Goal: Task Accomplishment & Management: Manage account settings

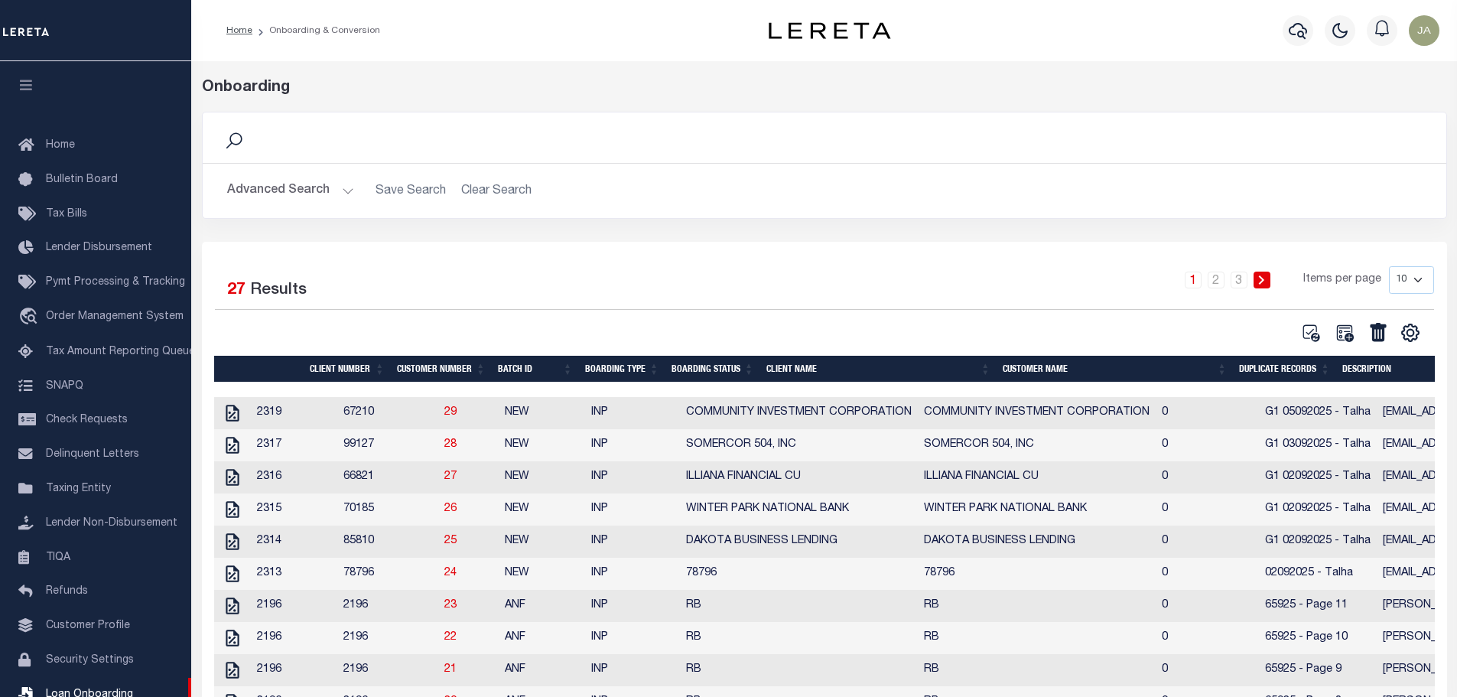
scroll to position [40, 0]
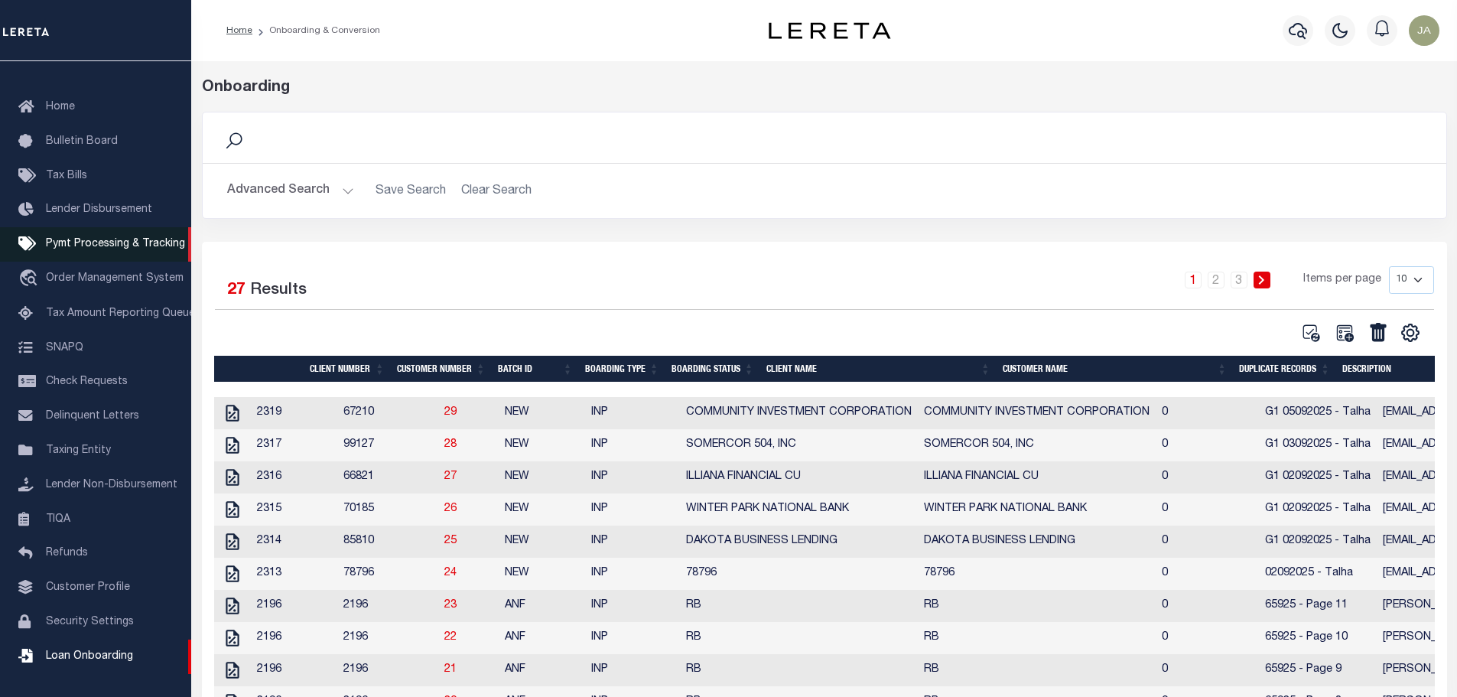
click at [71, 246] on span "Pymt Processing & Tracking" at bounding box center [115, 244] width 139 height 11
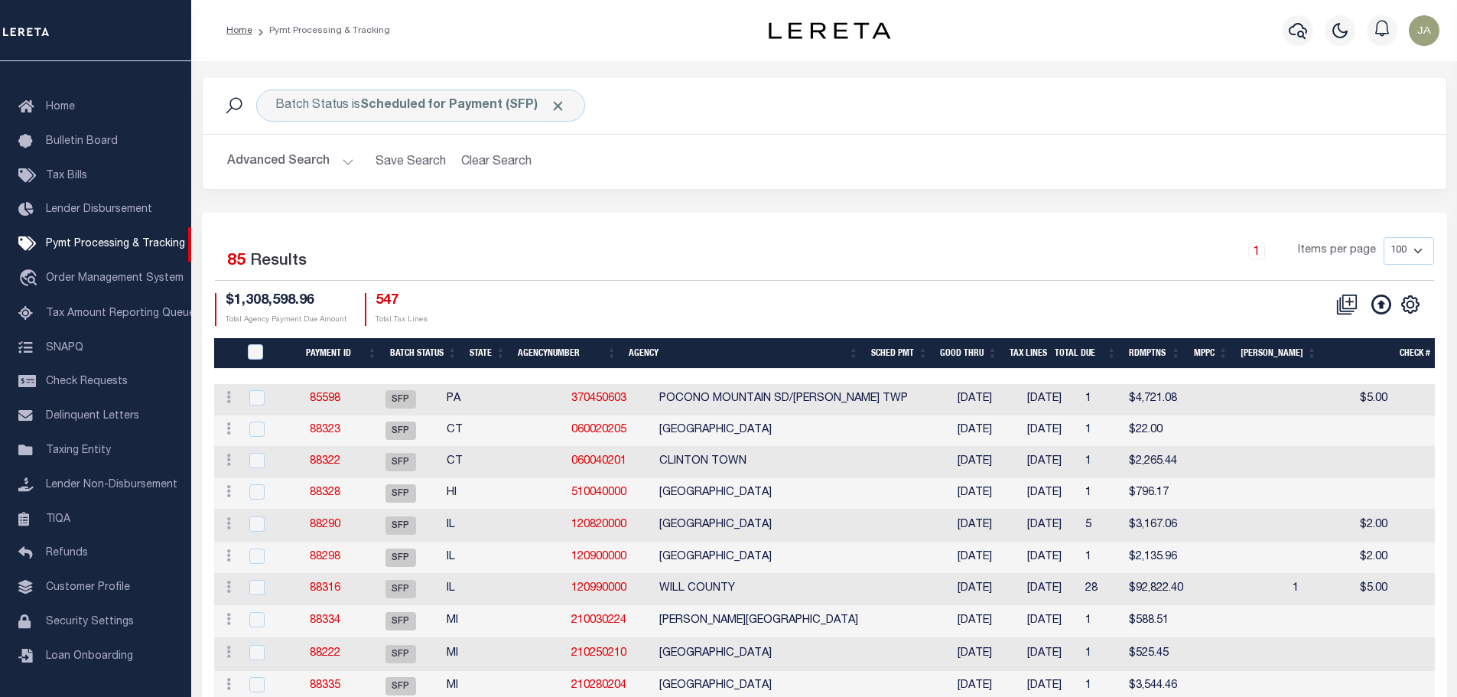
scroll to position [76, 0]
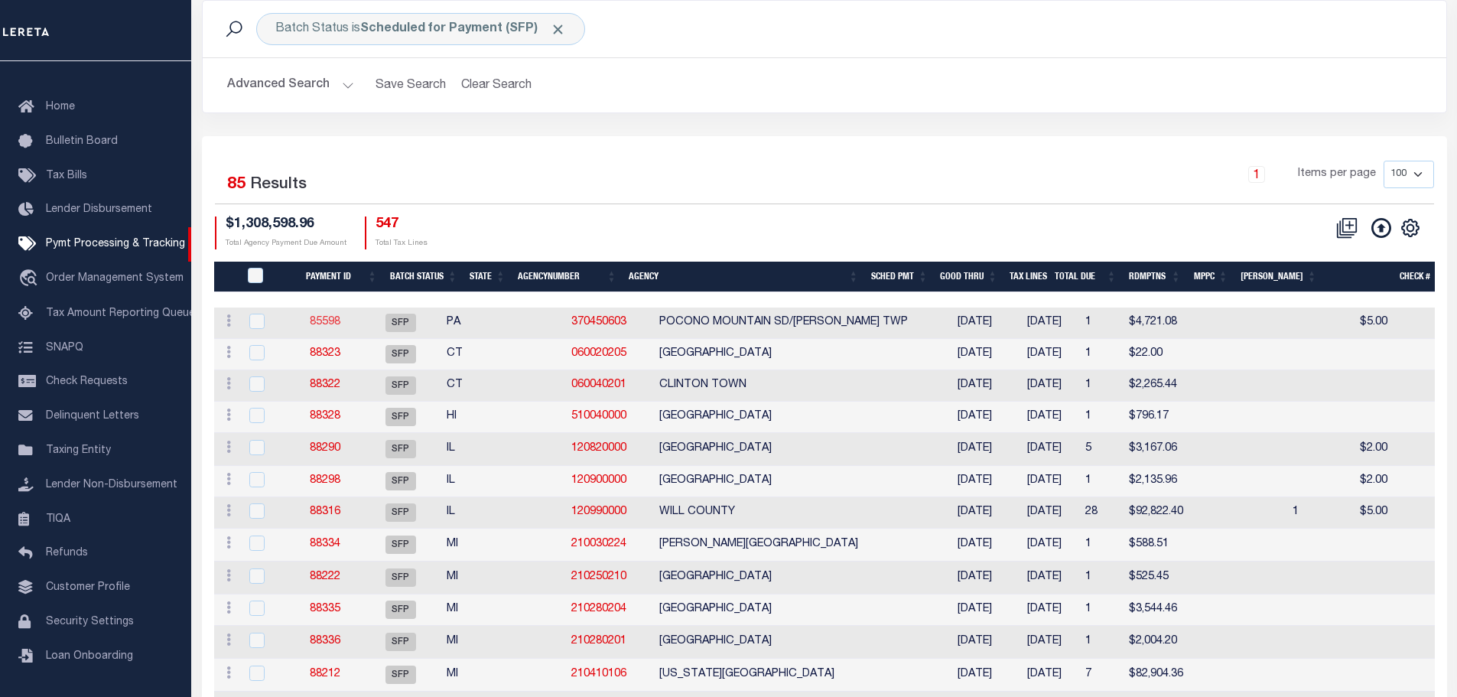
click at [334, 320] on link "85598" at bounding box center [325, 322] width 31 height 11
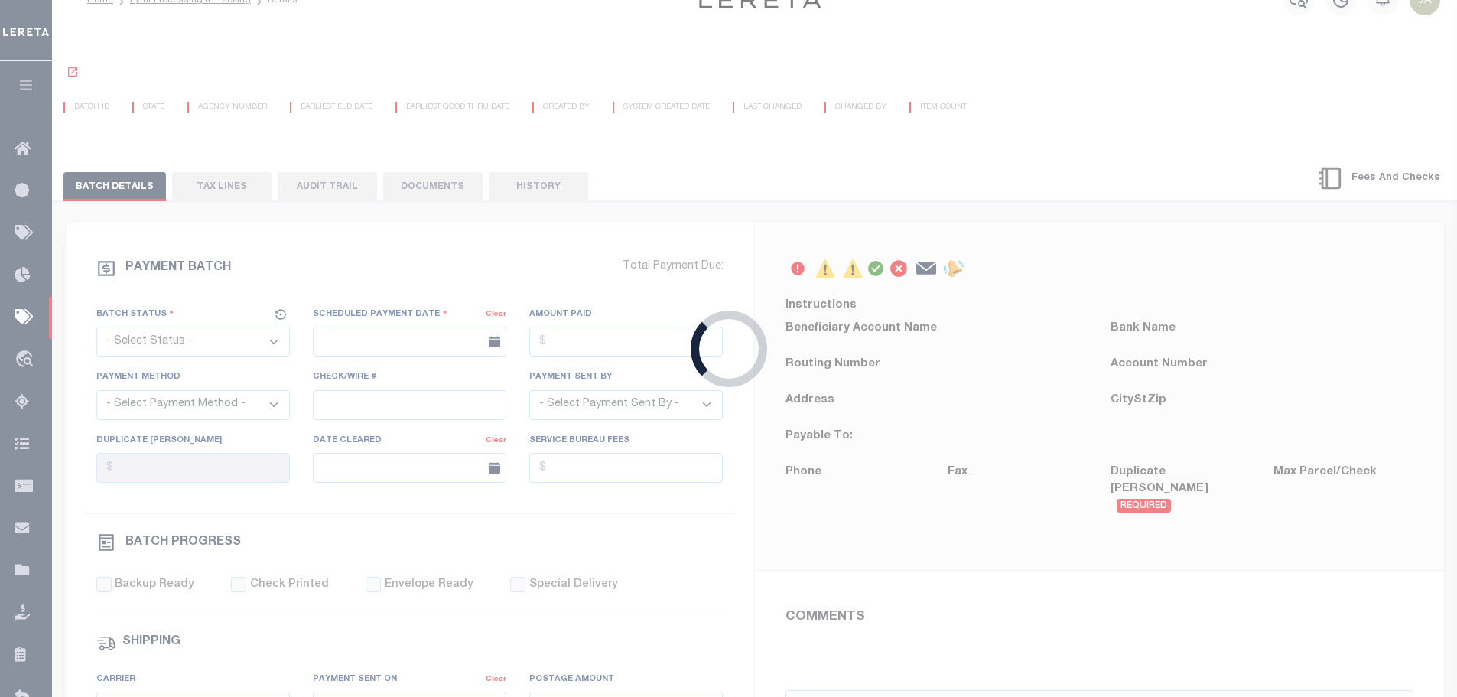
scroll to position [3, 0]
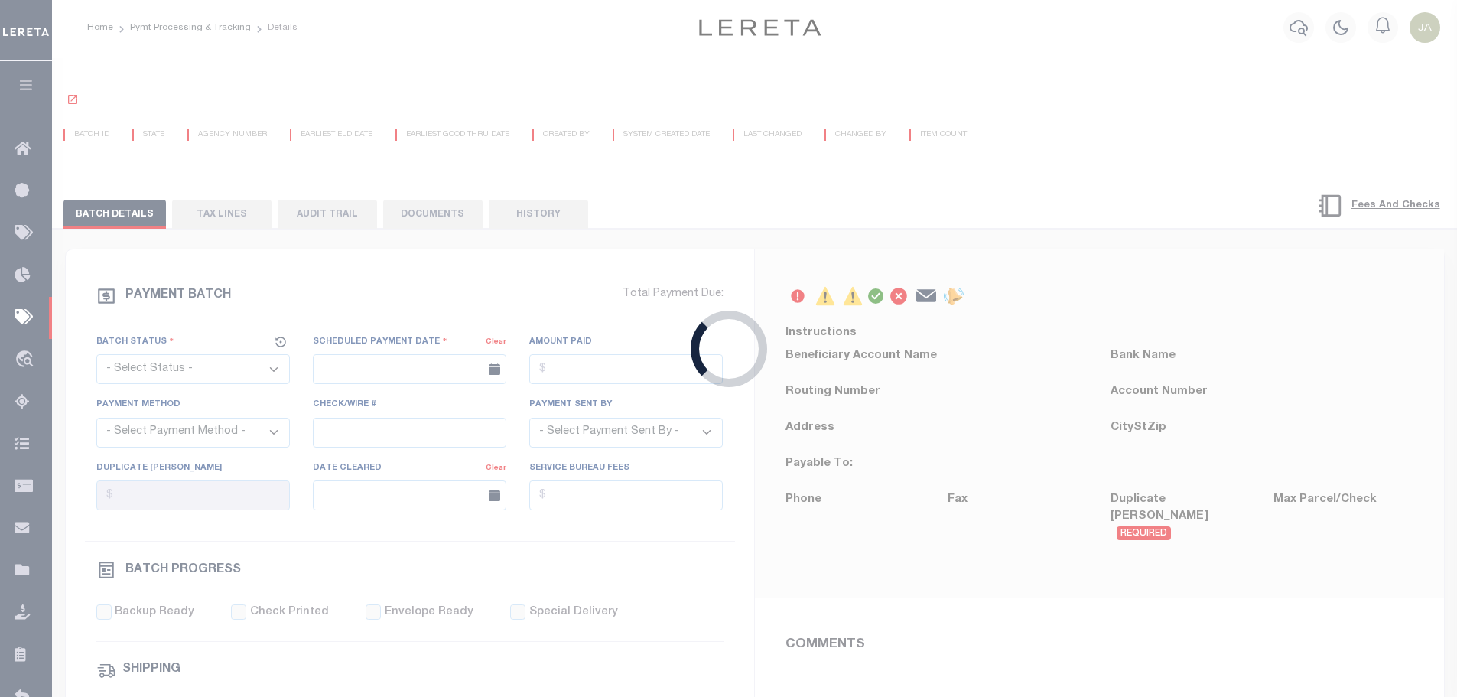
select select "SFP"
type input "[DATE]"
type input "$4,721.08"
type input "Certify funds"
select select "Little, Audria"
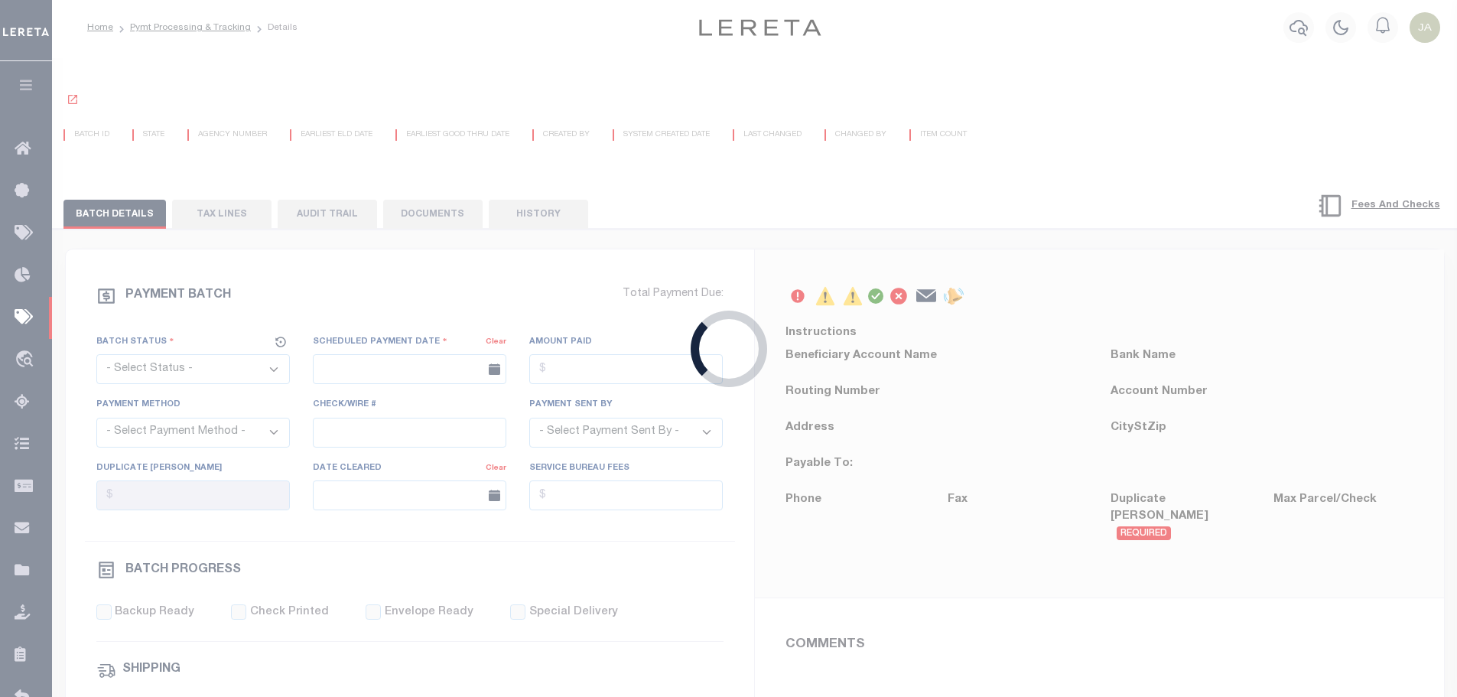
type input "Audria"
type input "N"
radio input "true"
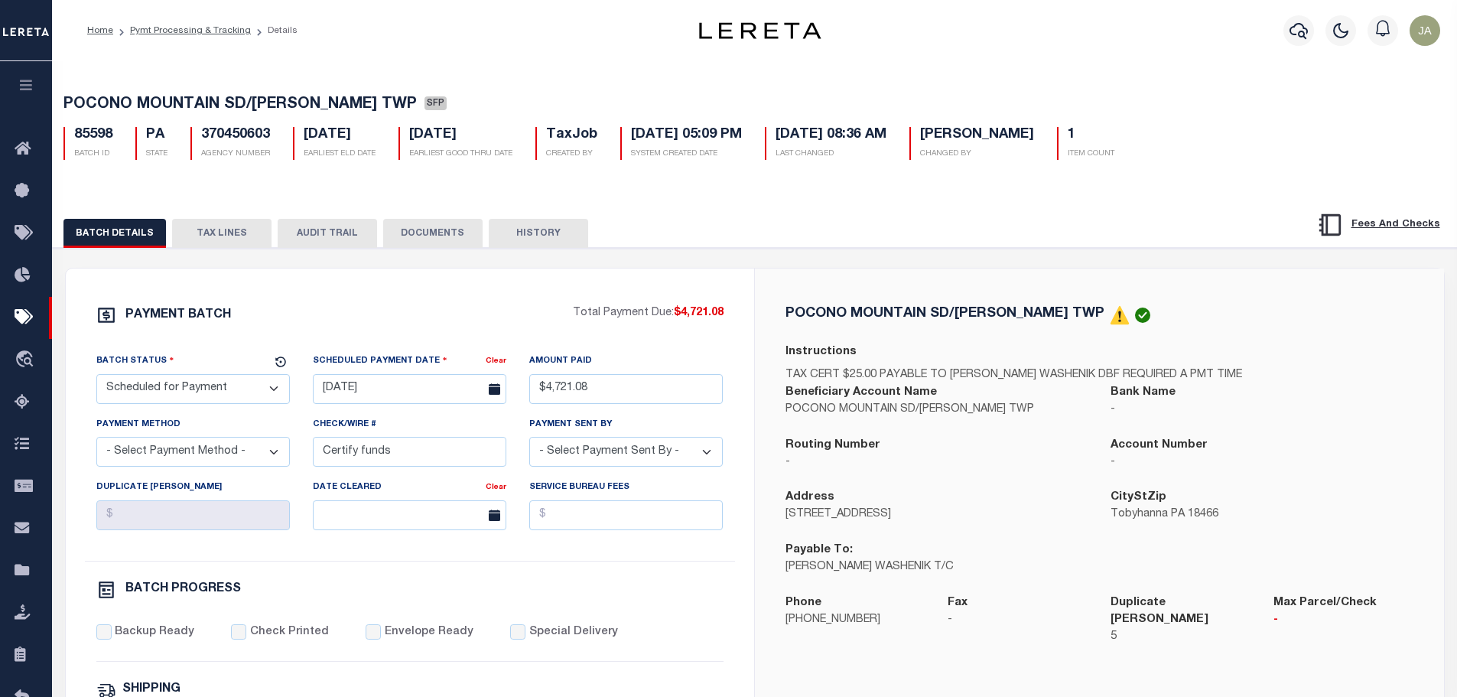
scroll to position [76, 0]
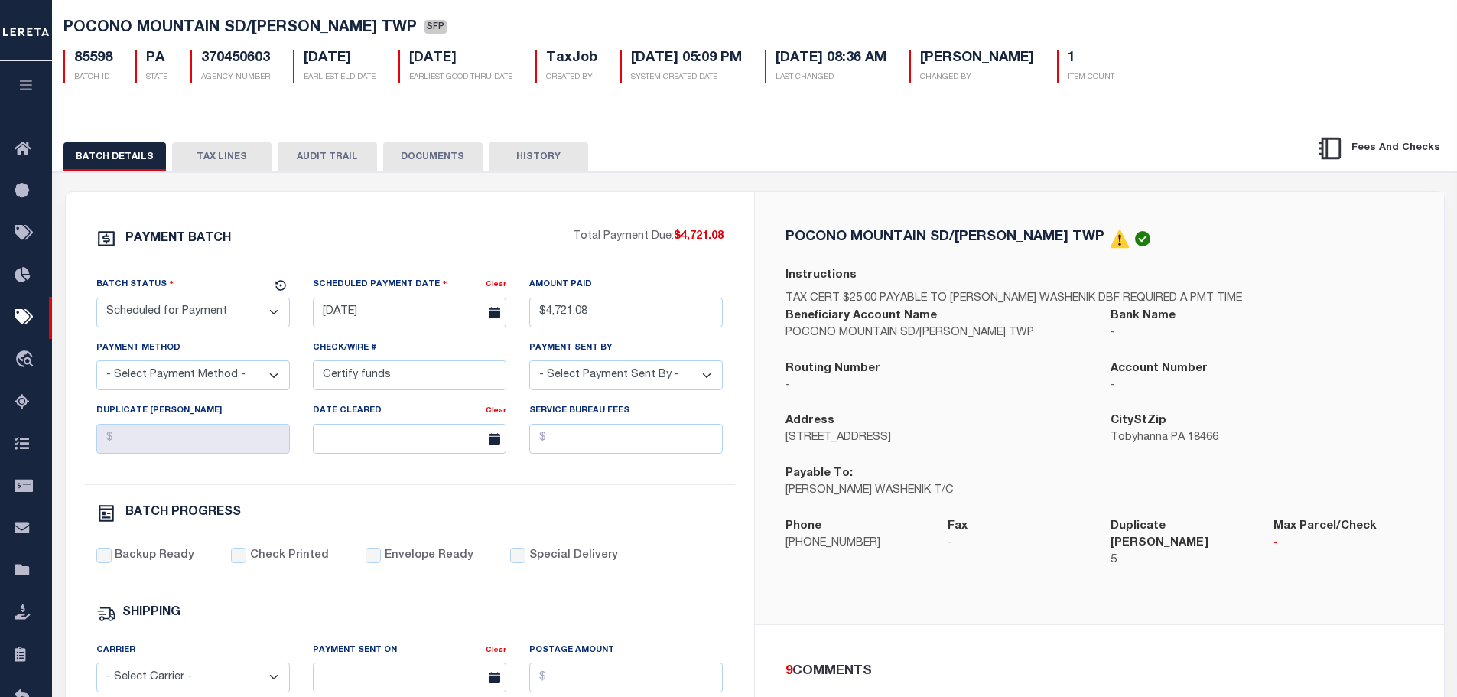
click at [204, 162] on button "TAX LINES" at bounding box center [221, 156] width 99 height 29
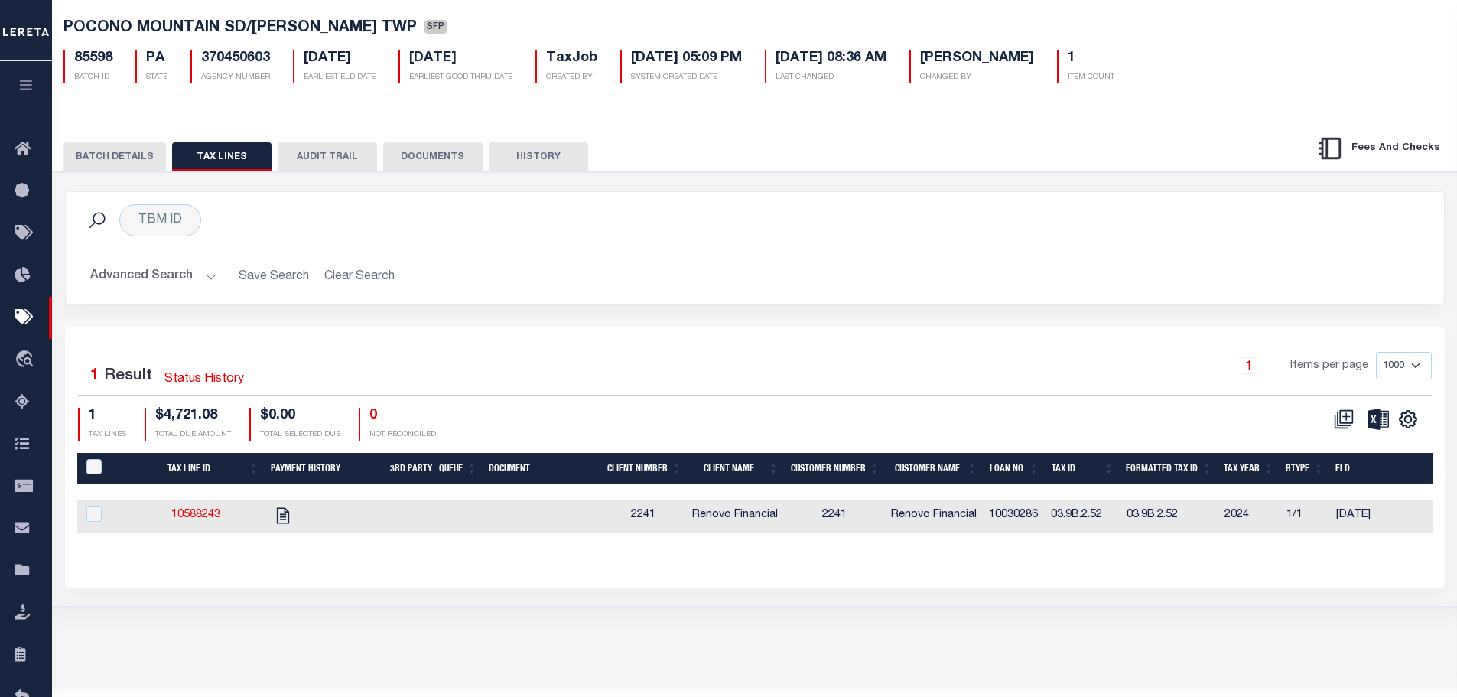
click at [108, 152] on button "BATCH DETAILS" at bounding box center [114, 156] width 102 height 29
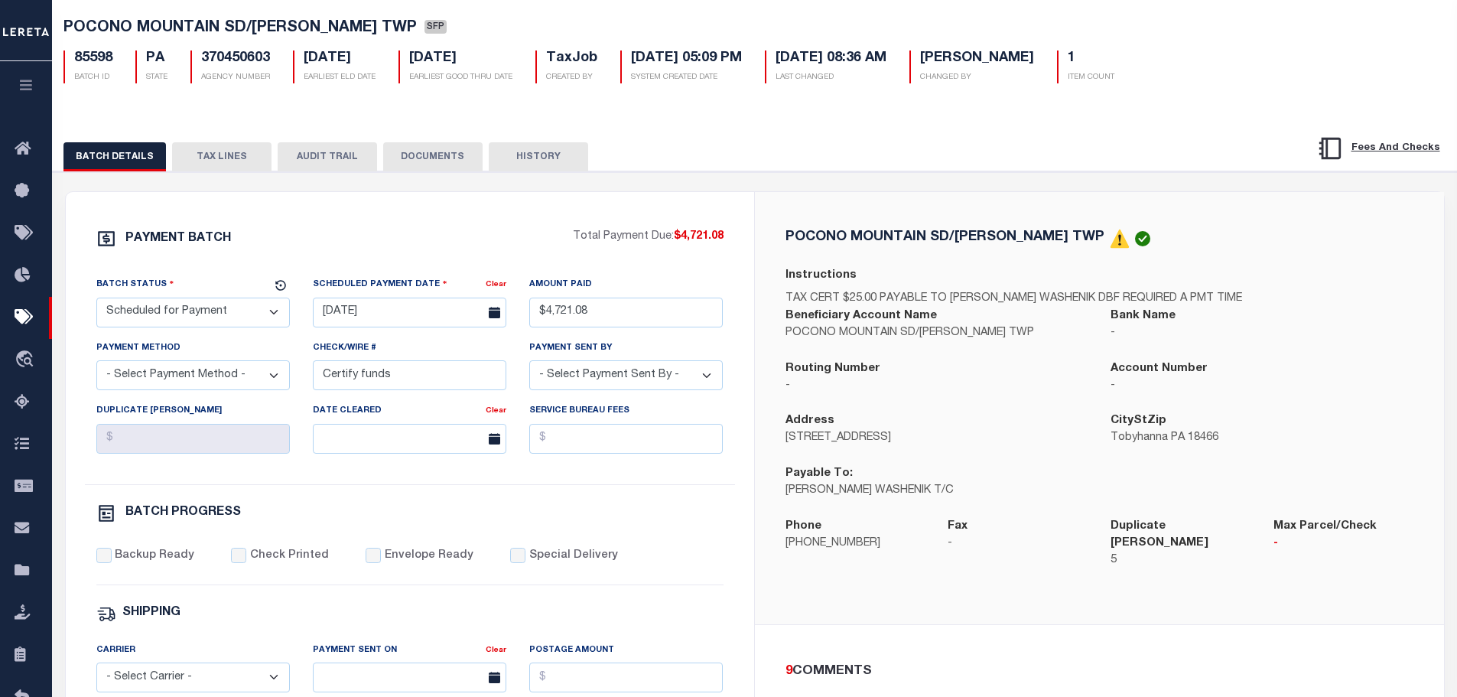
scroll to position [0, 0]
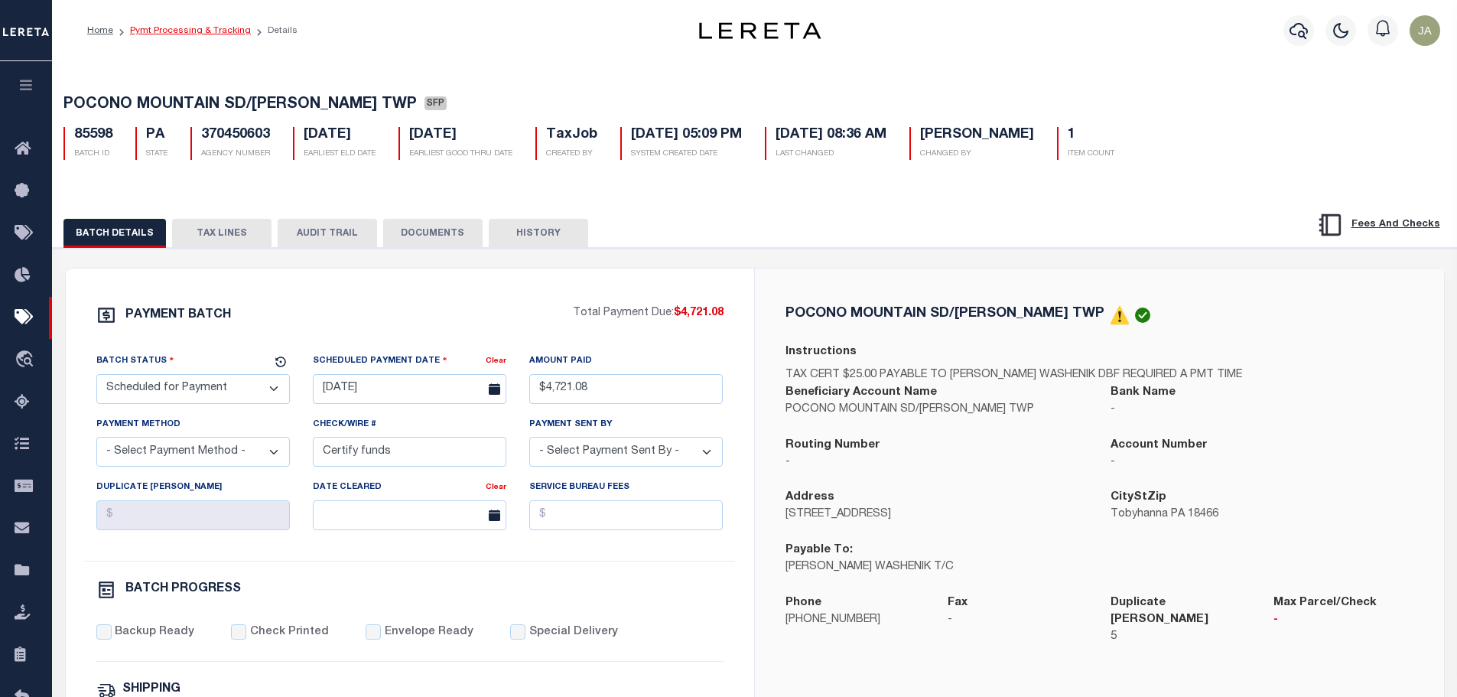
click at [194, 28] on link "Pymt Processing & Tracking" at bounding box center [190, 30] width 121 height 9
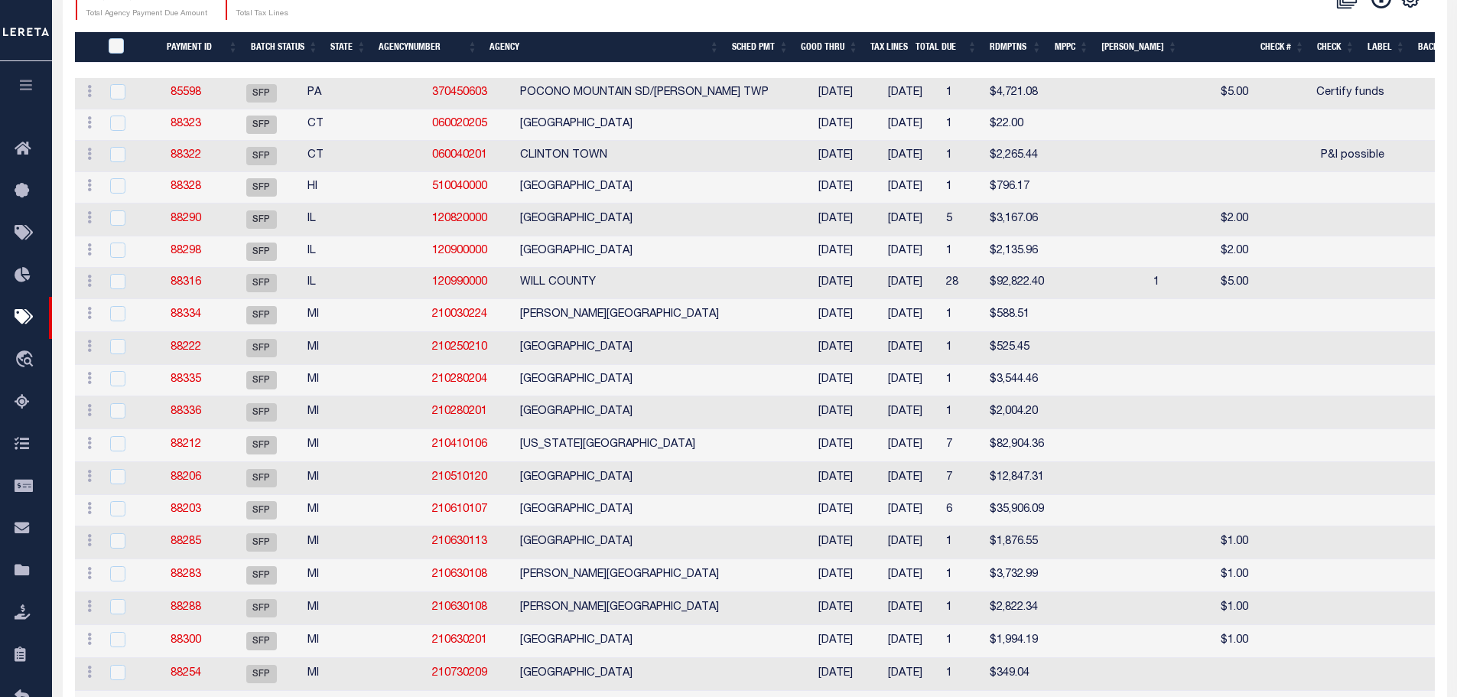
scroll to position [229, 0]
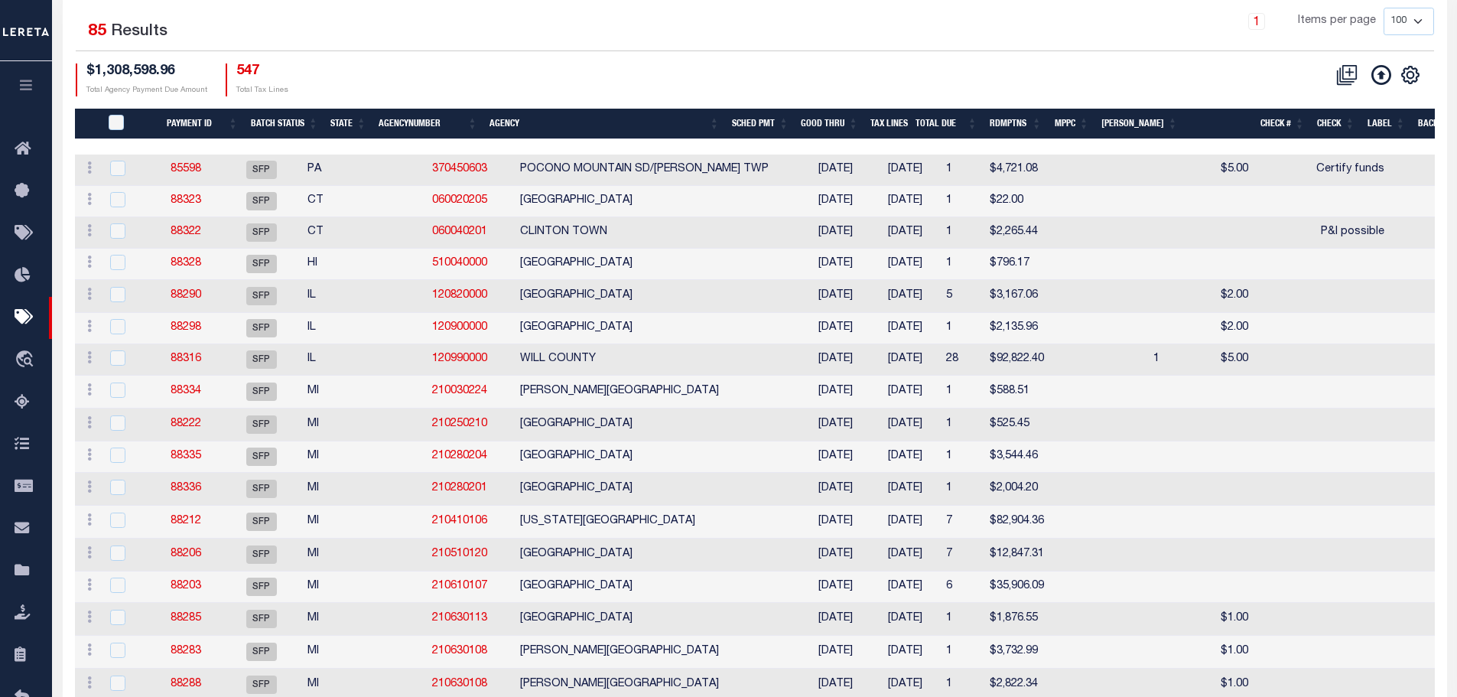
click at [19, 86] on icon "button" at bounding box center [27, 85] width 18 height 14
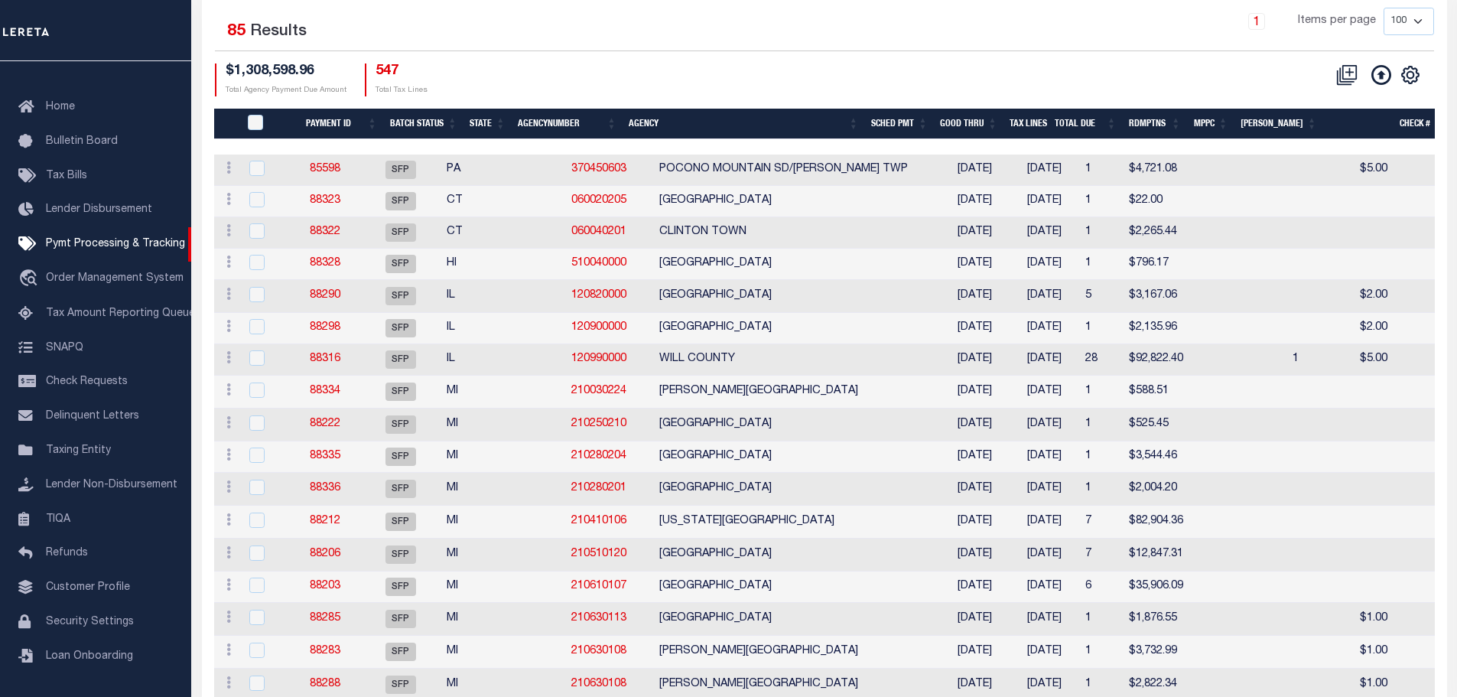
scroll to position [153, 0]
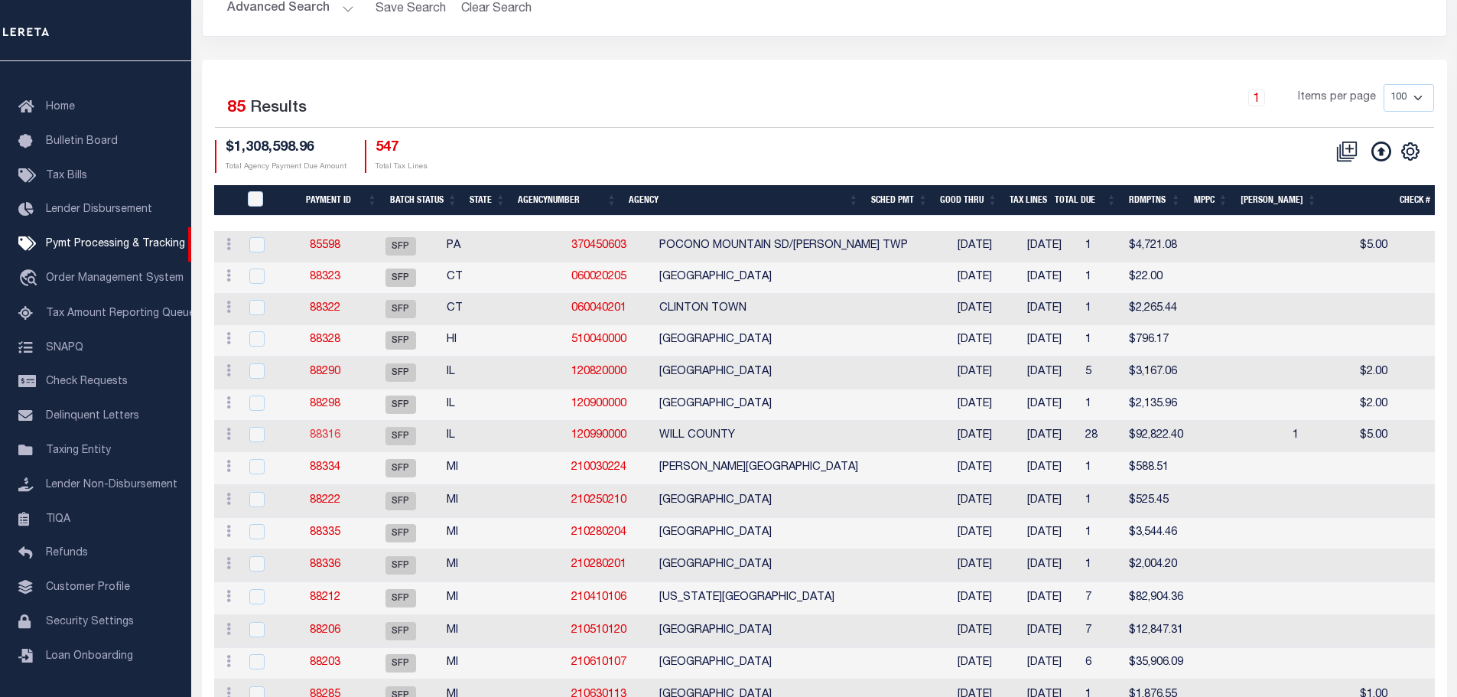
click at [335, 439] on link "88316" at bounding box center [325, 435] width 31 height 11
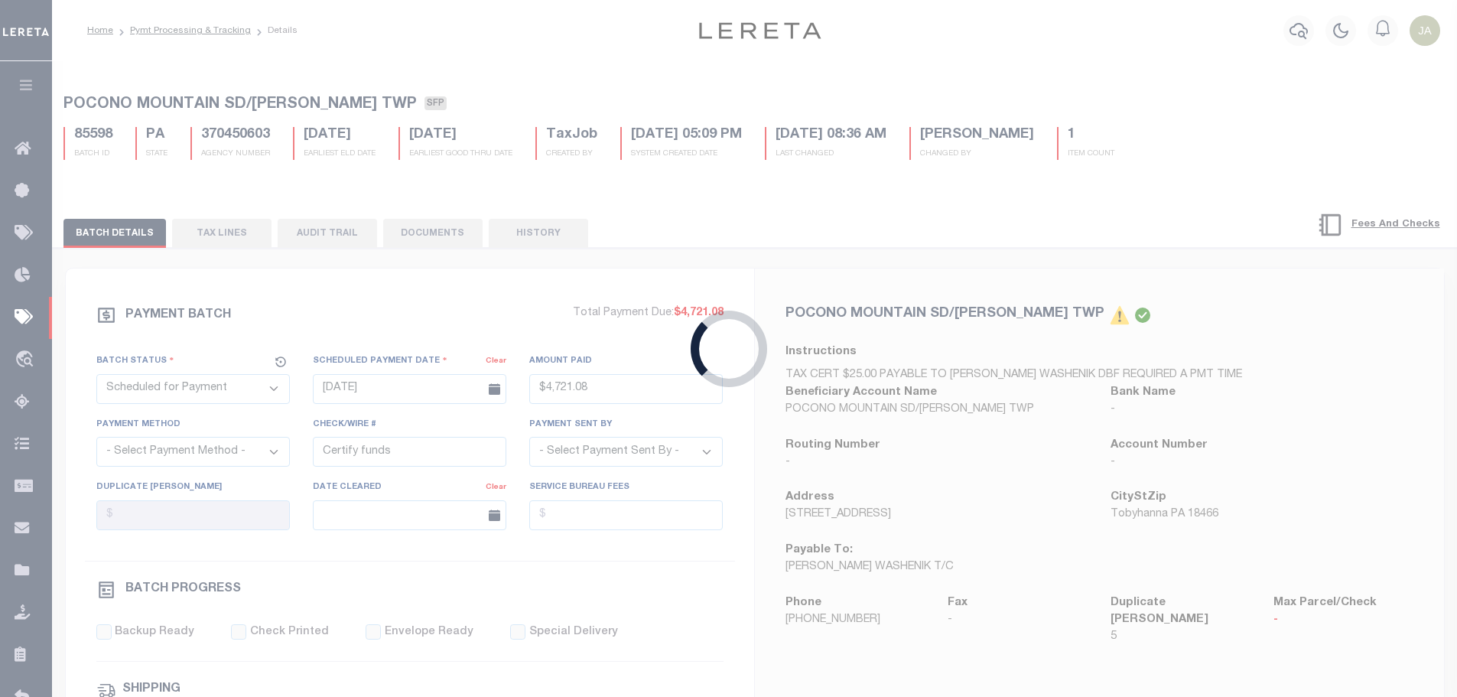
type input "[DATE]"
select select
type input "[PERSON_NAME]"
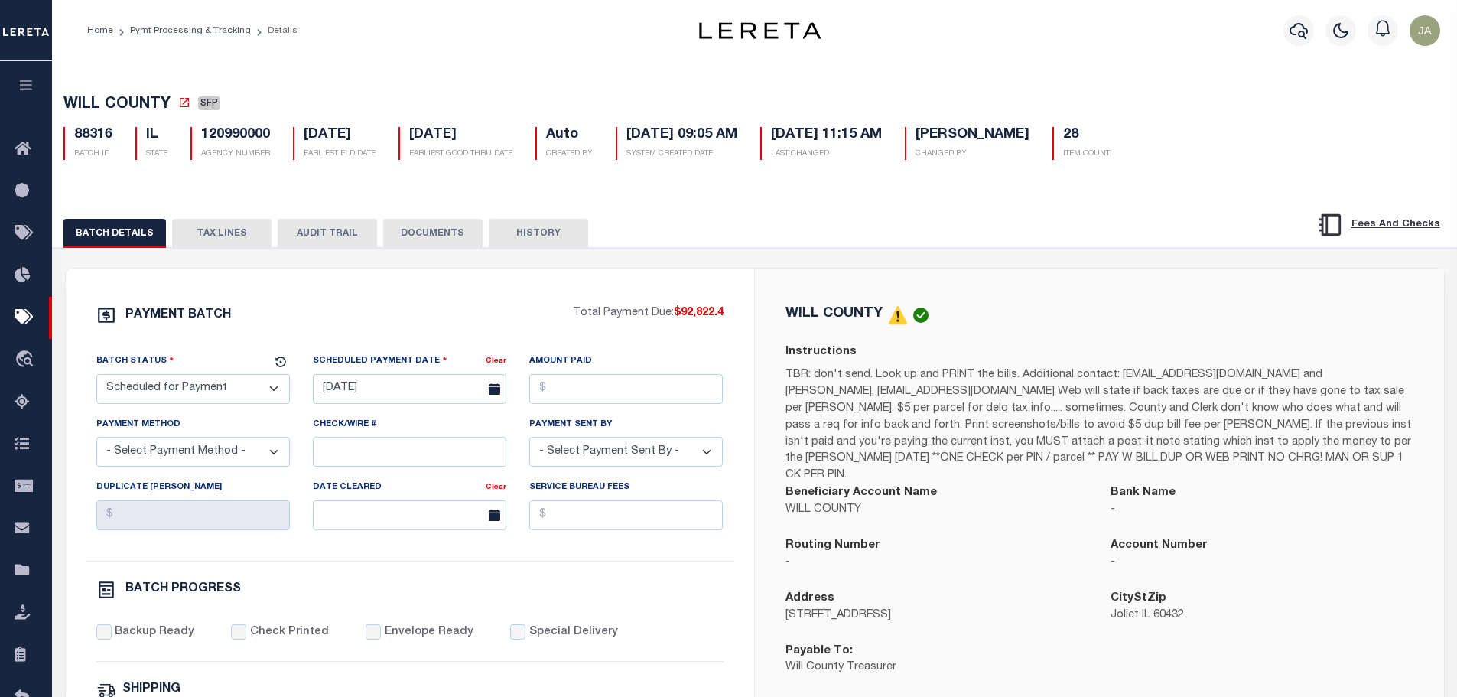
click at [216, 239] on button "TAX LINES" at bounding box center [221, 233] width 99 height 29
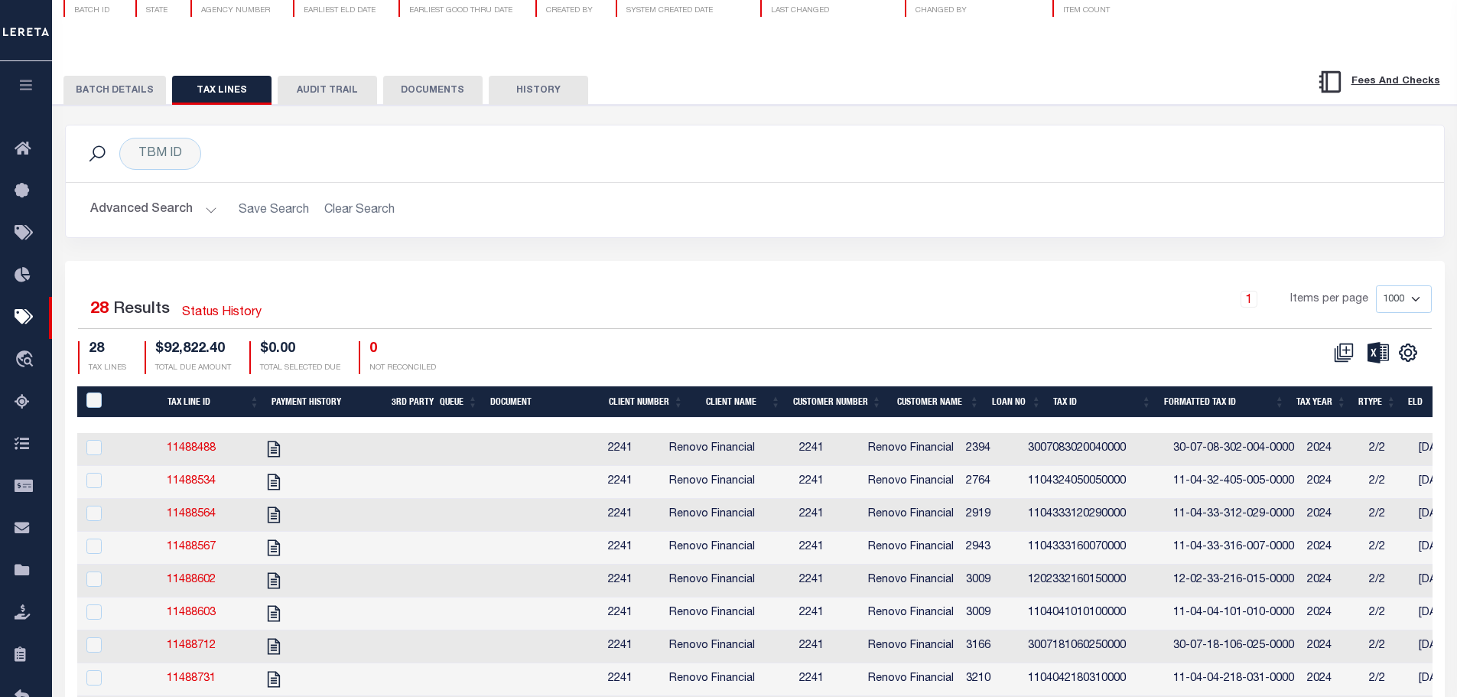
scroll to position [102, 0]
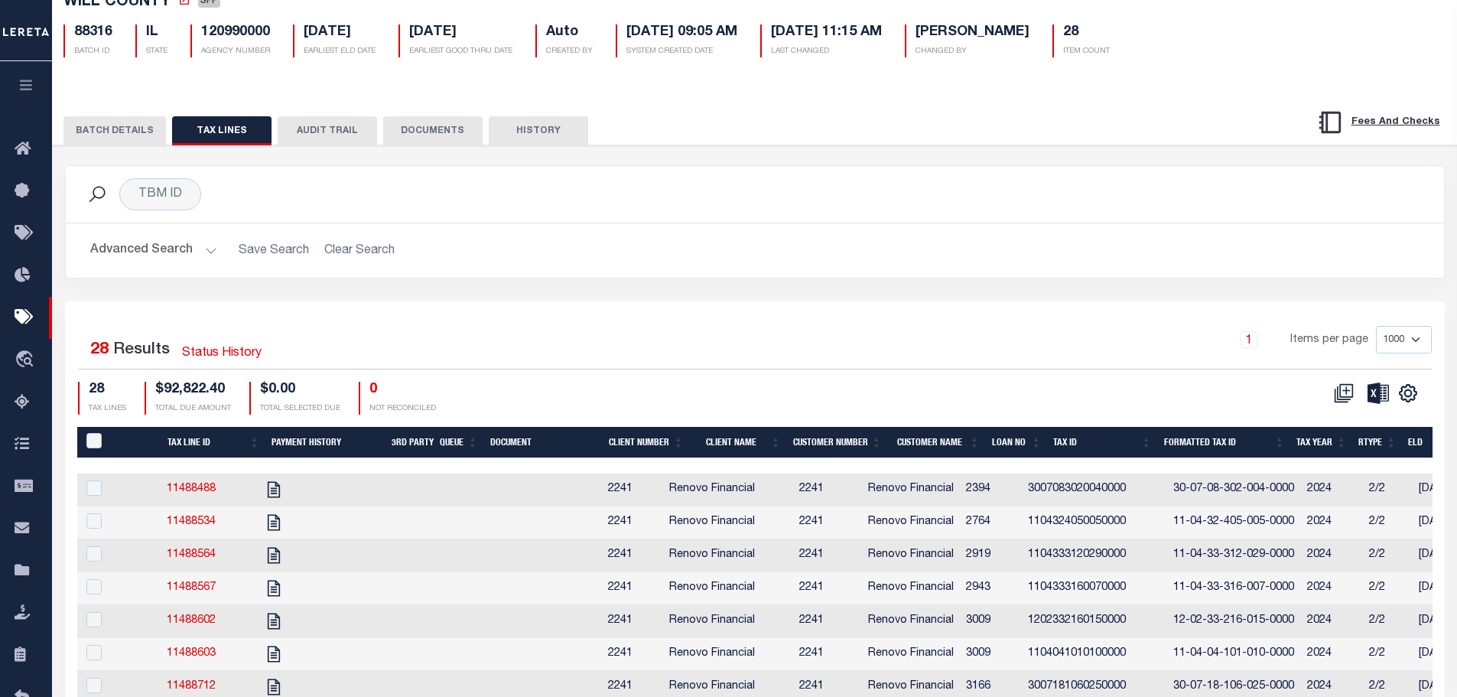
click at [118, 134] on button "BATCH DETAILS" at bounding box center [114, 130] width 102 height 29
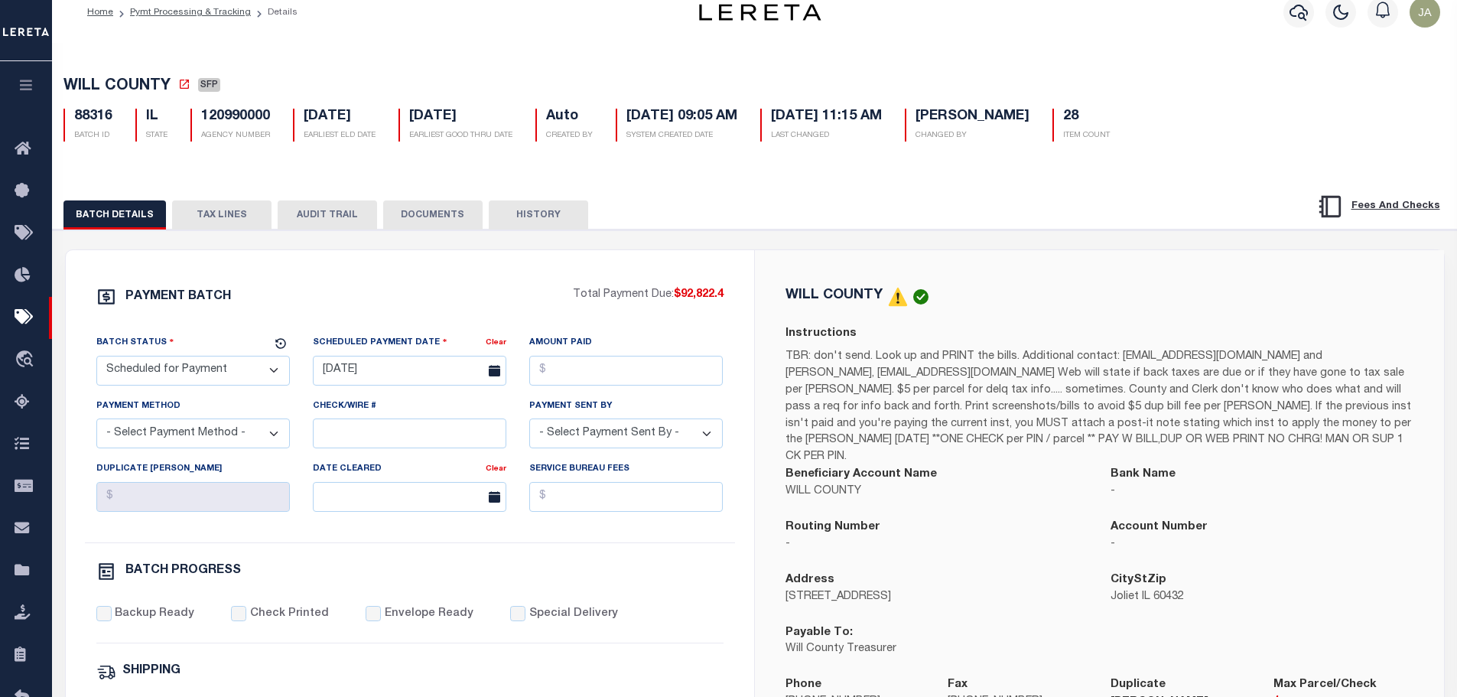
scroll to position [0, 0]
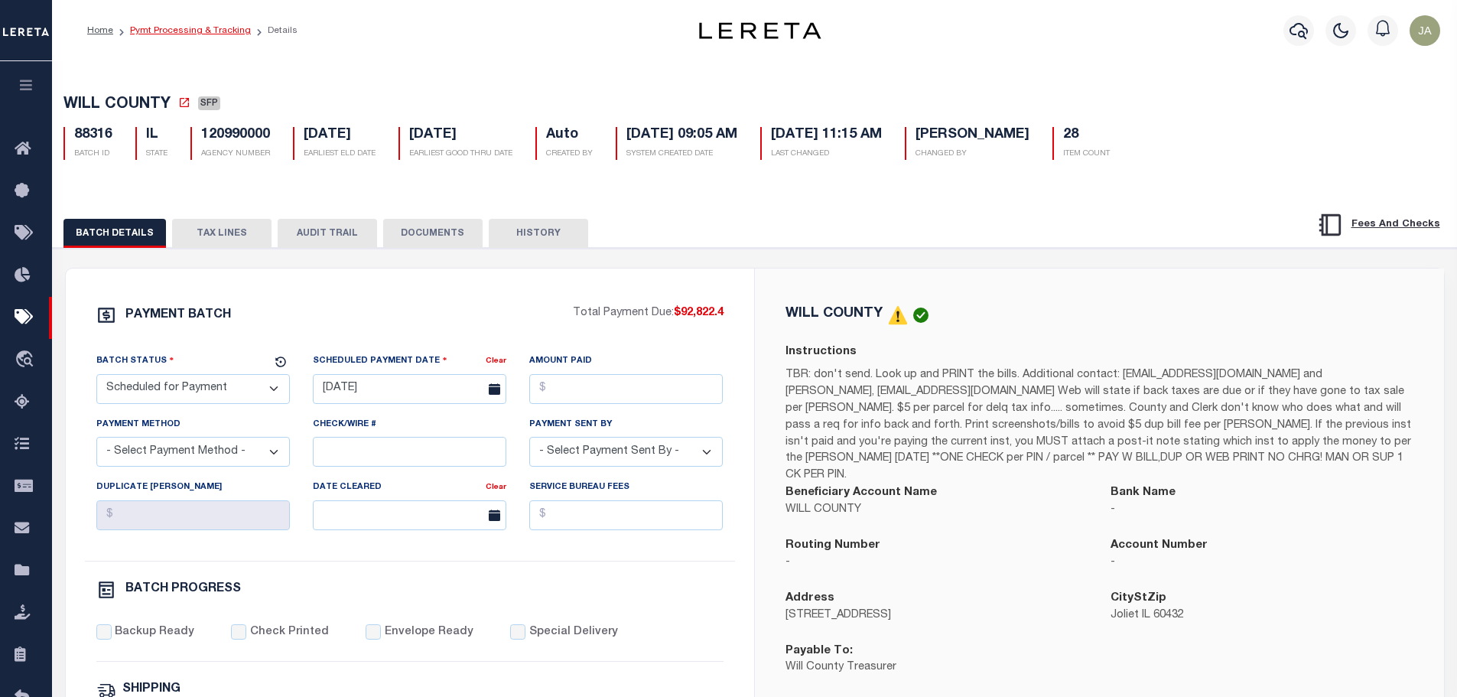
click at [200, 34] on link "Pymt Processing & Tracking" at bounding box center [190, 30] width 121 height 9
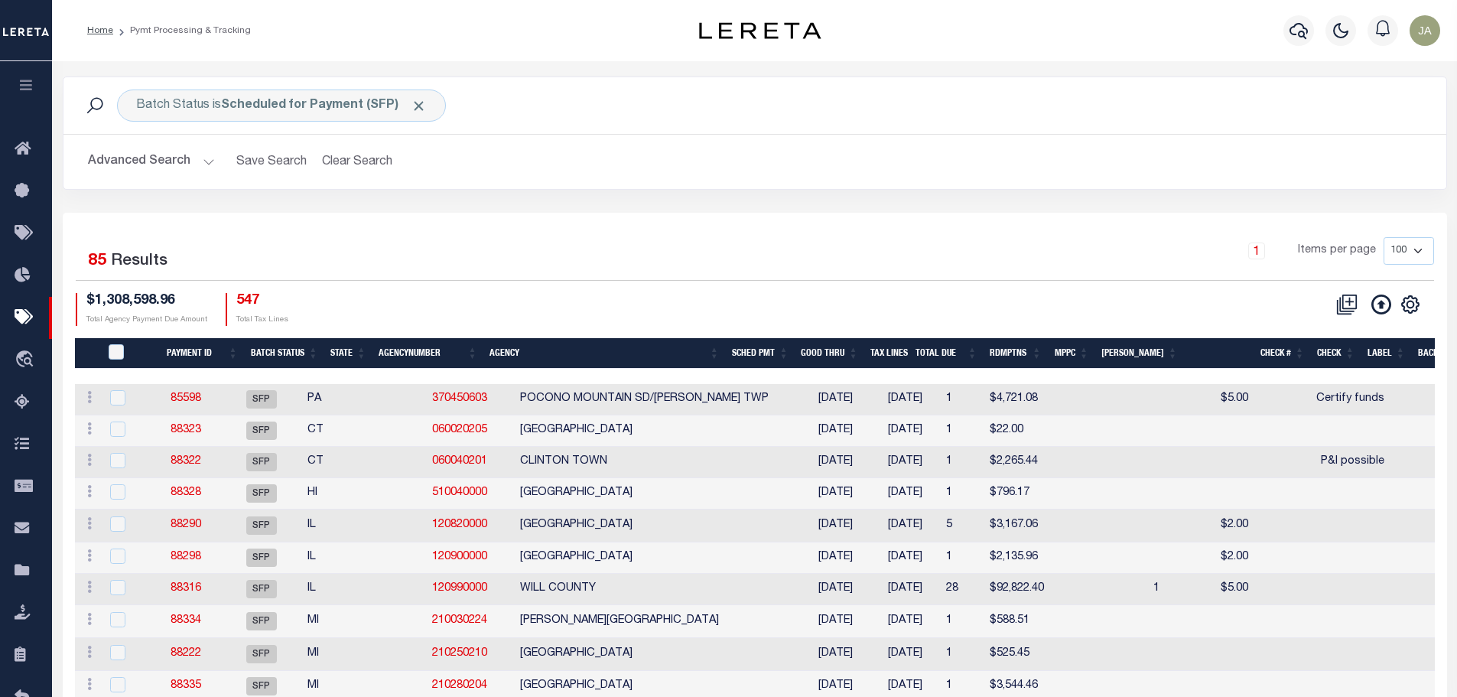
click at [34, 89] on icon "button" at bounding box center [27, 85] width 18 height 14
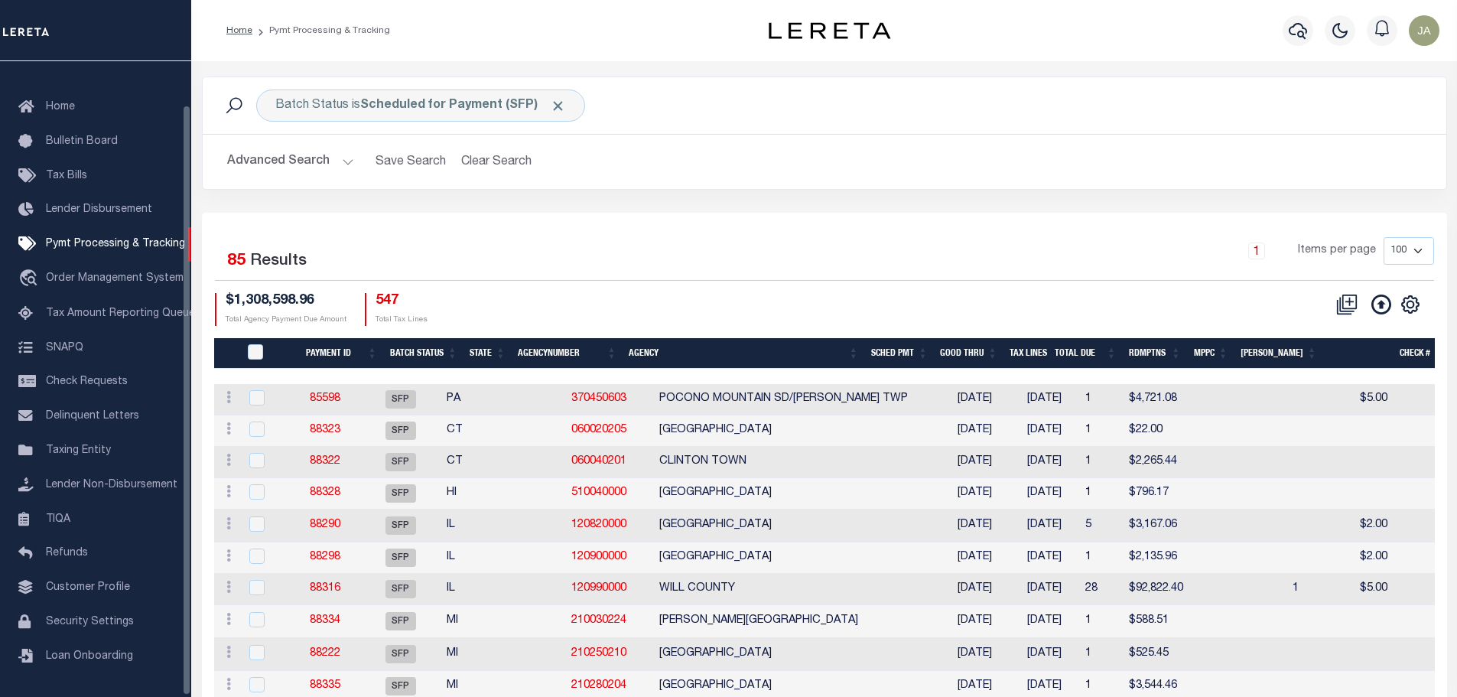
scroll to position [47, 0]
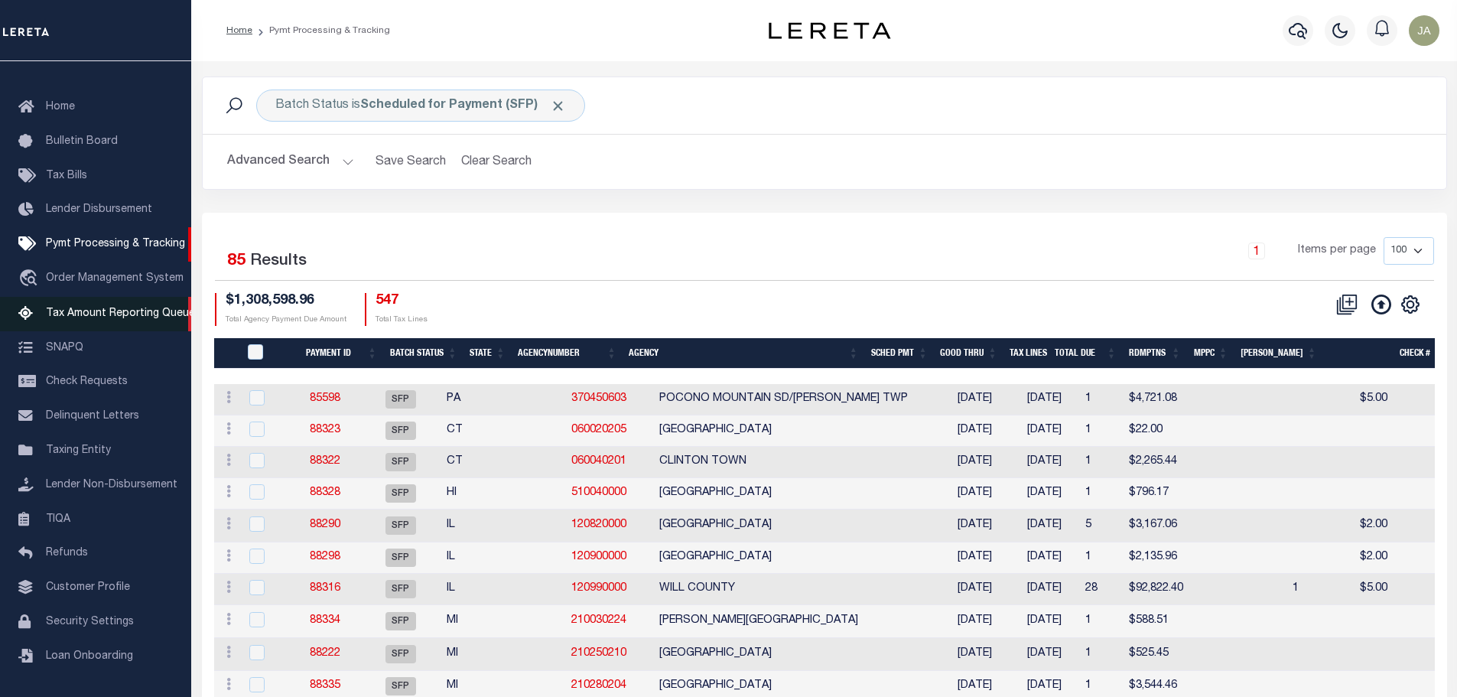
click at [97, 308] on span "Tax Amount Reporting Queue" at bounding box center [120, 313] width 149 height 11
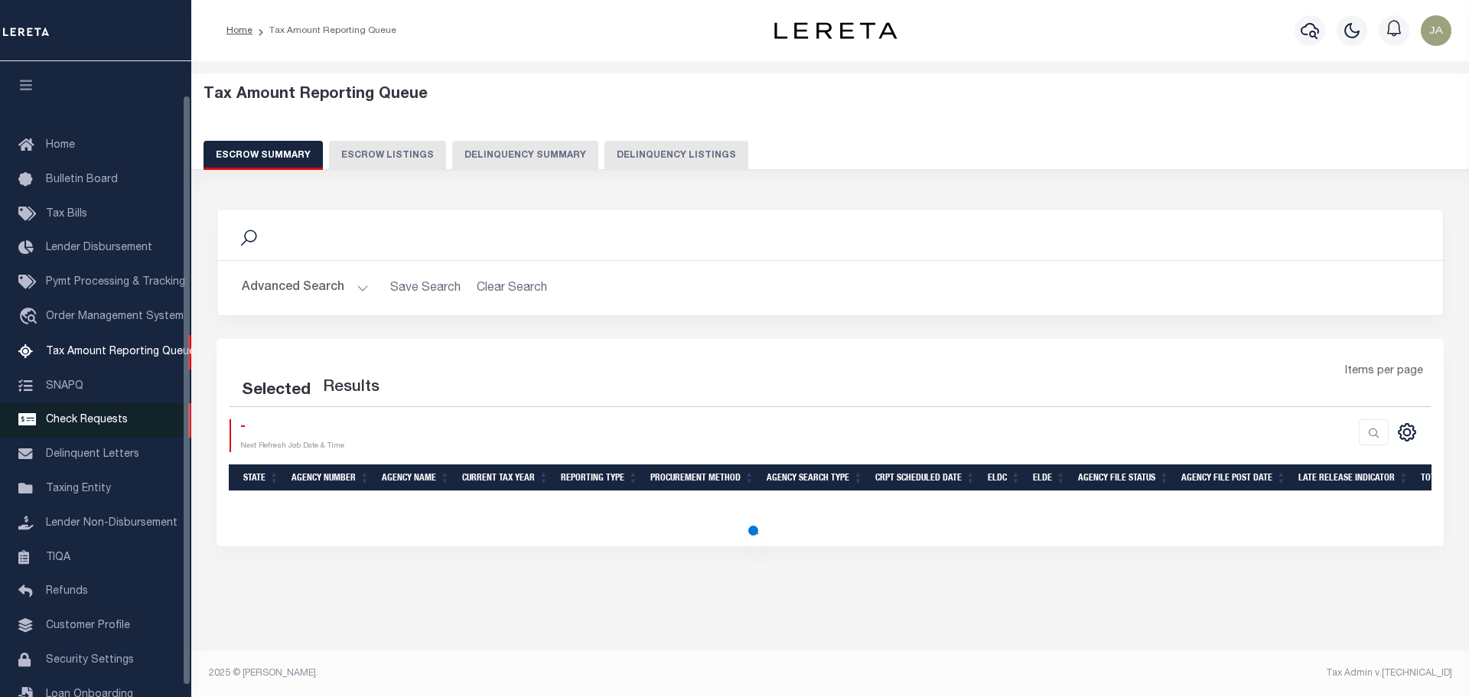
click at [78, 403] on link "Check Requests" at bounding box center [95, 420] width 191 height 34
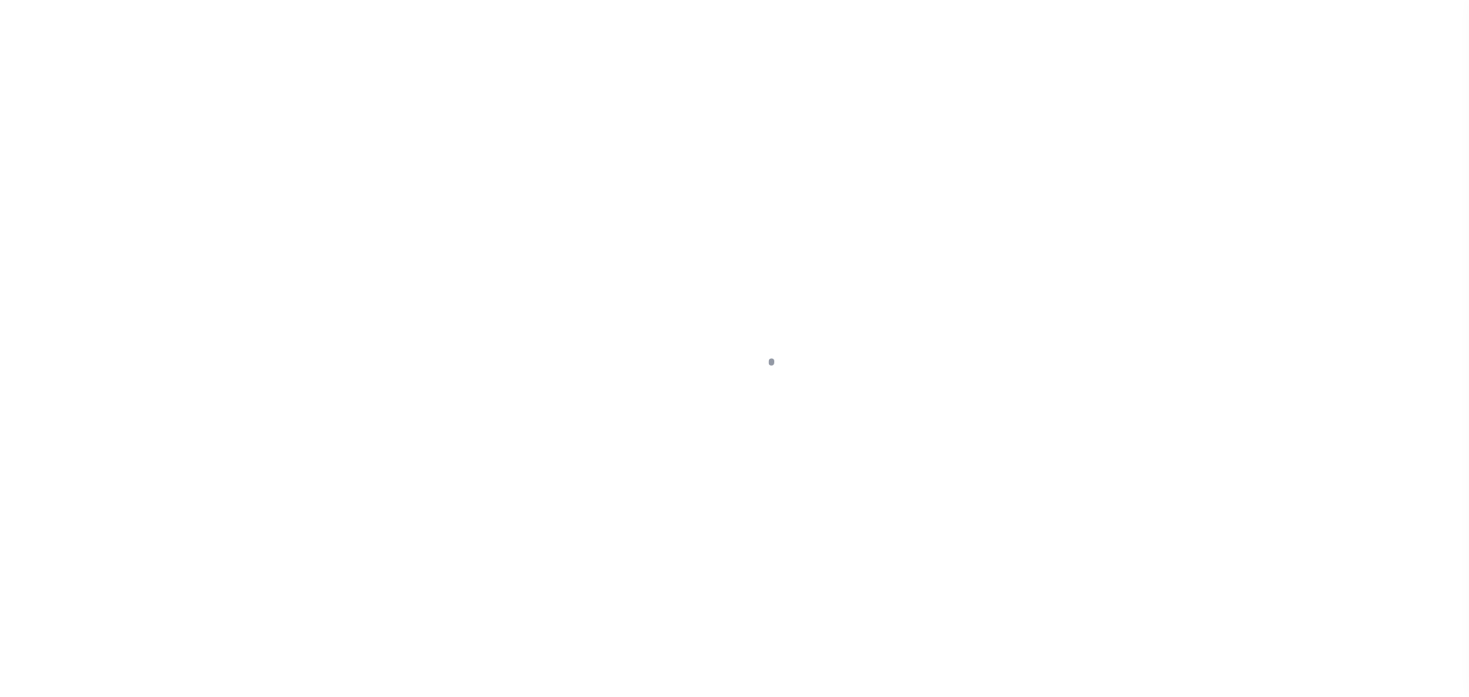
scroll to position [48, 0]
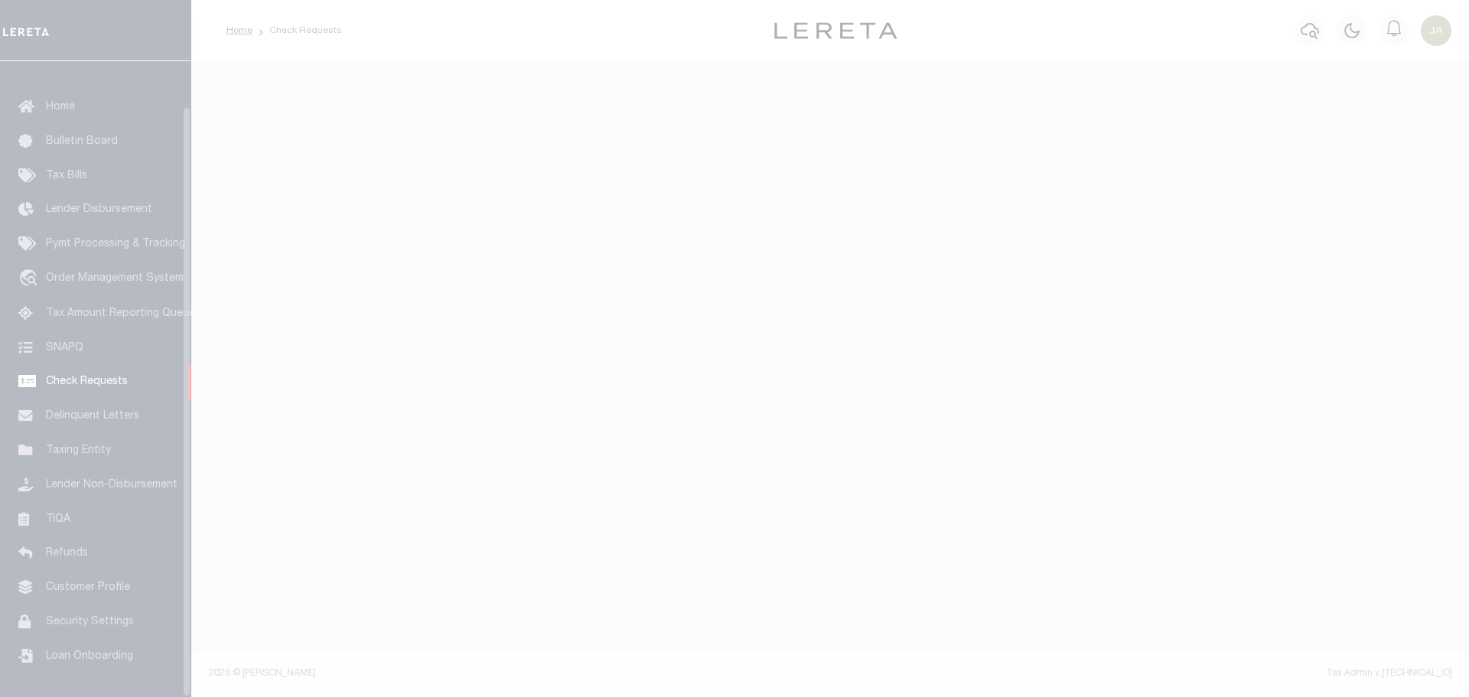
select select "50"
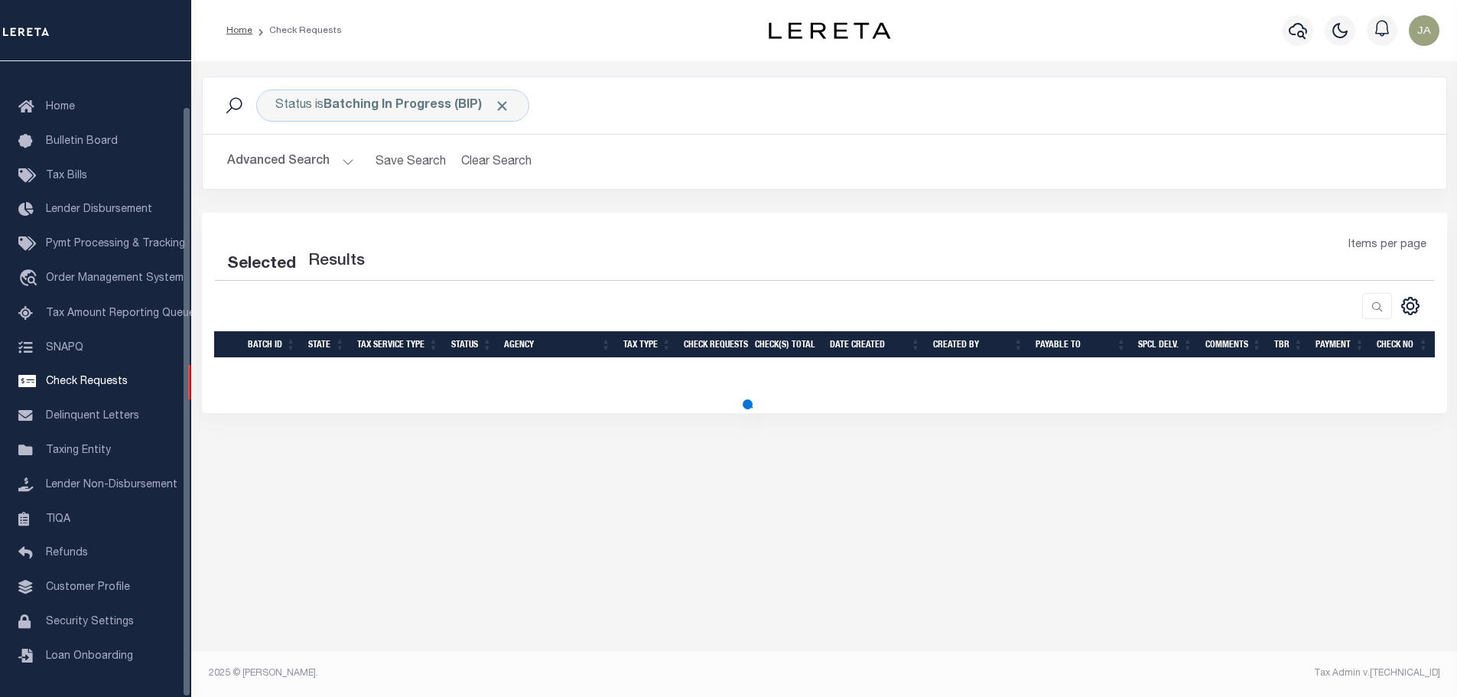
select select "50"
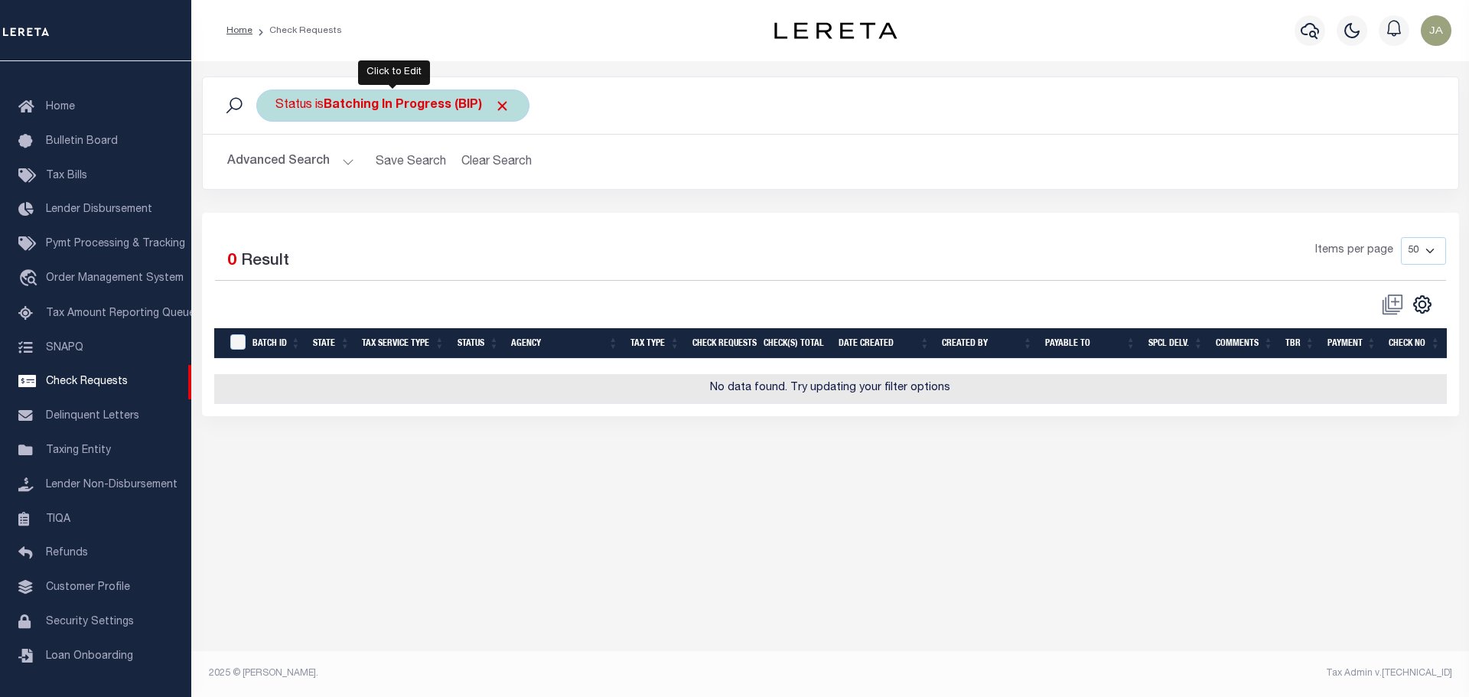
click at [387, 111] on b "Batching In Progress (BIP)" at bounding box center [417, 105] width 187 height 12
select select "BIP"
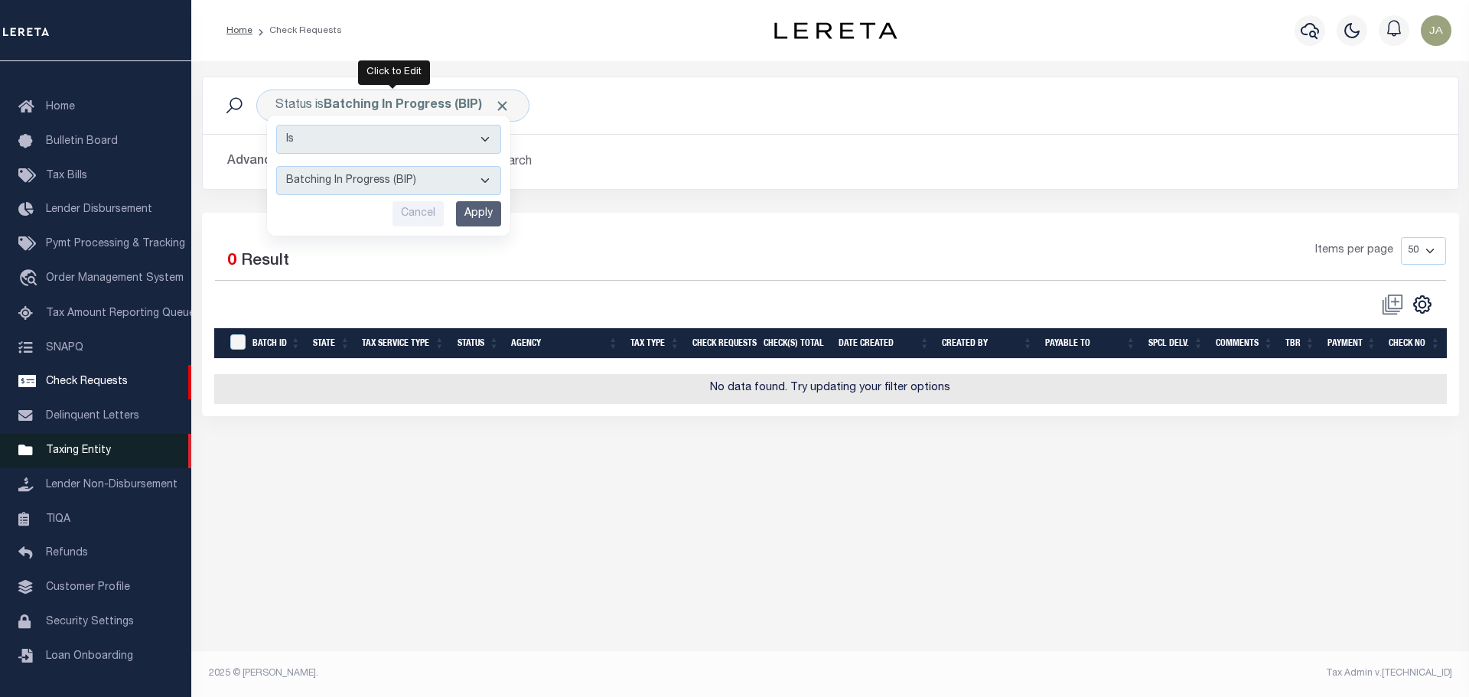
click at [59, 447] on span "Taxing Entity" at bounding box center [78, 450] width 65 height 11
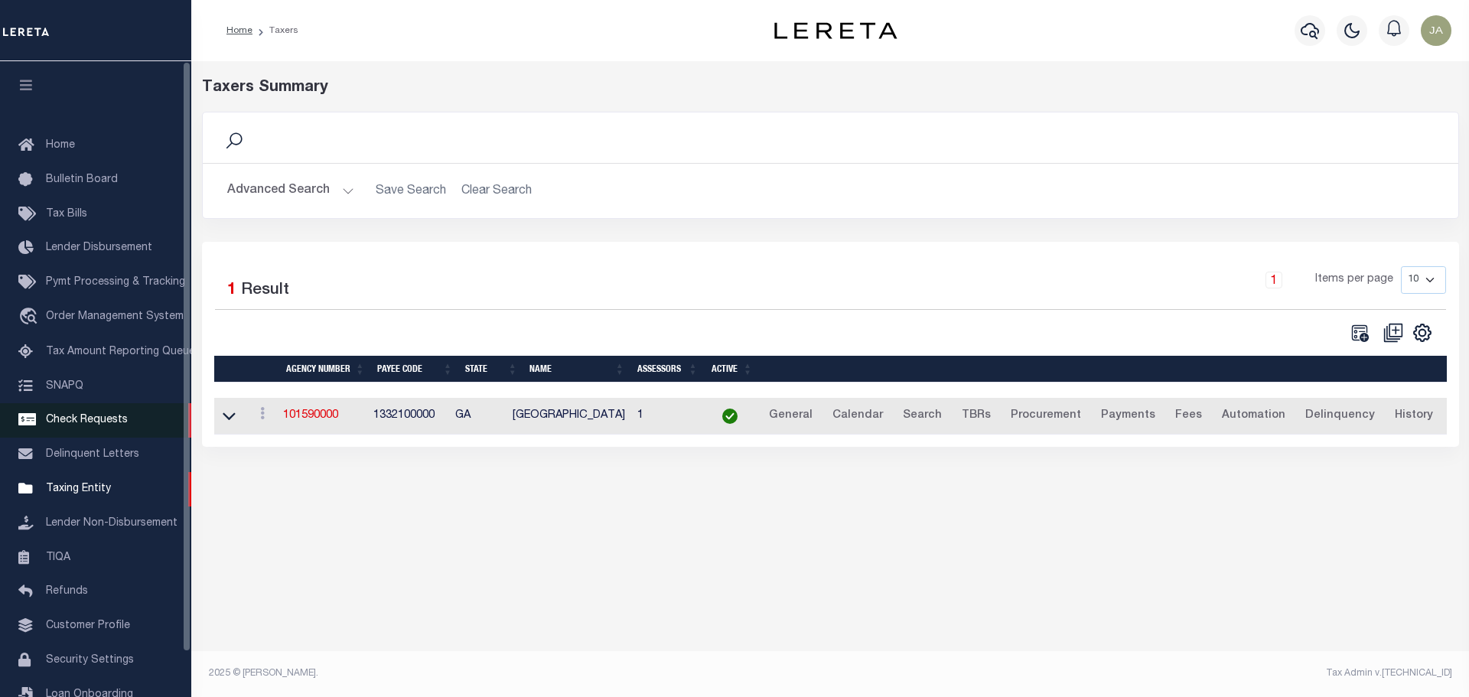
click at [62, 421] on span "Check Requests" at bounding box center [87, 420] width 82 height 11
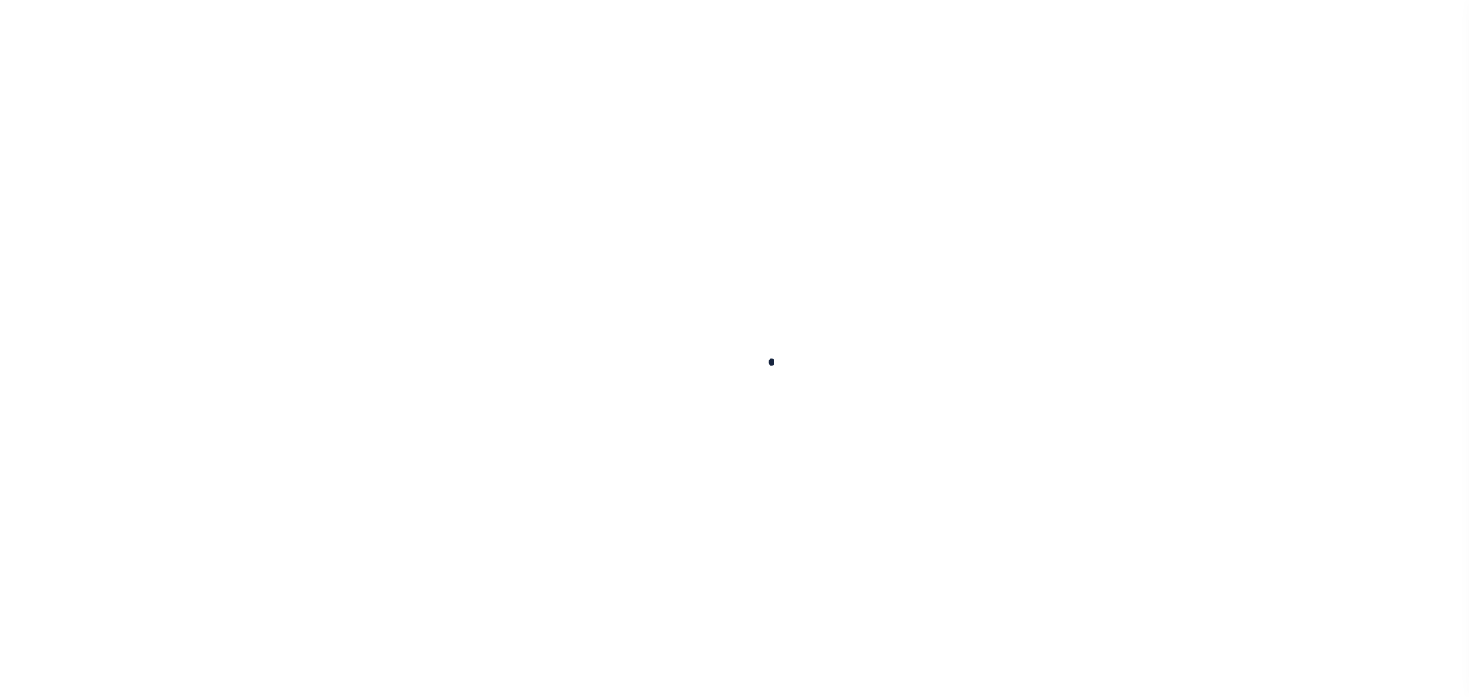
scroll to position [48, 0]
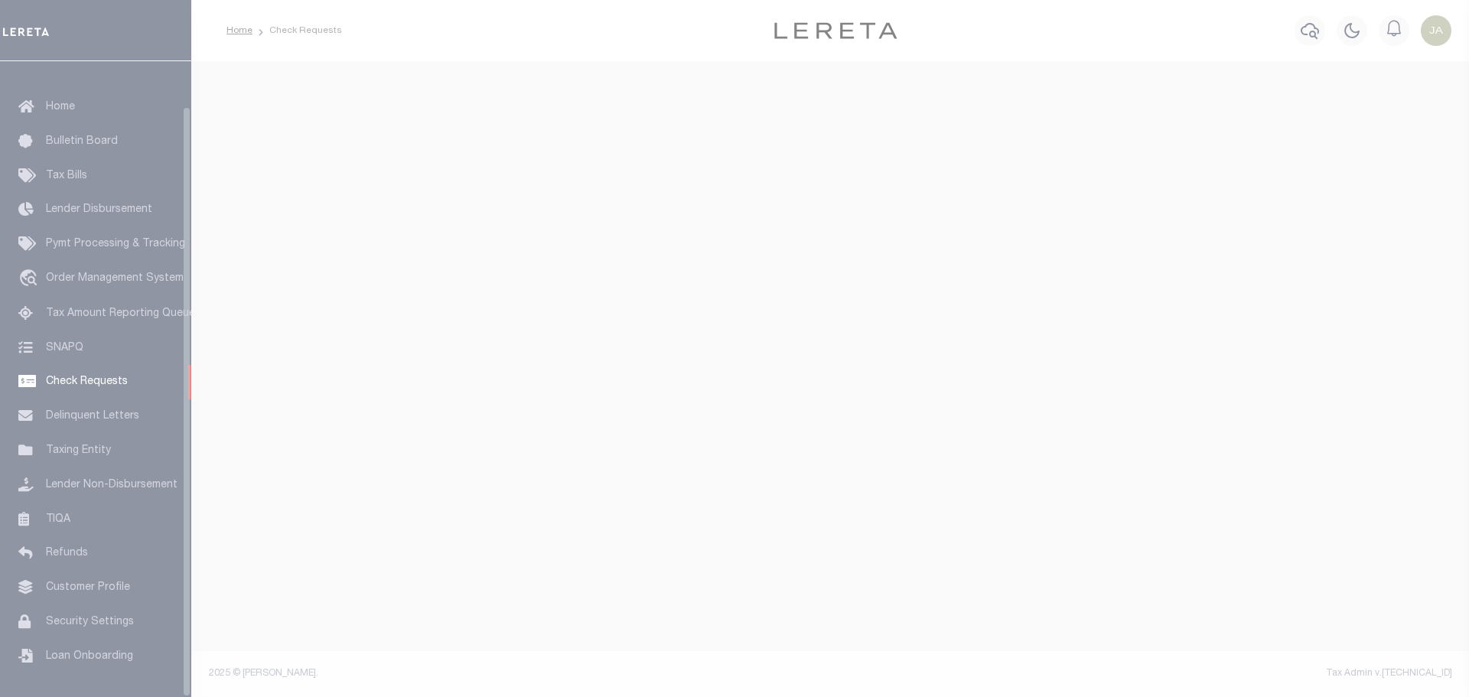
select select "50"
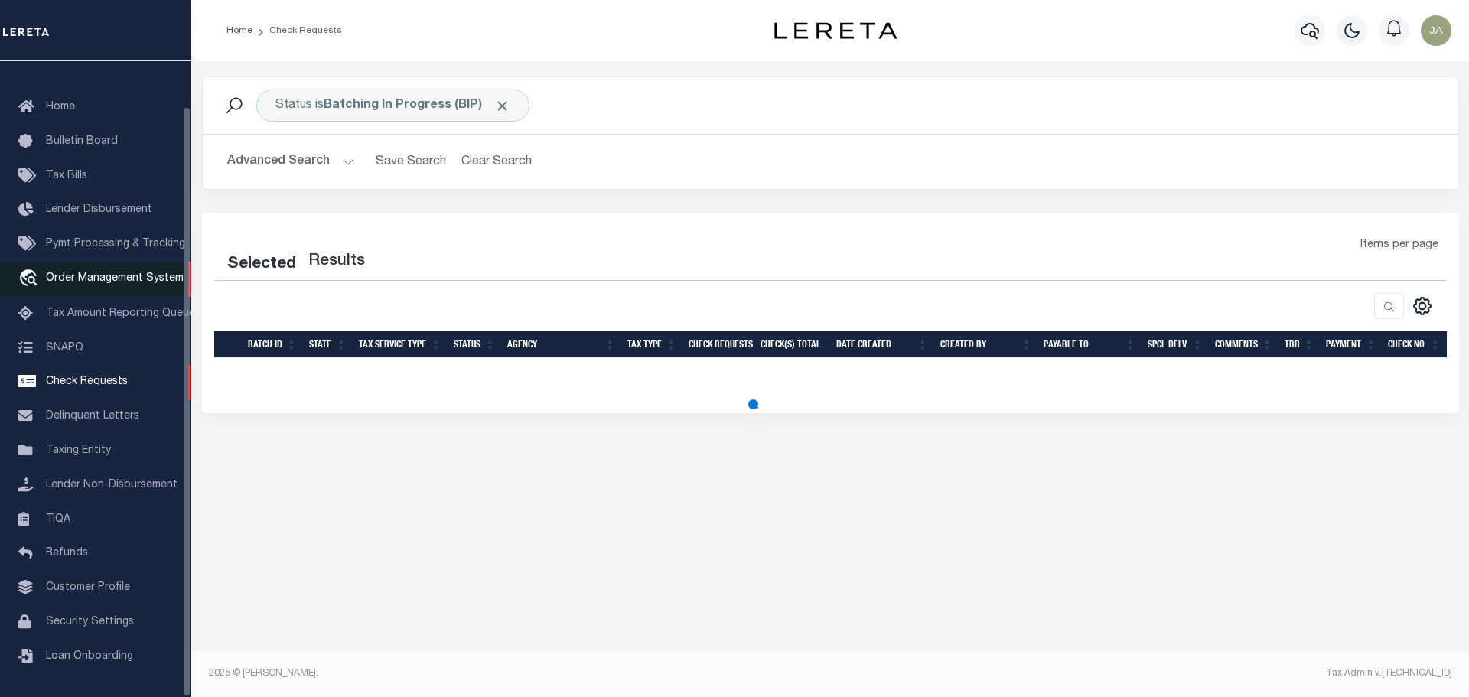
select select "50"
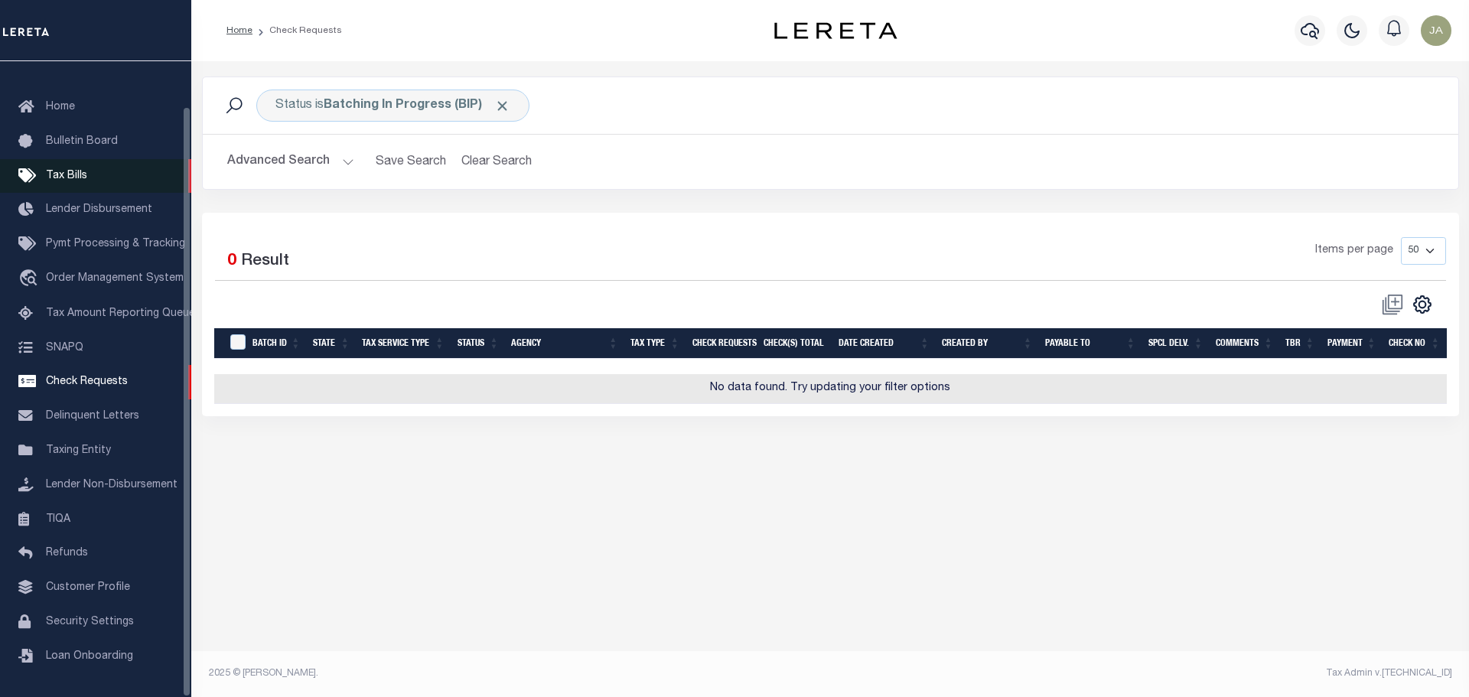
click at [67, 171] on span "Tax Bills" at bounding box center [66, 176] width 41 height 11
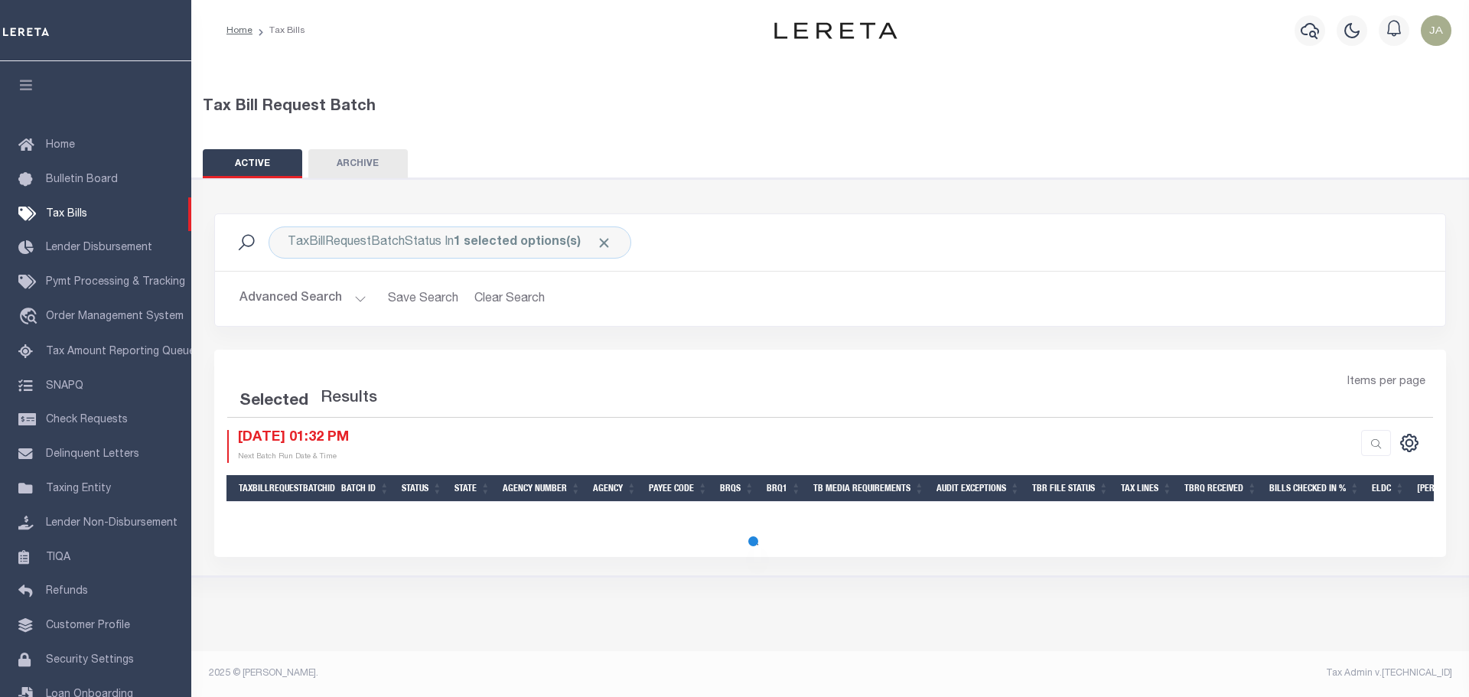
click at [347, 157] on div at bounding box center [734, 348] width 1469 height 697
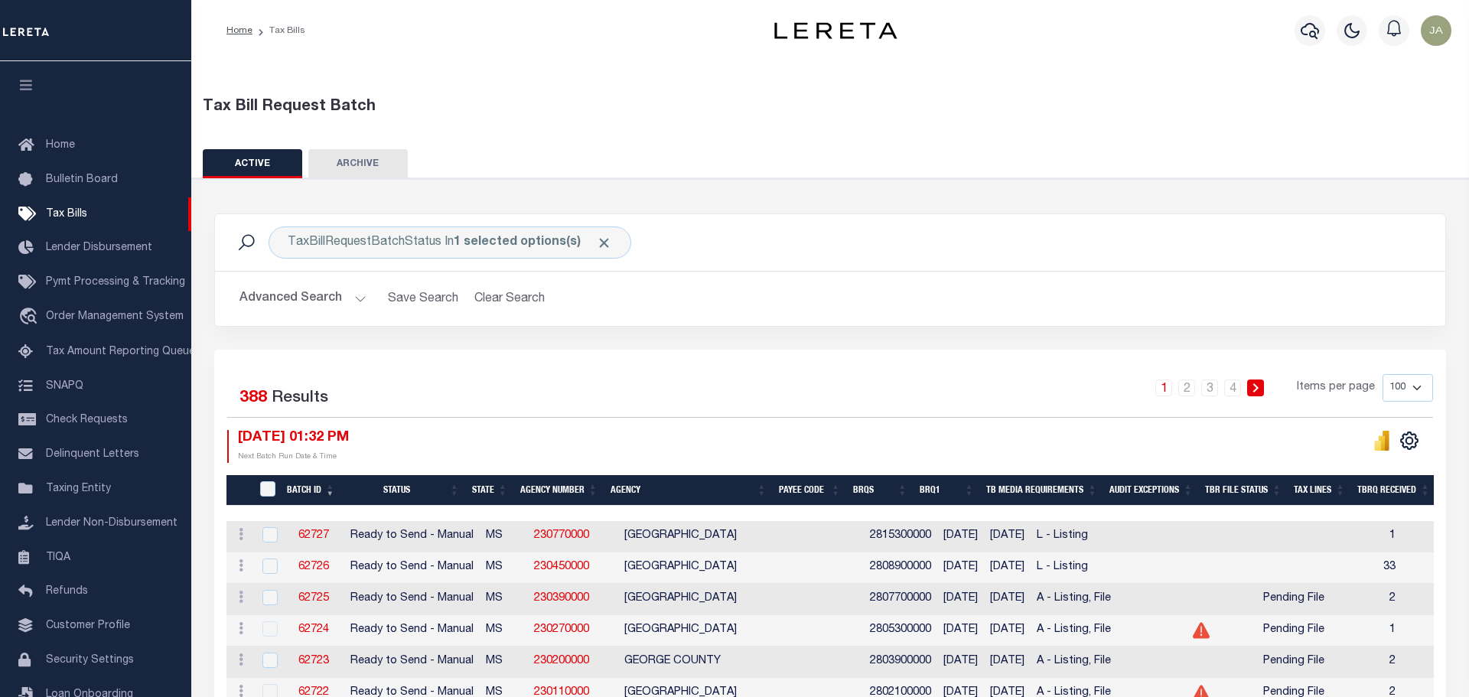
click at [249, 161] on button "ACTIVE" at bounding box center [252, 163] width 99 height 29
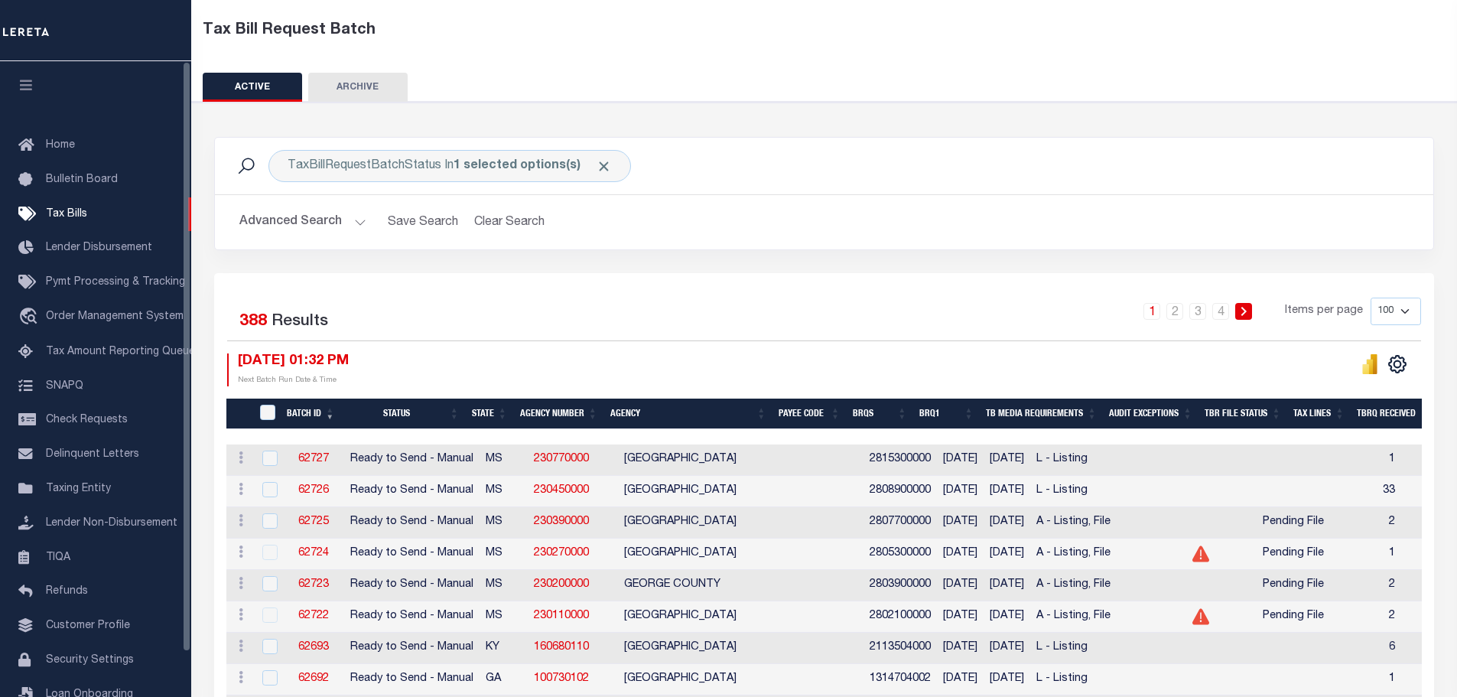
click at [23, 86] on icon "button" at bounding box center [27, 85] width 18 height 14
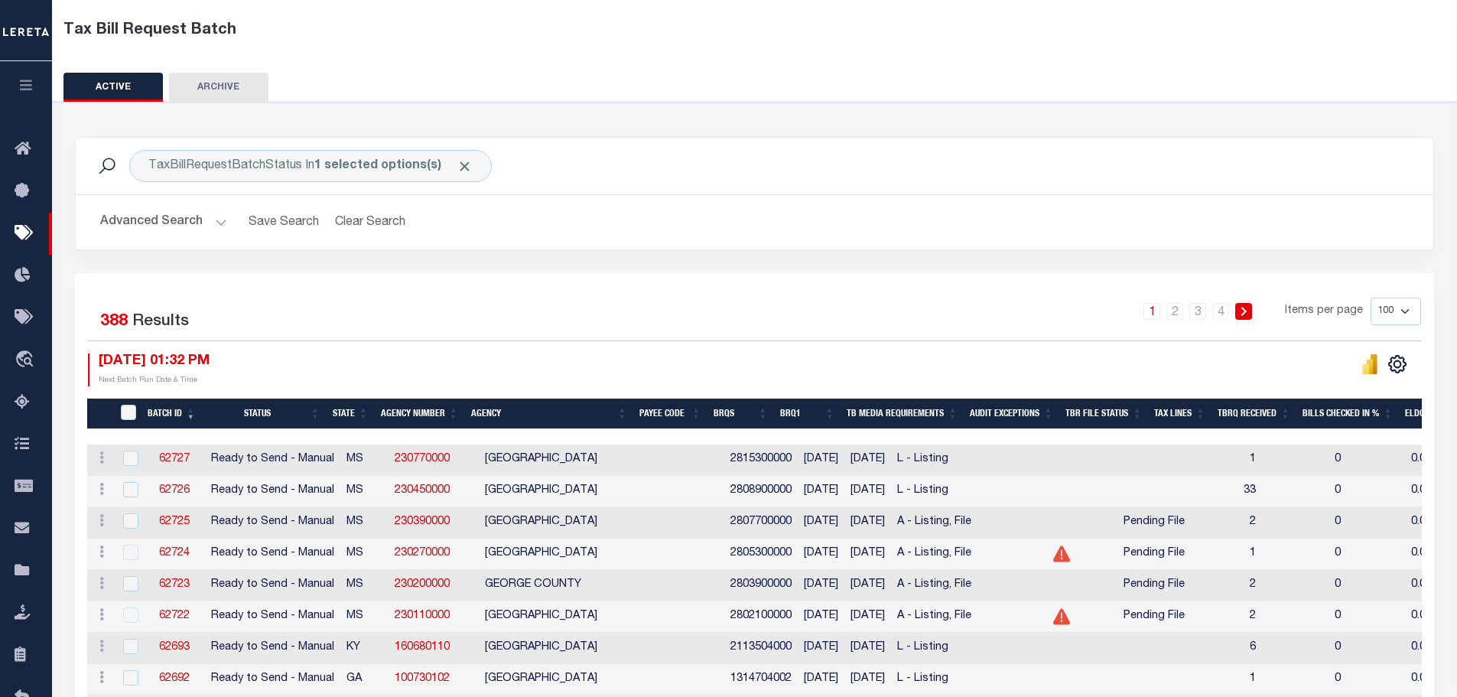
click at [23, 86] on icon "button" at bounding box center [27, 85] width 18 height 14
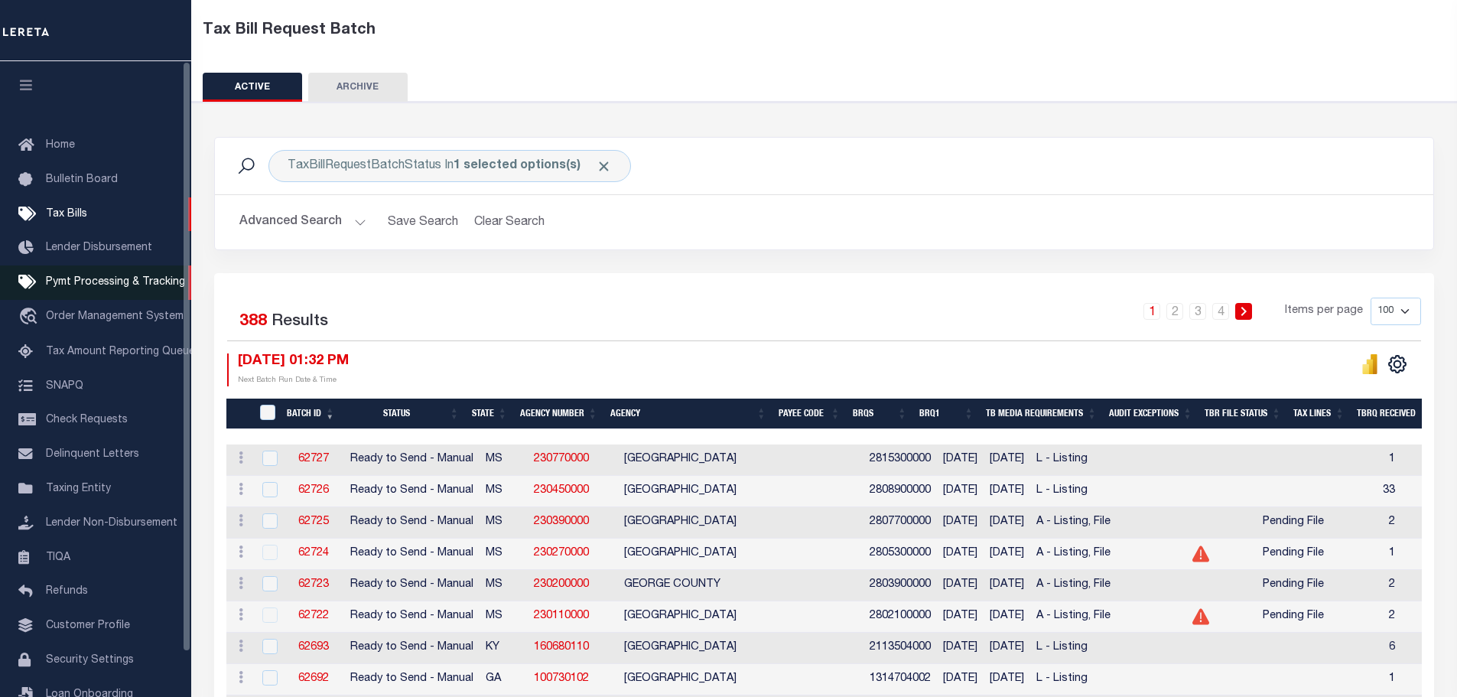
click at [72, 294] on link "Pymt Processing & Tracking" at bounding box center [95, 282] width 191 height 34
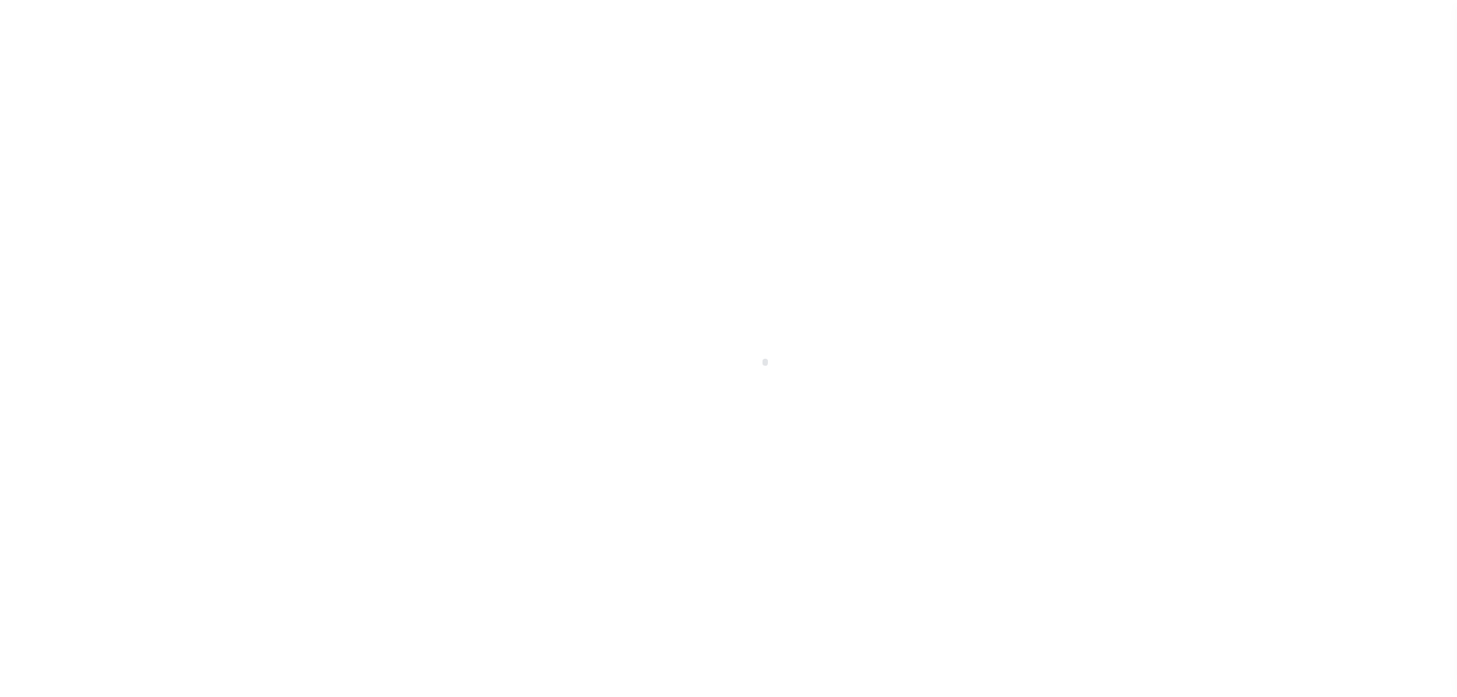
scroll to position [47, 0]
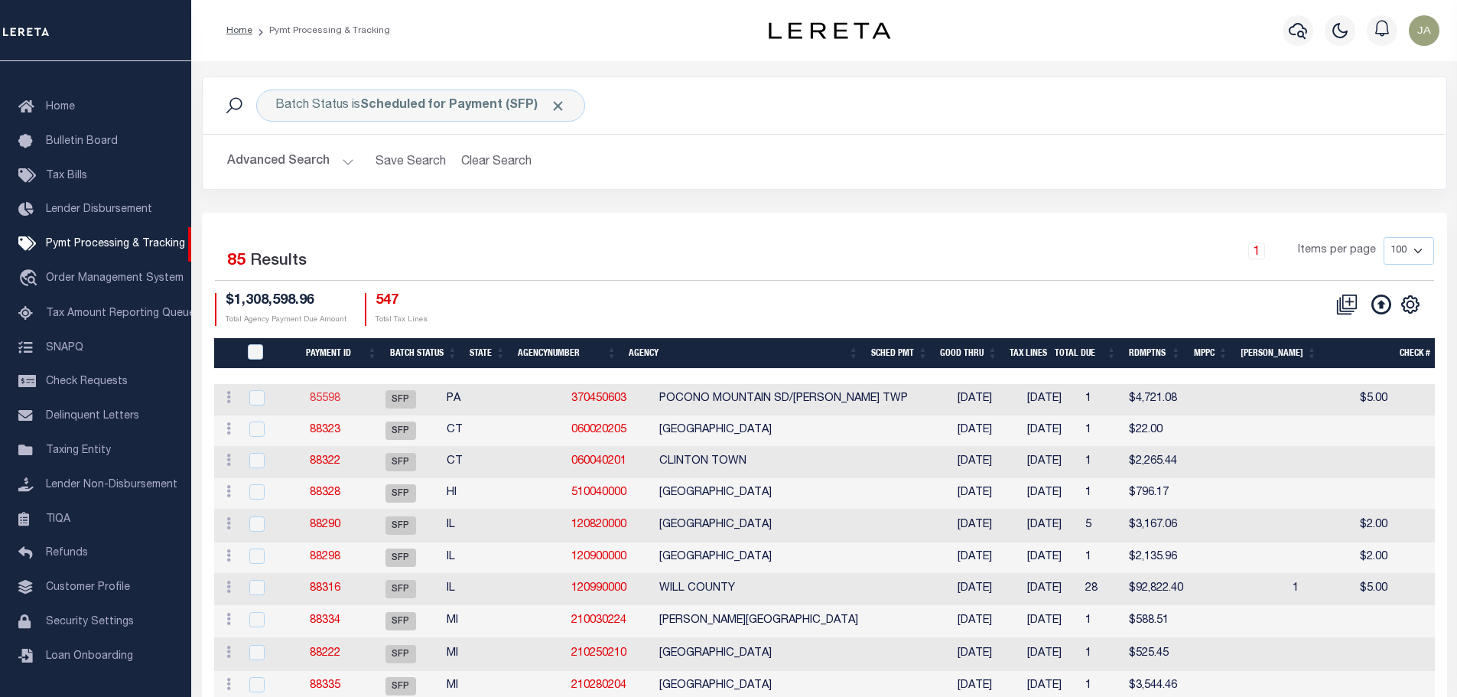
click at [330, 399] on link "85598" at bounding box center [325, 398] width 31 height 11
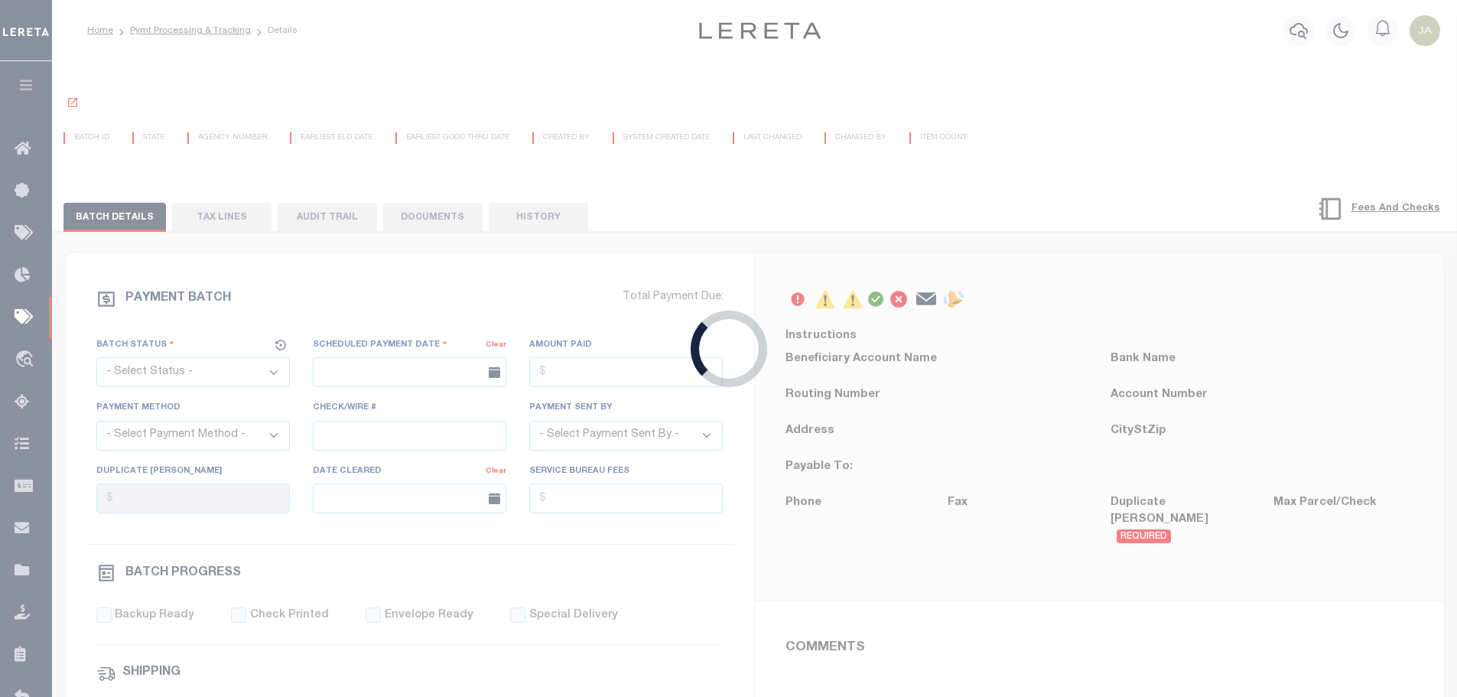
select select "SFP"
type input "04/30/2025"
type input "$4,721.08"
type input "Certify funds"
select select "Little, Audria"
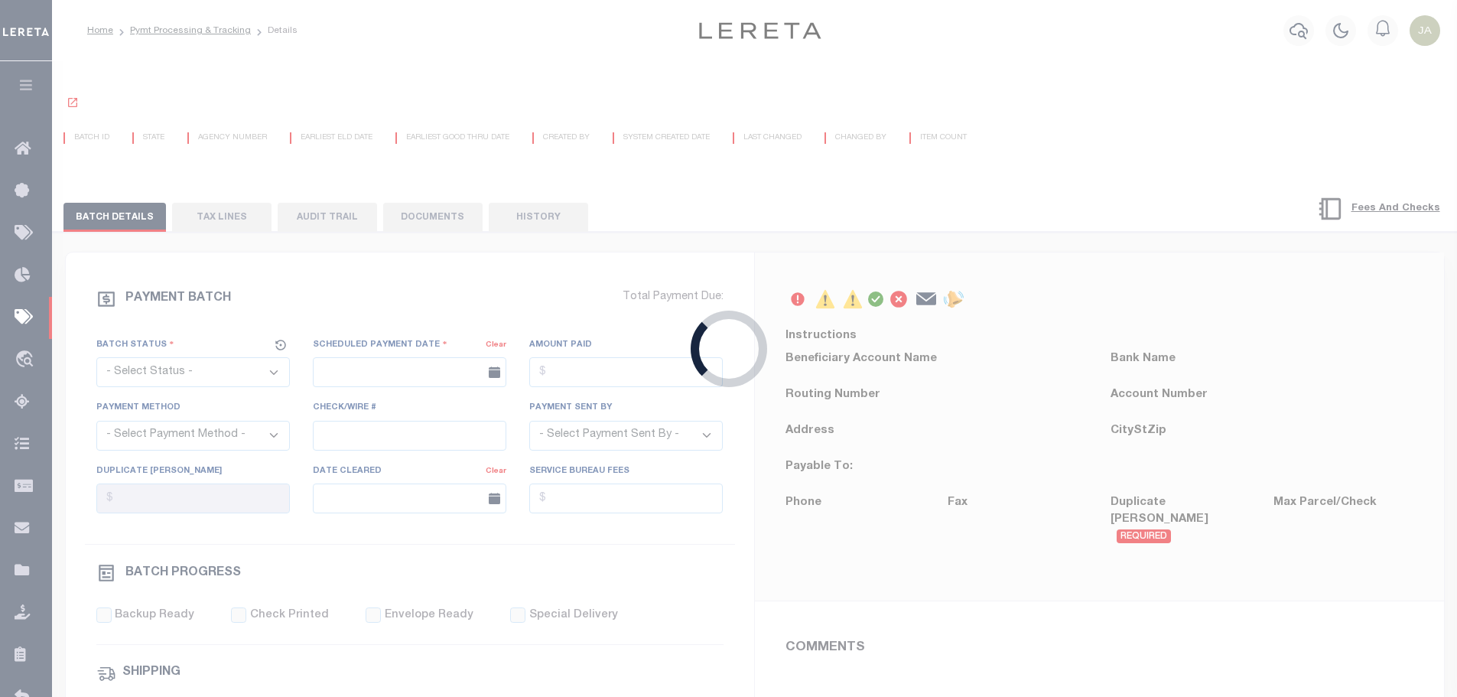
type input "Audria"
type input "N"
radio input "true"
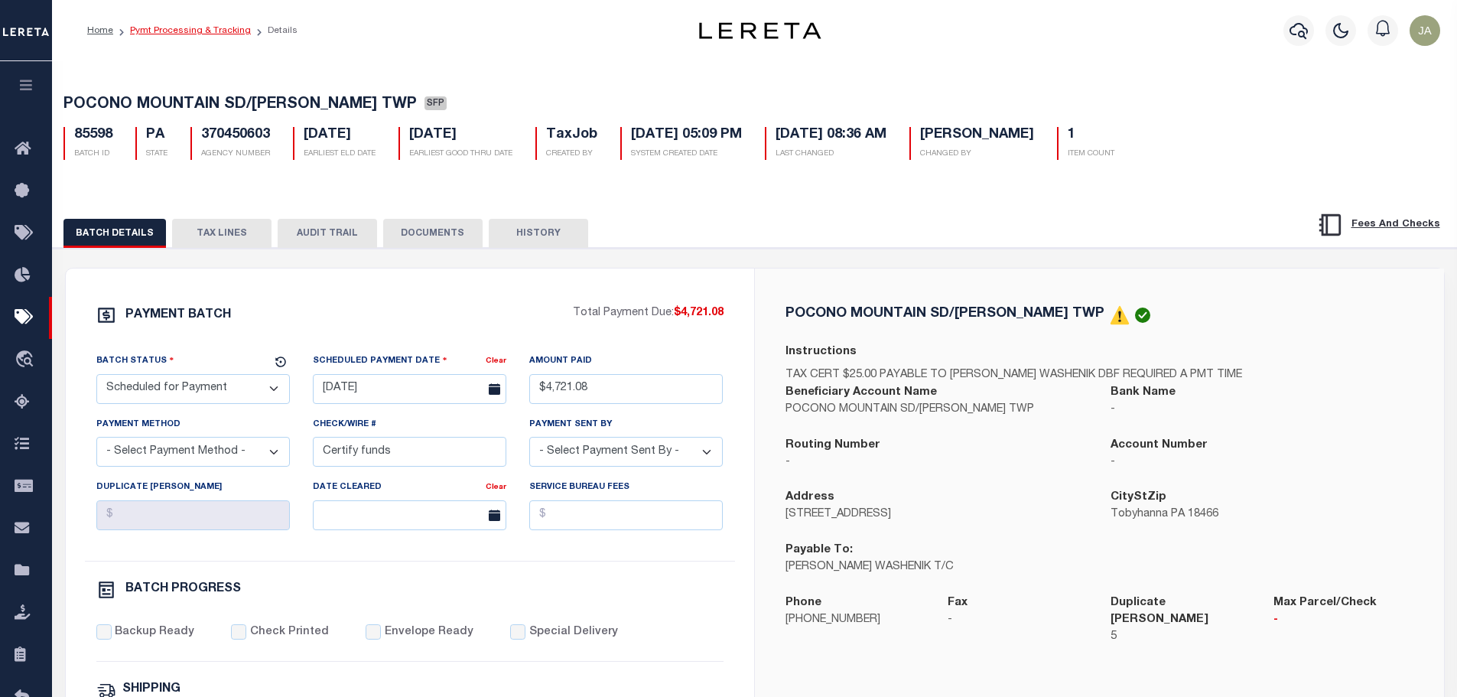
click at [176, 24] on li "Pymt Processing & Tracking" at bounding box center [182, 31] width 138 height 14
click at [177, 29] on link "Pymt Processing & Tracking" at bounding box center [190, 30] width 121 height 9
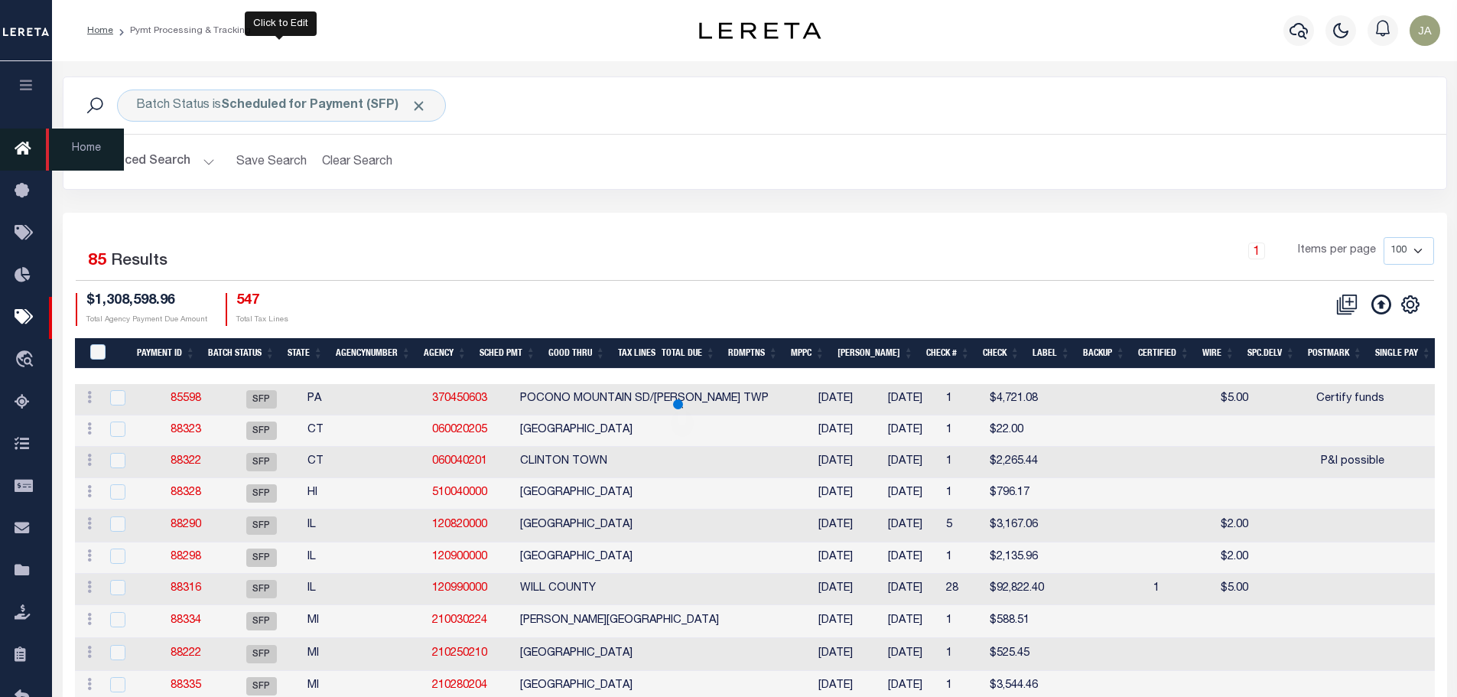
click at [18, 92] on icon "button" at bounding box center [27, 85] width 18 height 14
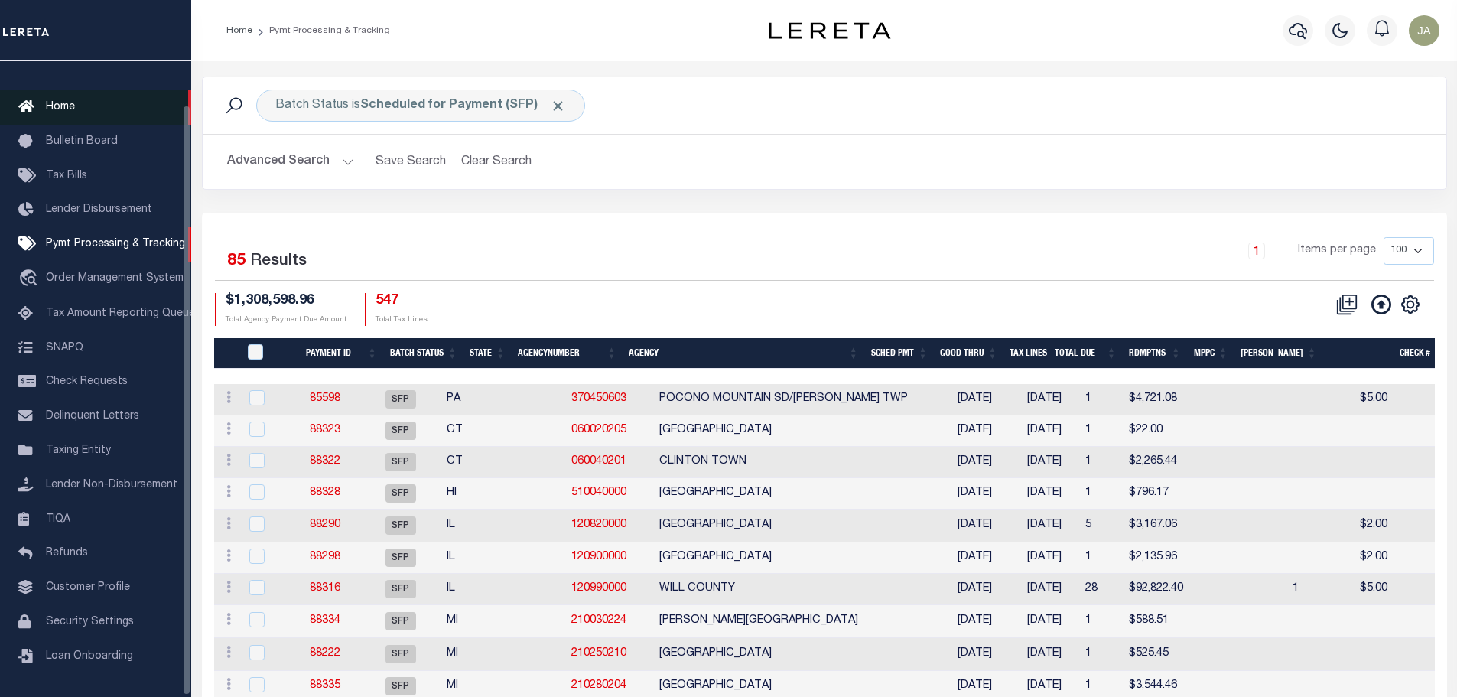
scroll to position [47, 0]
click at [227, 403] on icon at bounding box center [228, 397] width 5 height 12
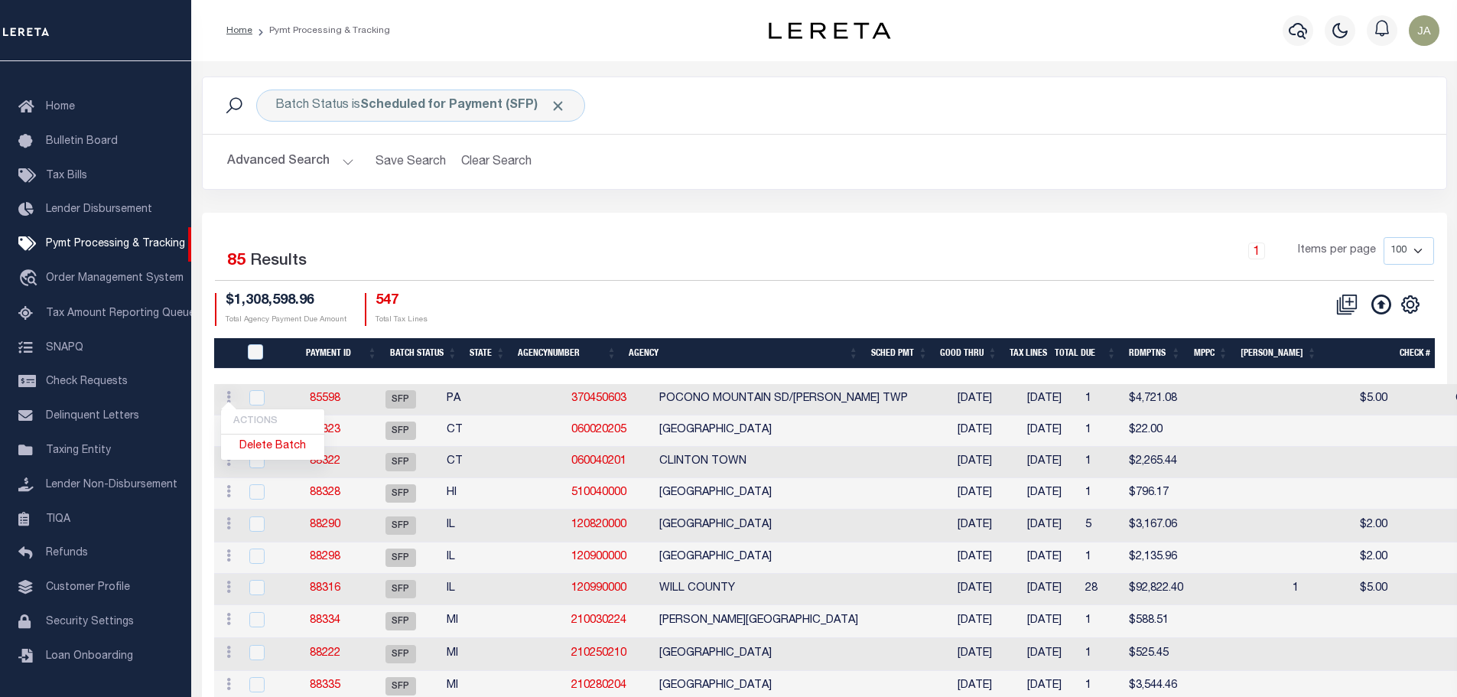
click at [333, 401] on link "85598" at bounding box center [325, 398] width 31 height 11
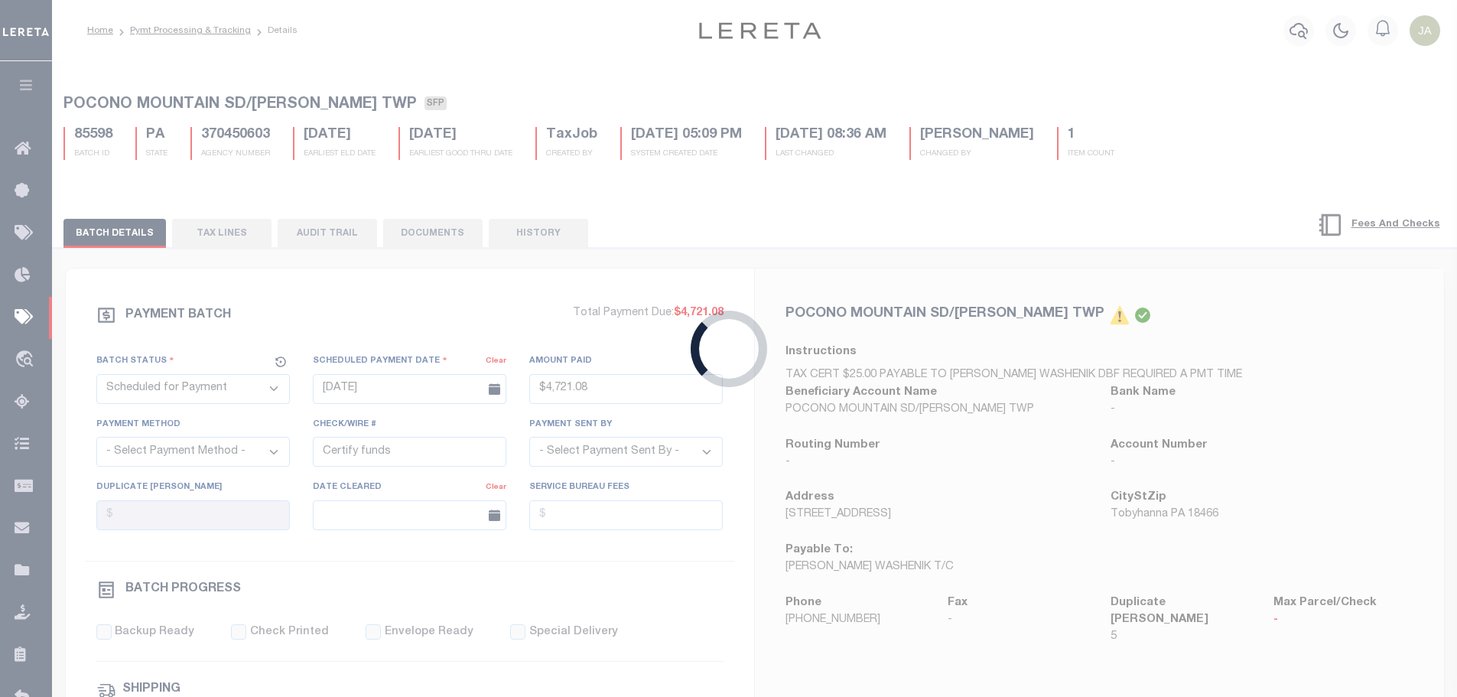
type input "$4,721.08"
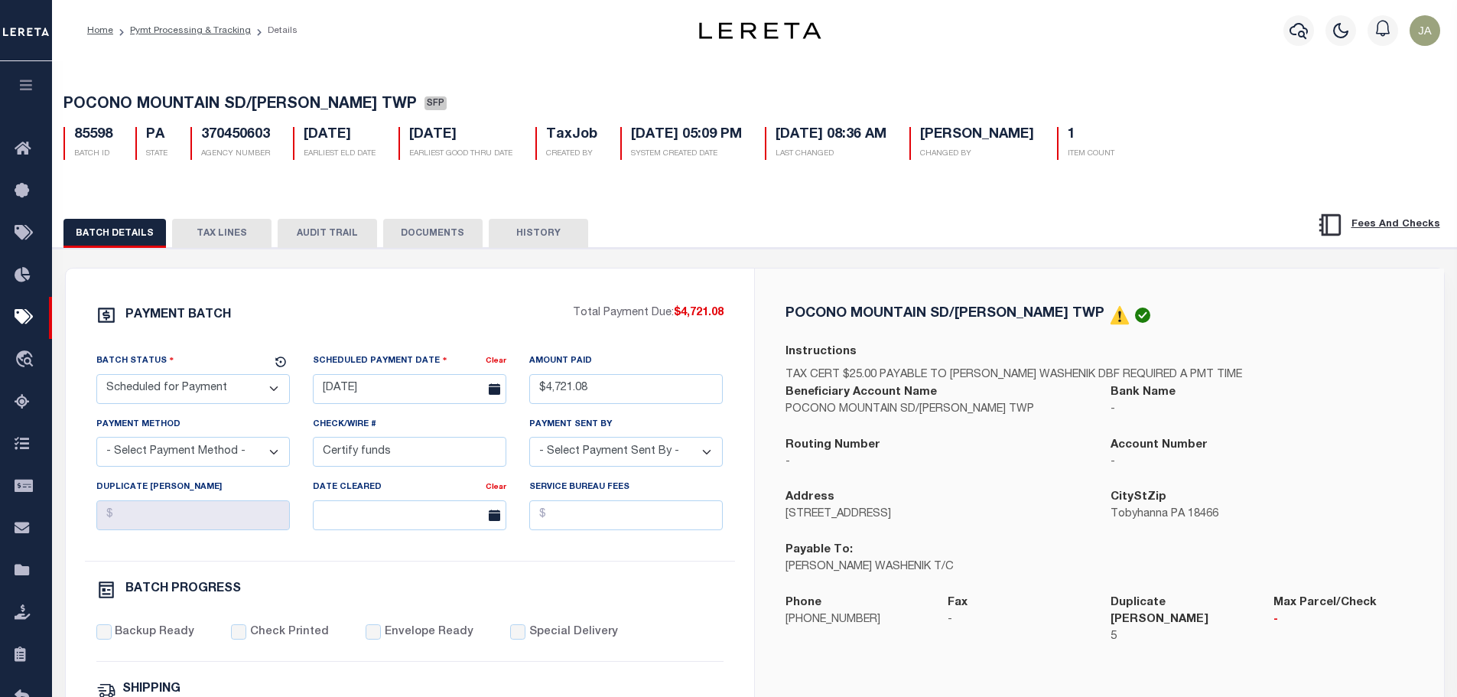
click at [220, 234] on button "TAX LINES" at bounding box center [221, 233] width 99 height 29
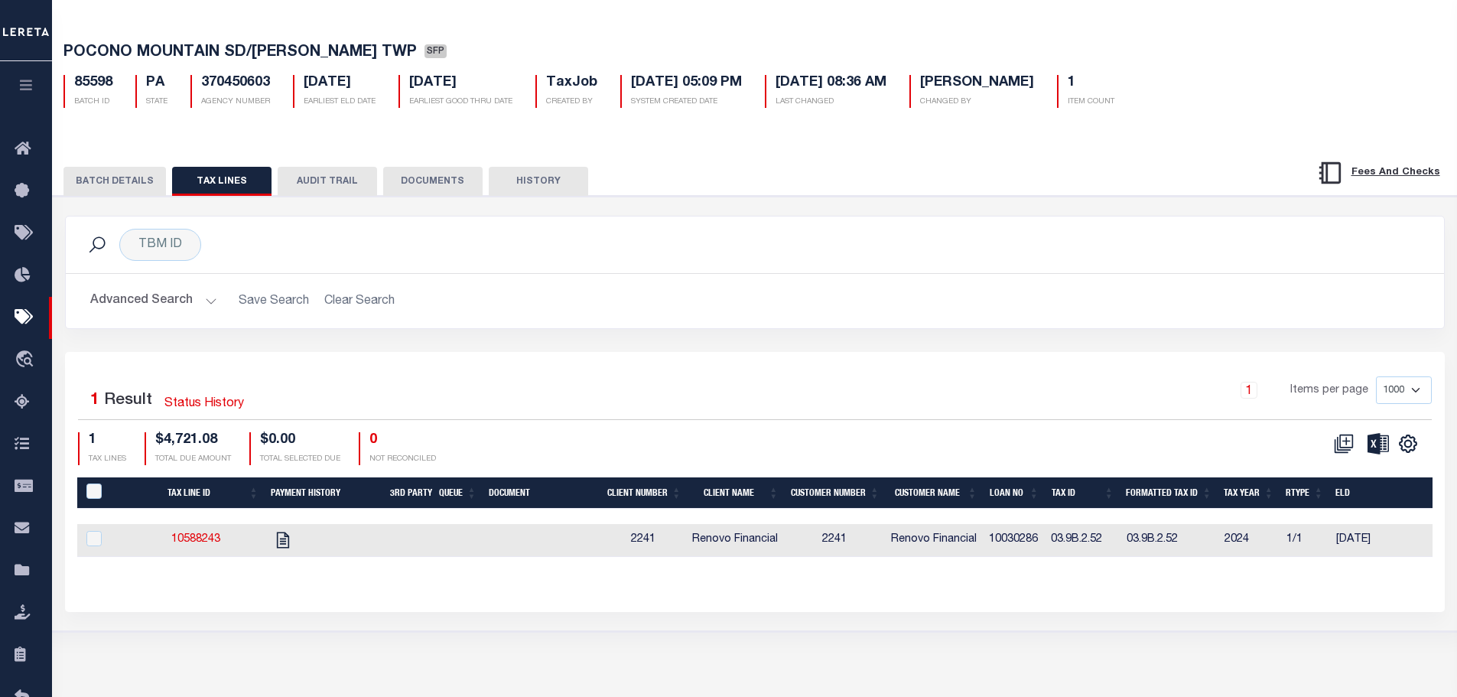
scroll to position [114, 0]
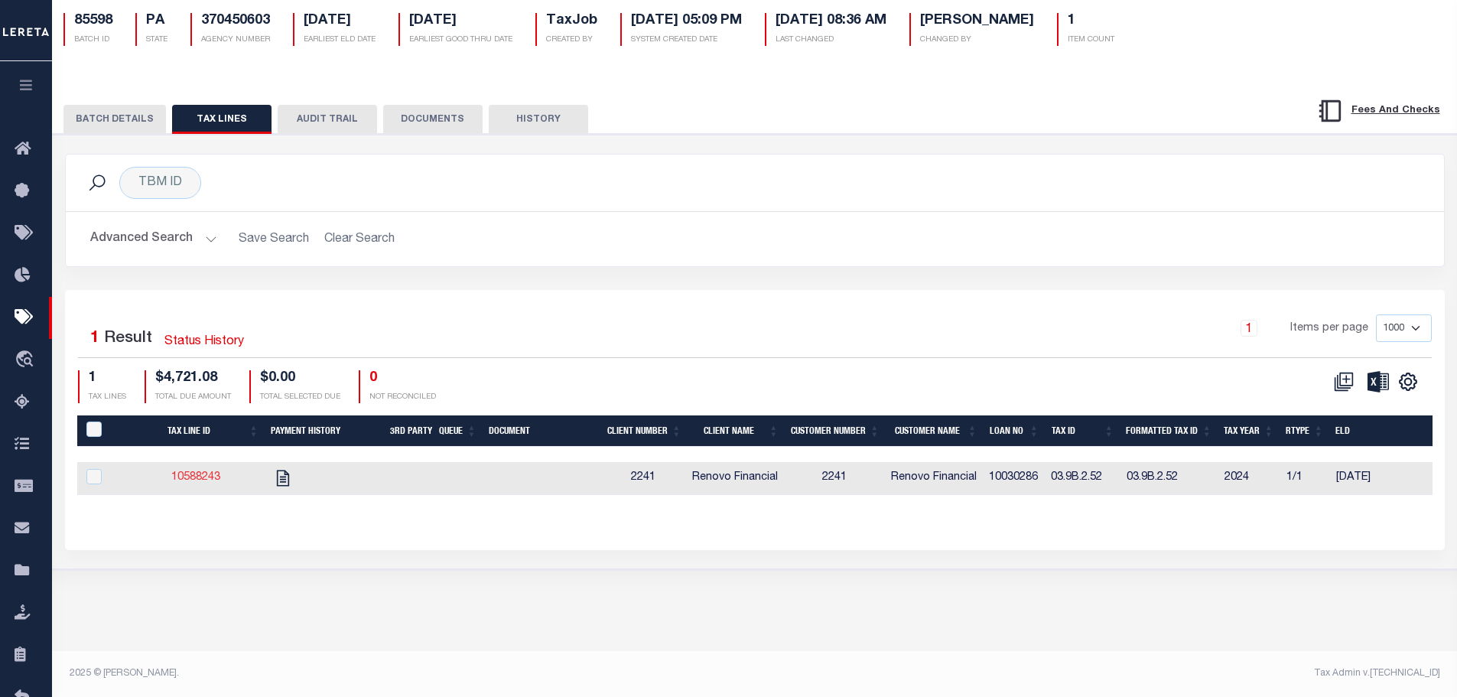
click at [181, 478] on link "10588243" at bounding box center [195, 477] width 49 height 11
checkbox input "true"
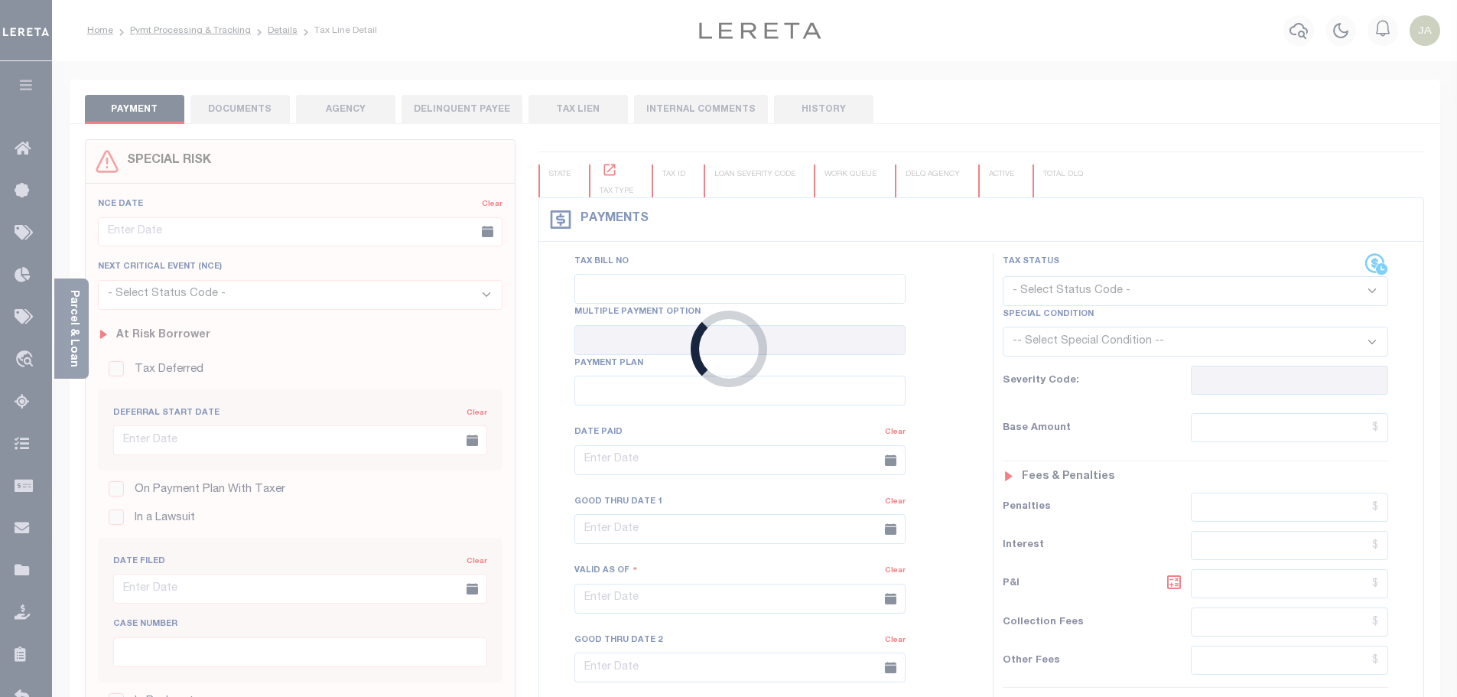
checkbox input "false"
type textarea "2024 Annual Taxes Delq Base $4659.65 P&I $61.43 lender responsibiltiy load boar…"
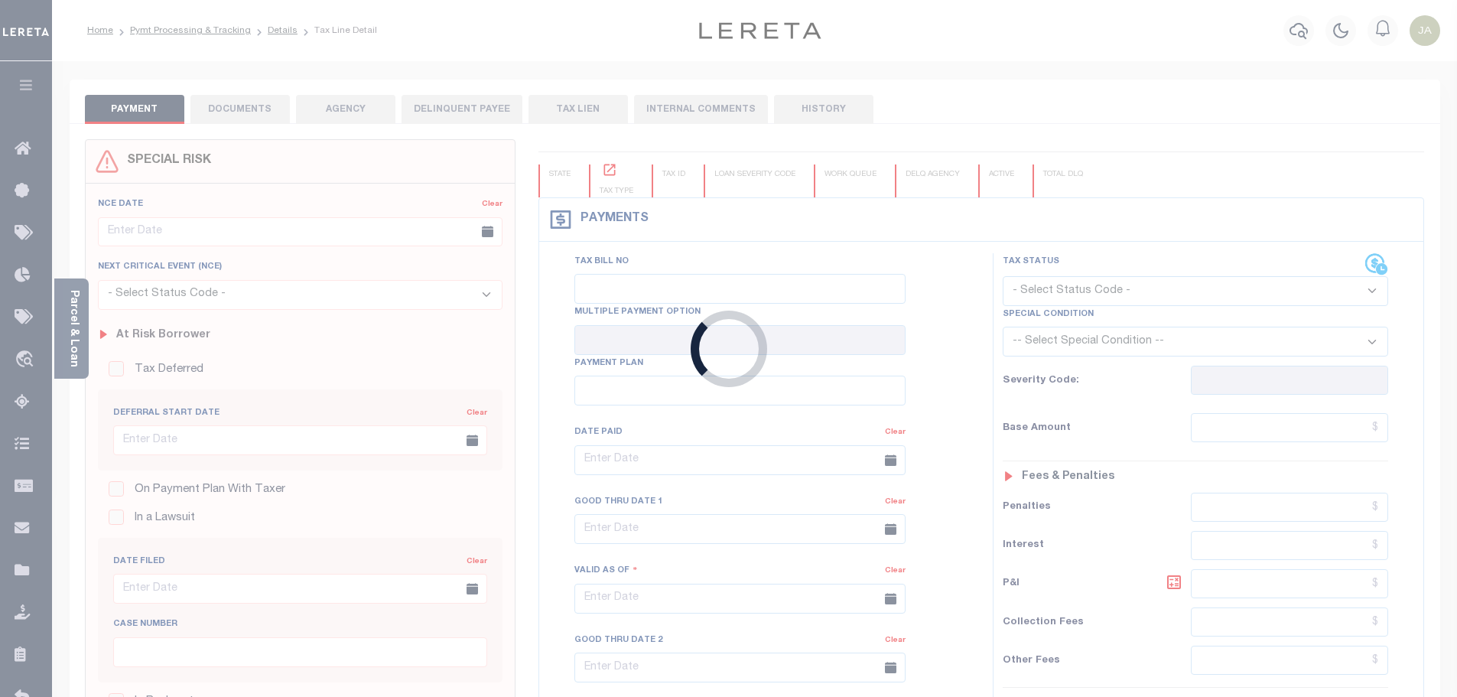
type input "04/04/2025"
type input "$4,721.08"
select select "SNT"
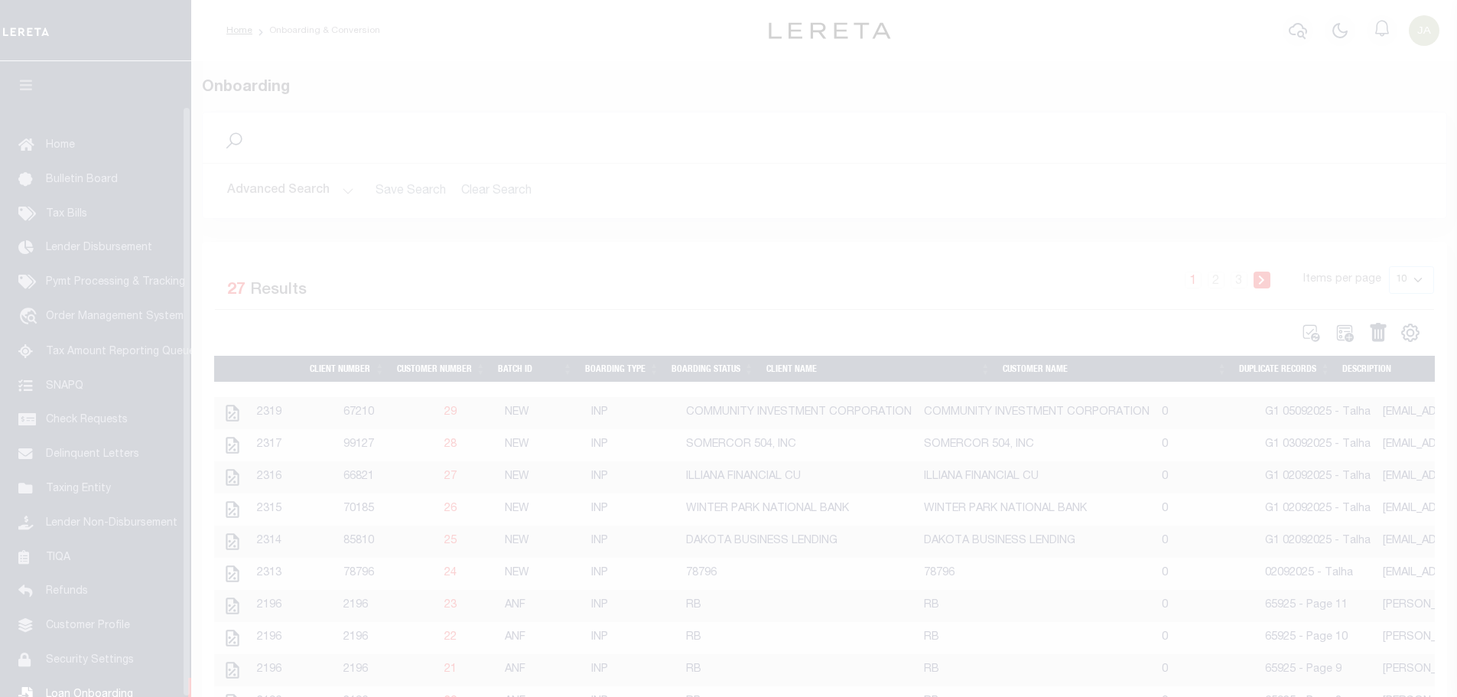
scroll to position [48, 0]
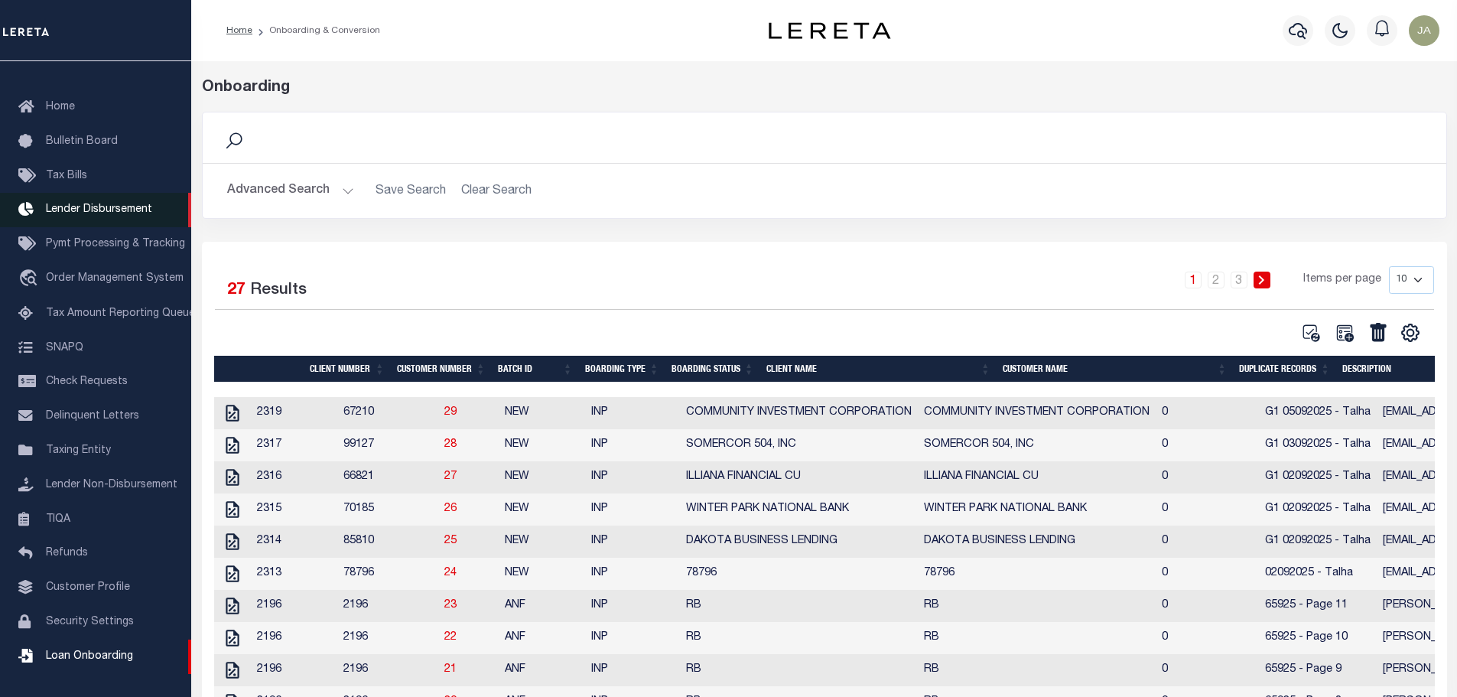
click at [140, 204] on span "Lender Disbursement" at bounding box center [99, 209] width 106 height 11
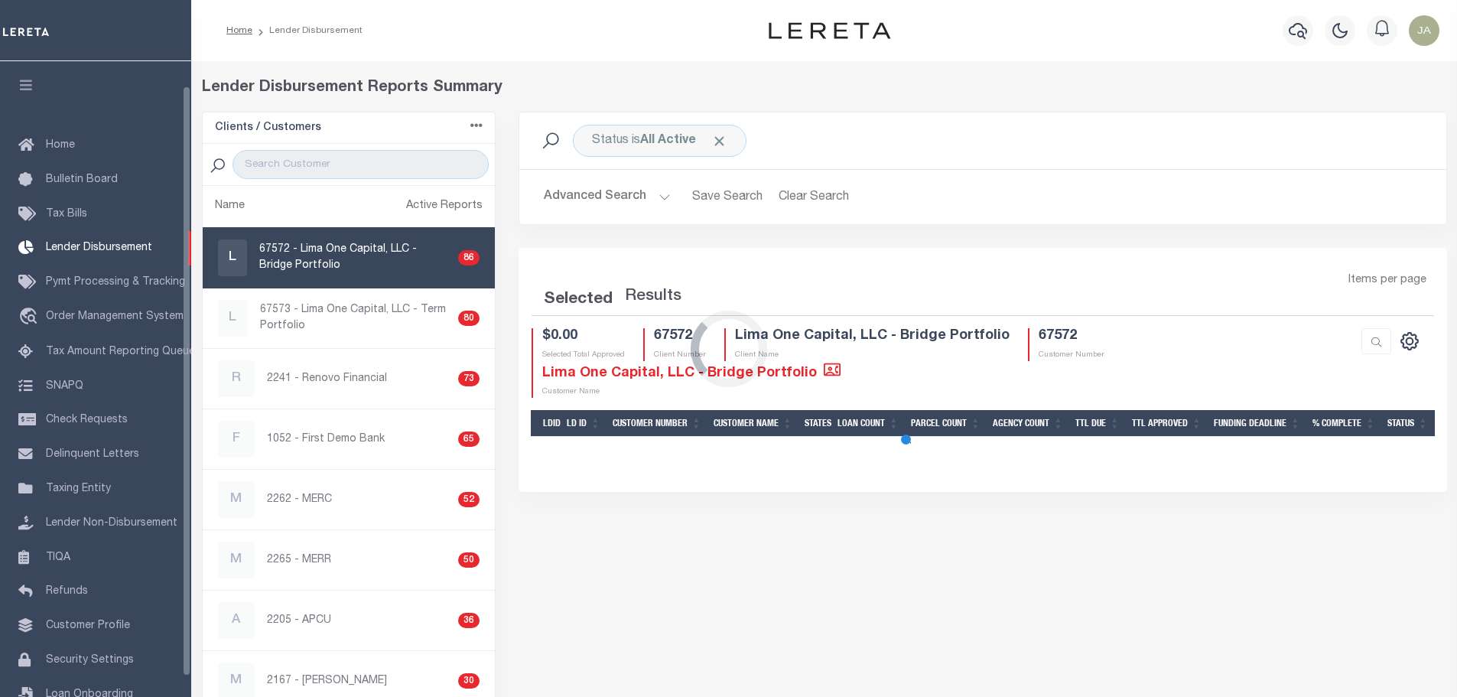
scroll to position [27, 0]
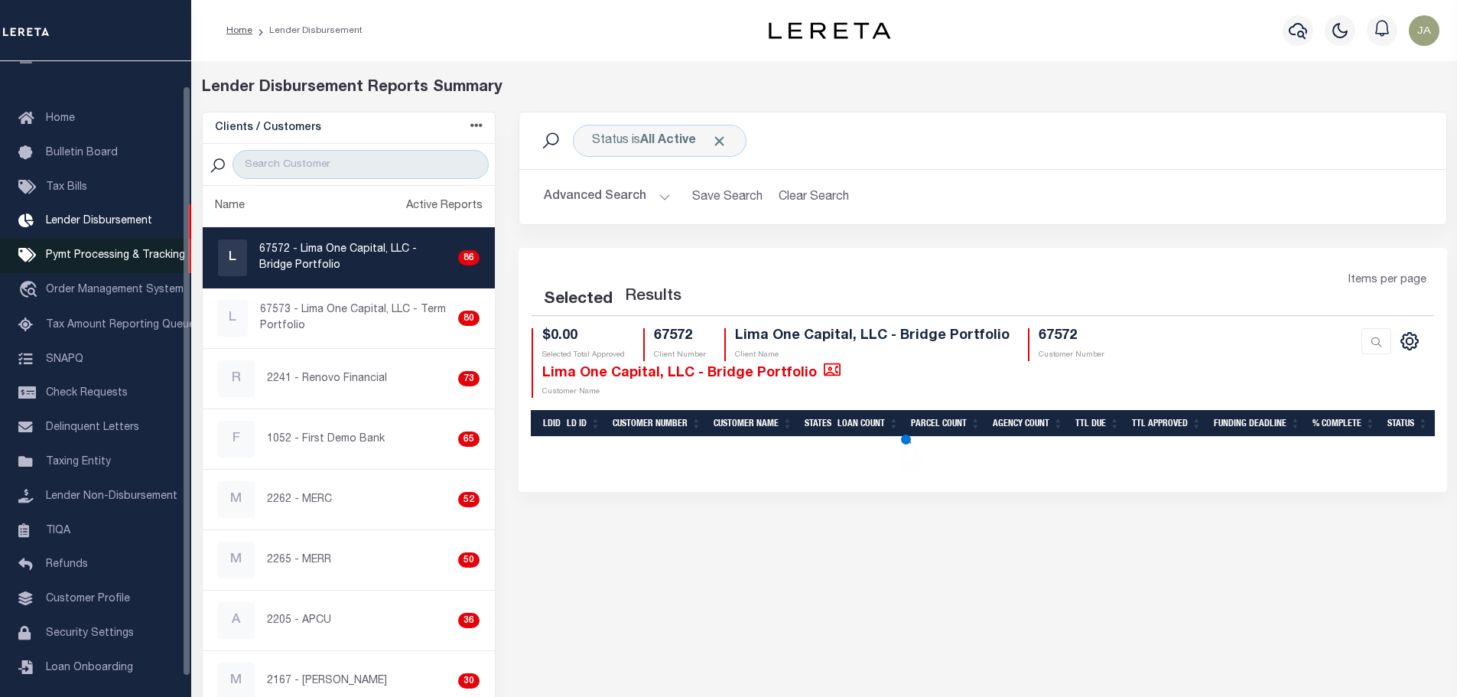
click at [107, 257] on span "Pymt Processing & Tracking" at bounding box center [115, 255] width 139 height 11
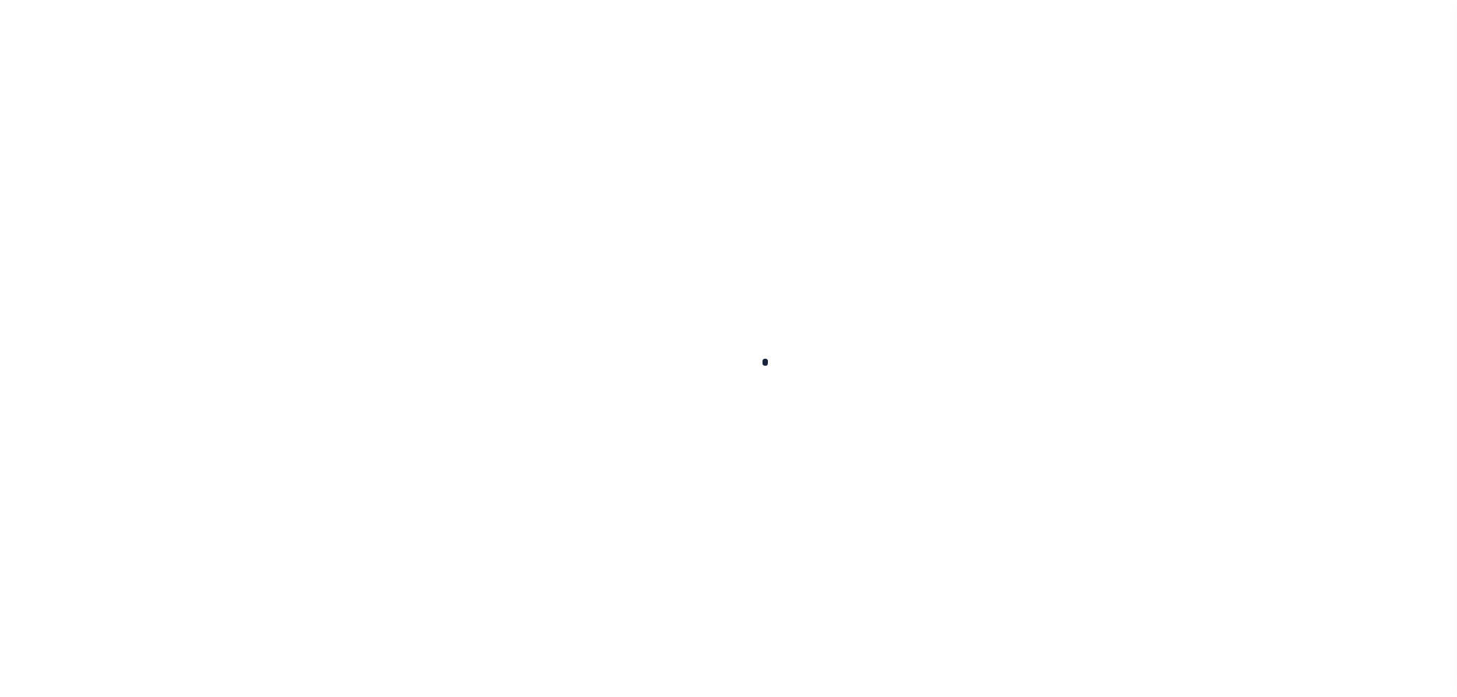
scroll to position [44, 0]
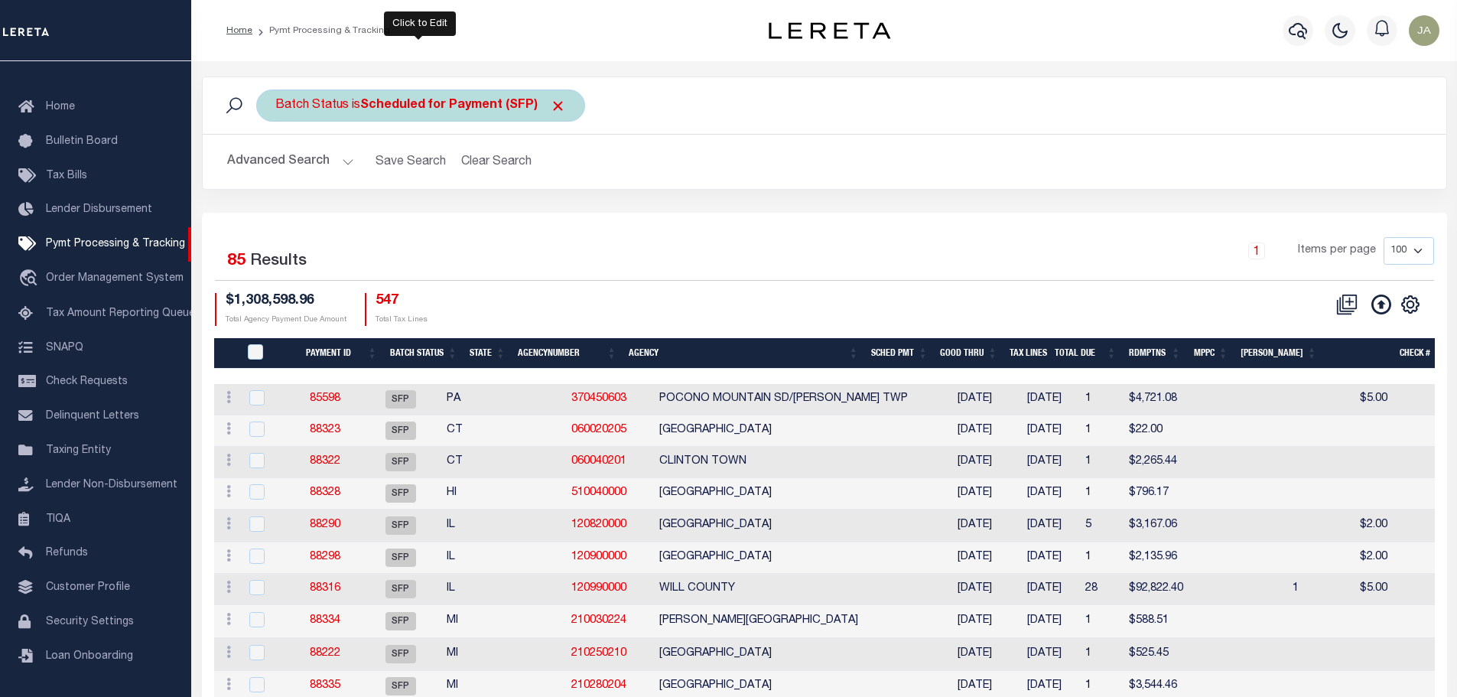
click at [467, 103] on b "Scheduled for Payment (SFP)" at bounding box center [463, 105] width 206 height 12
select select "SFP"
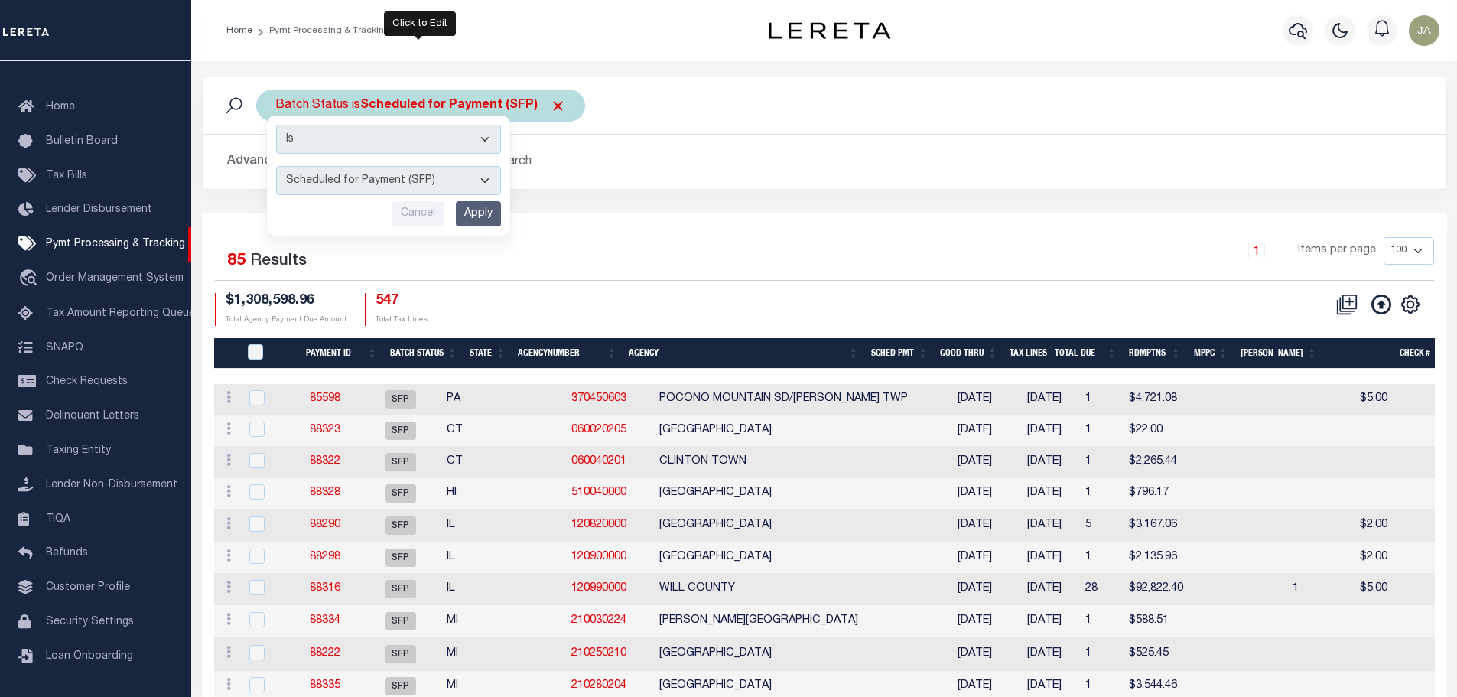
click at [491, 170] on select "Awaiting Funds (AWF) Cleared and Complete (CAC) New Check Needed (NCN) Payment …" at bounding box center [388, 180] width 225 height 29
click at [800, 197] on div "Batch Status is Scheduled for Payment (SFP) Is Contains Awaiting Funds (AWF) Cl…" at bounding box center [824, 144] width 1268 height 136
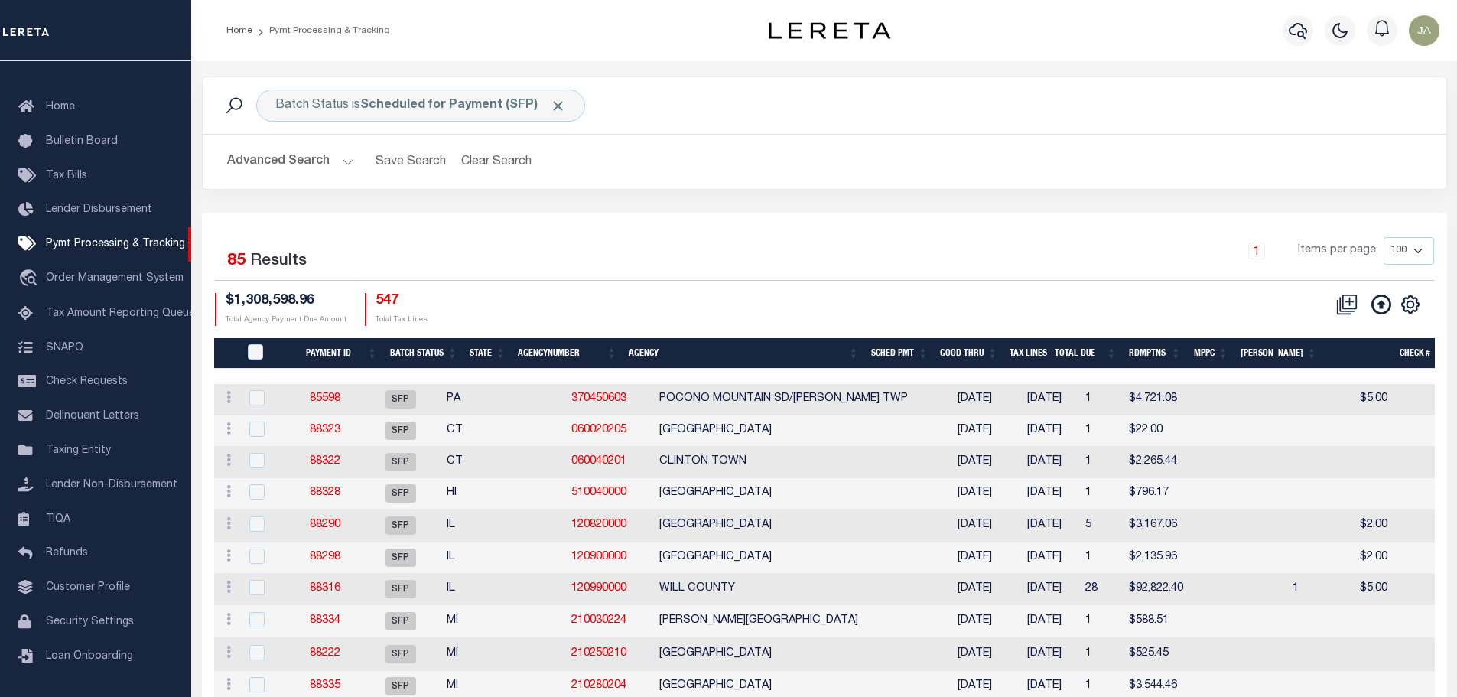
scroll to position [76, 0]
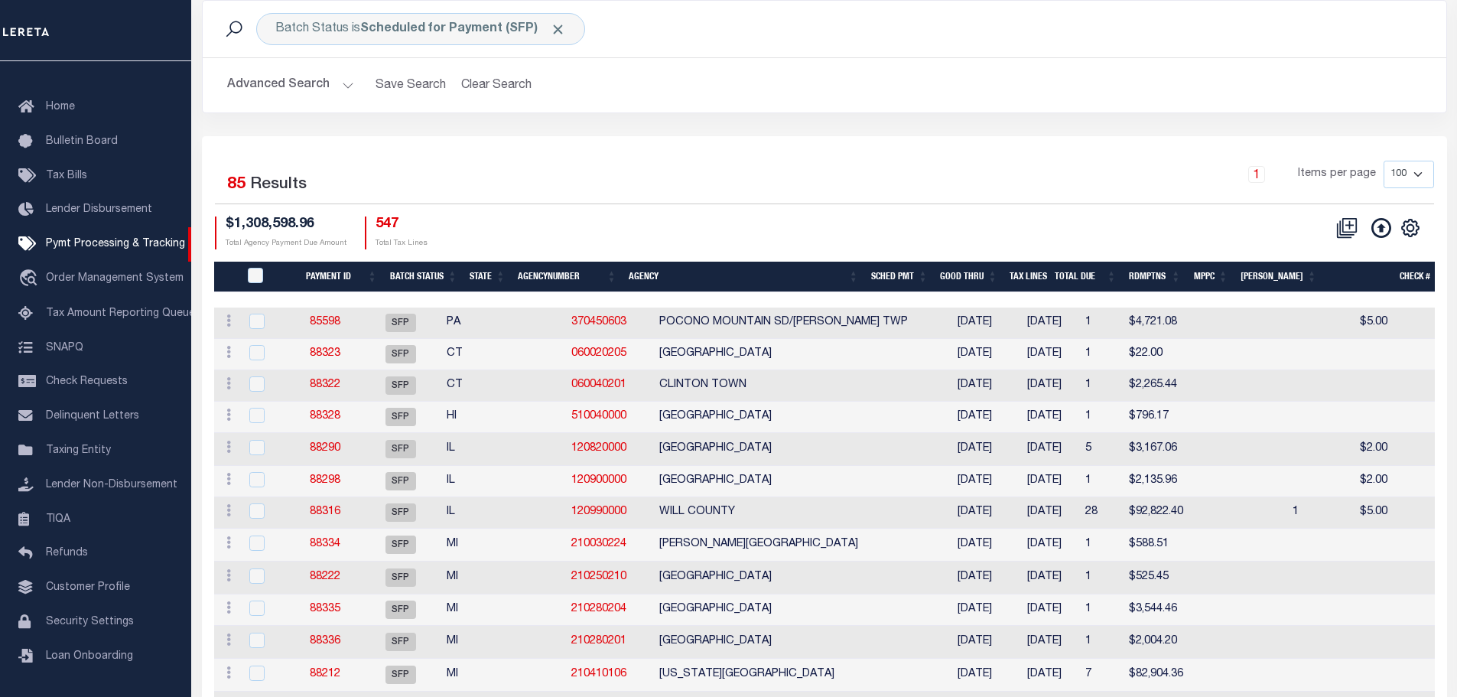
click at [1099, 47] on div "Batch Status is Scheduled for Payment (SFP) Is Contains Awaiting Funds (AWF) Cl…" at bounding box center [825, 29] width 1244 height 57
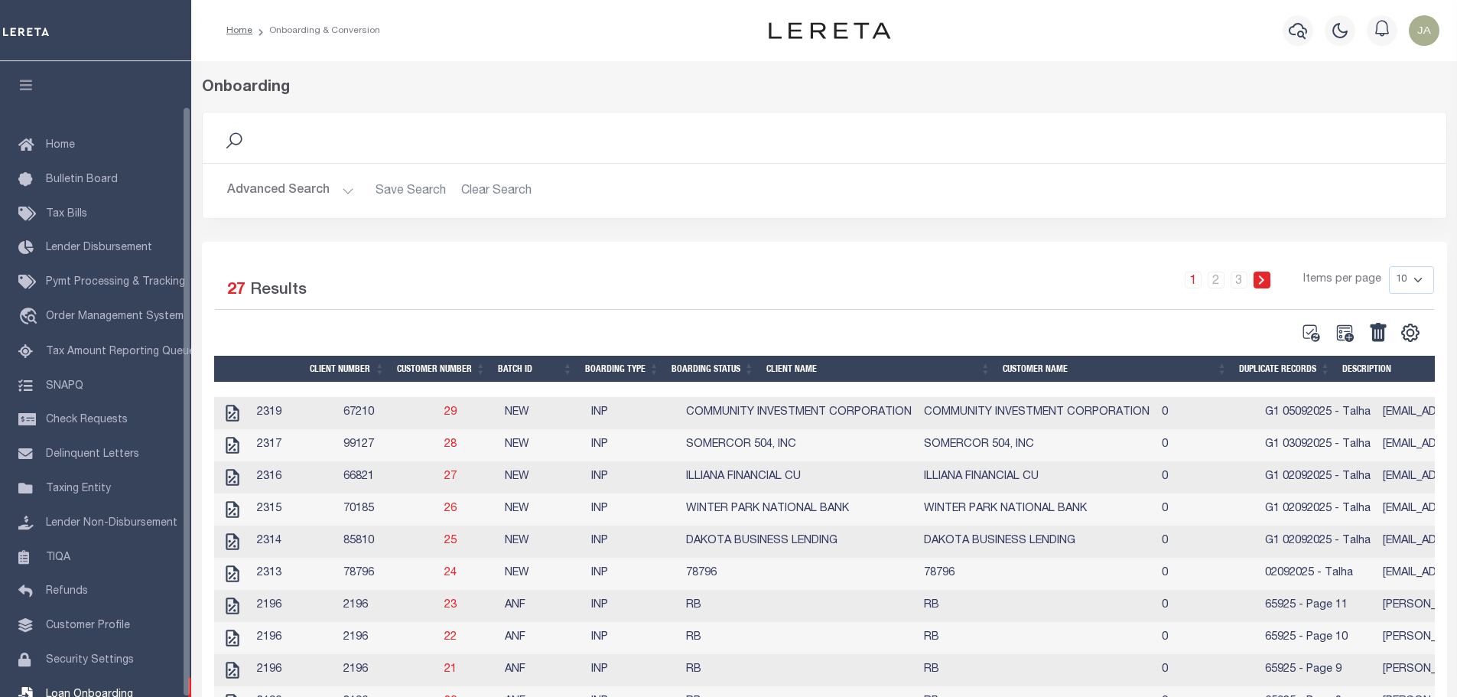
scroll to position [48, 0]
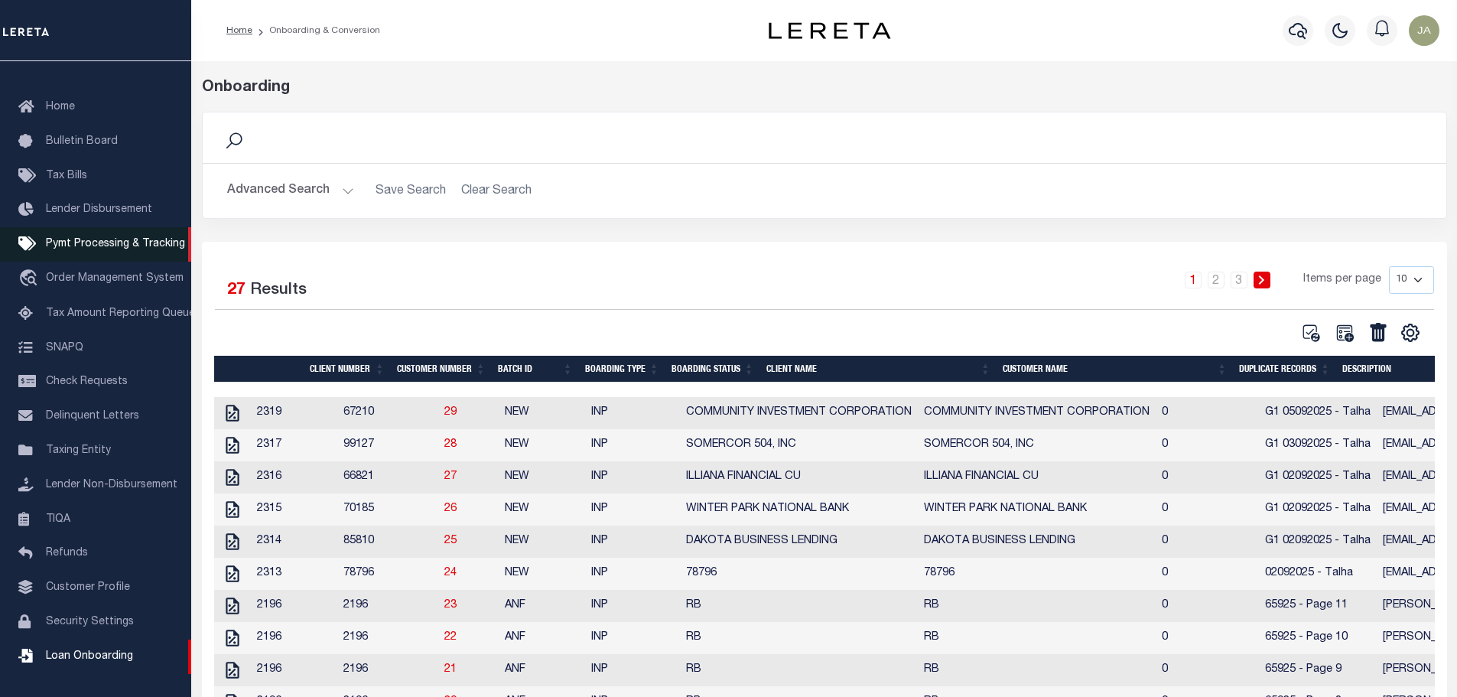
click at [121, 239] on span "Pymt Processing & Tracking" at bounding box center [115, 244] width 139 height 11
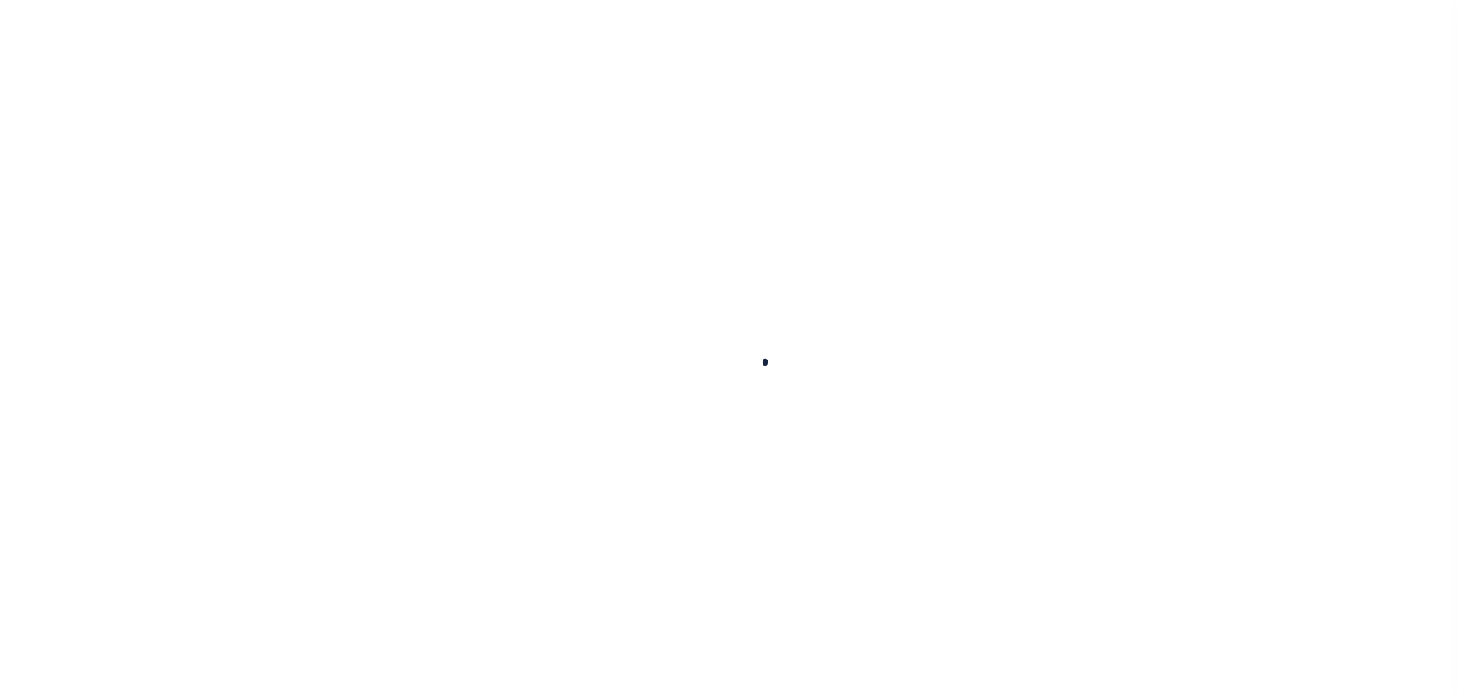
scroll to position [48, 0]
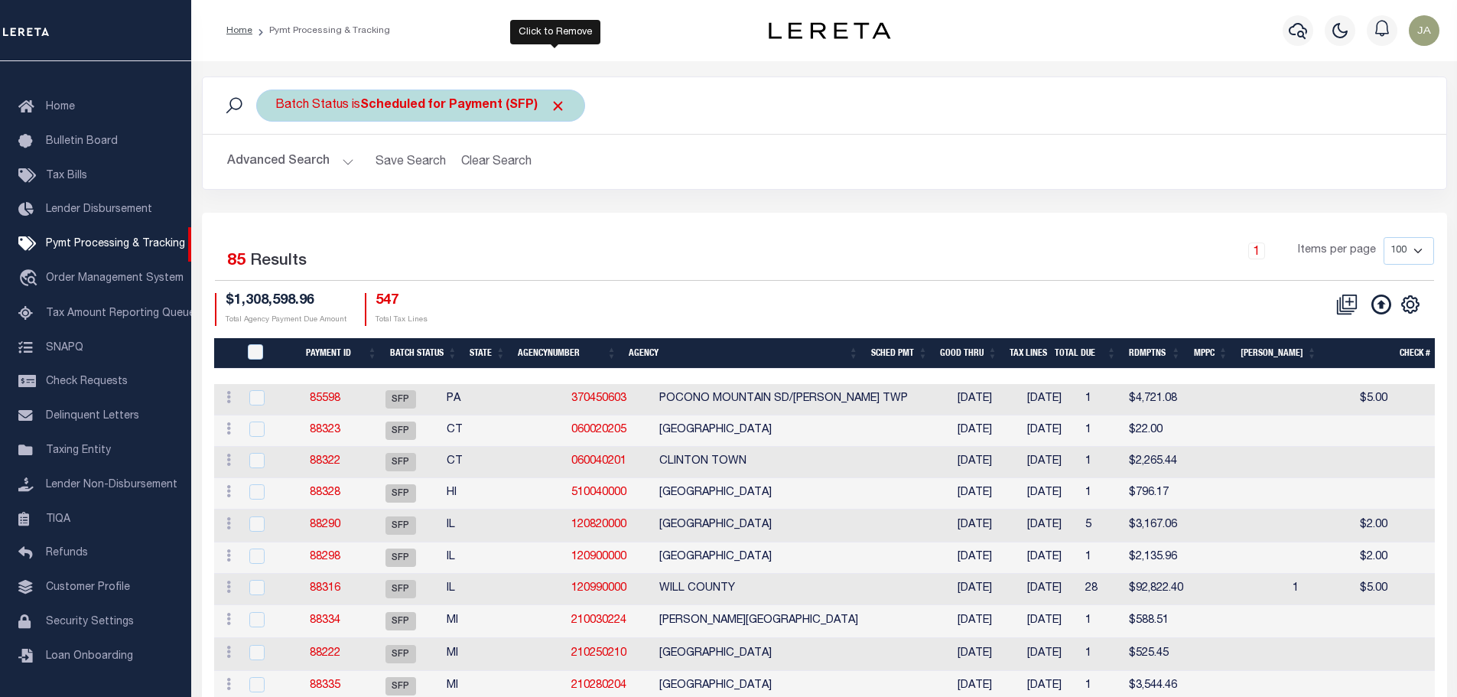
click at [555, 107] on span "Click to Remove" at bounding box center [558, 106] width 16 height 16
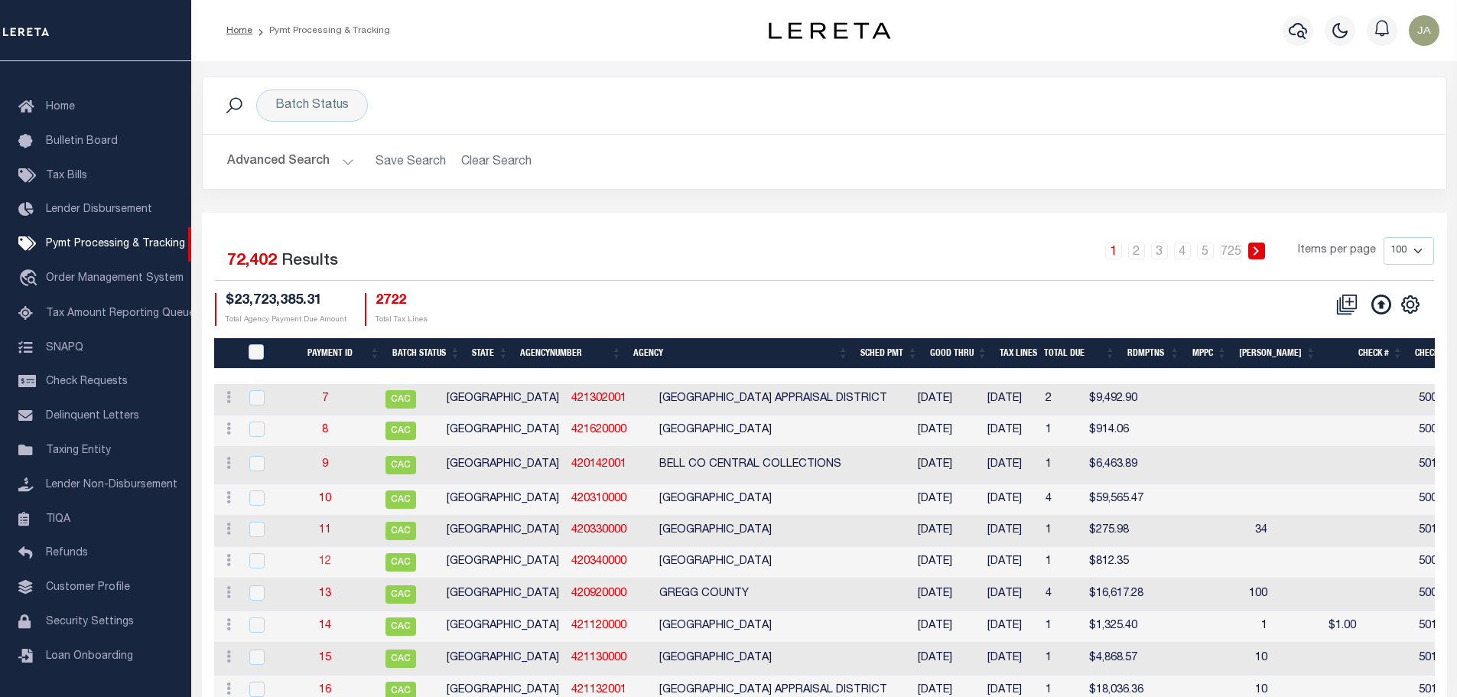
click at [331, 561] on link "12" at bounding box center [325, 561] width 12 height 11
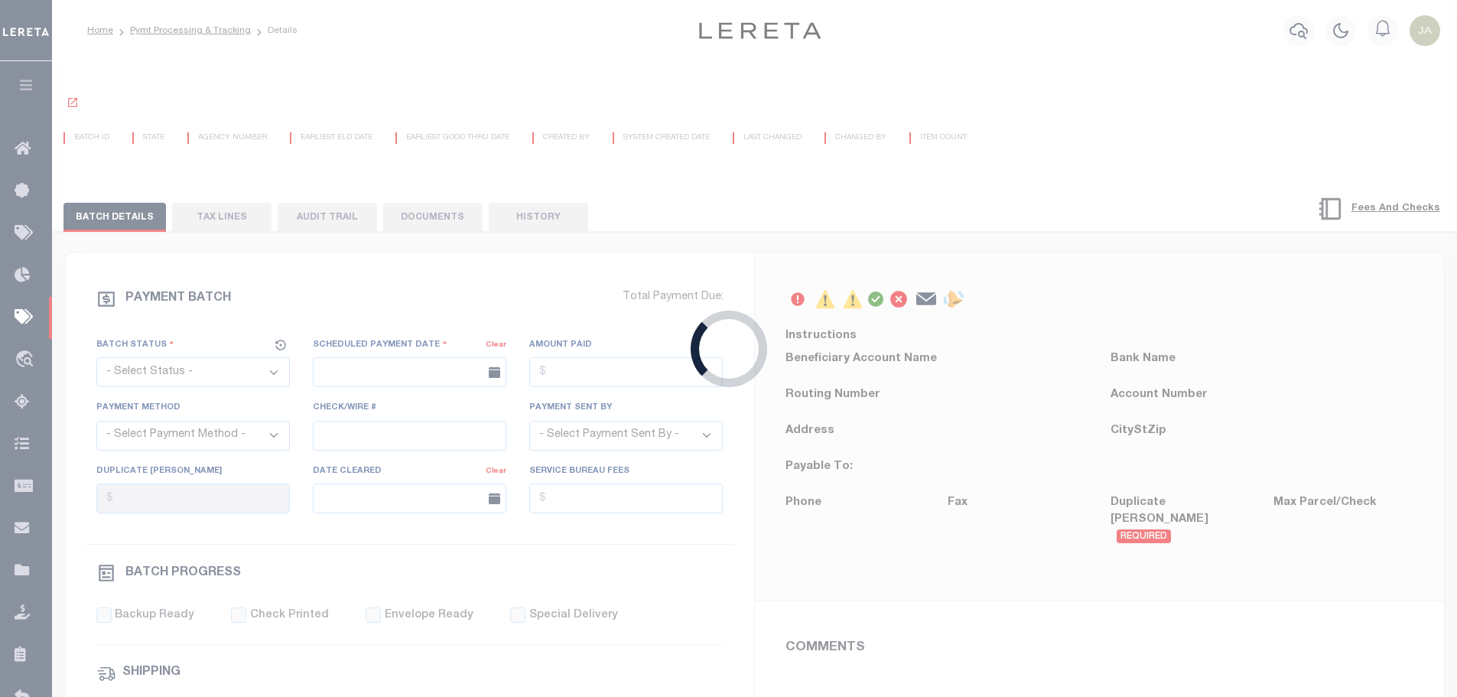
select select "CAC"
type input "[DATE]"
type input "$812.35"
select select "CHK"
type input "5001"
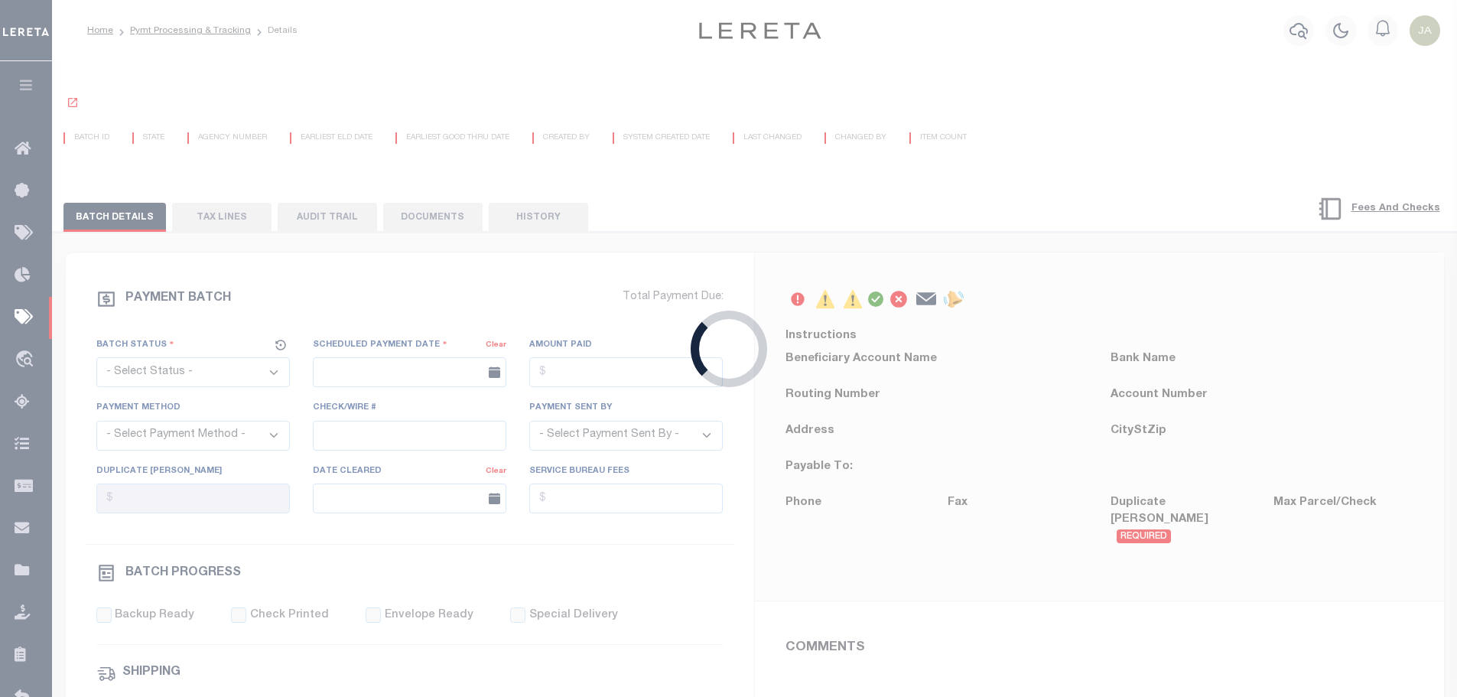
select select
select select "FDX"
type input "[DATE]"
type input "771639009290"
type input "I.[GEOGRAPHIC_DATA]"
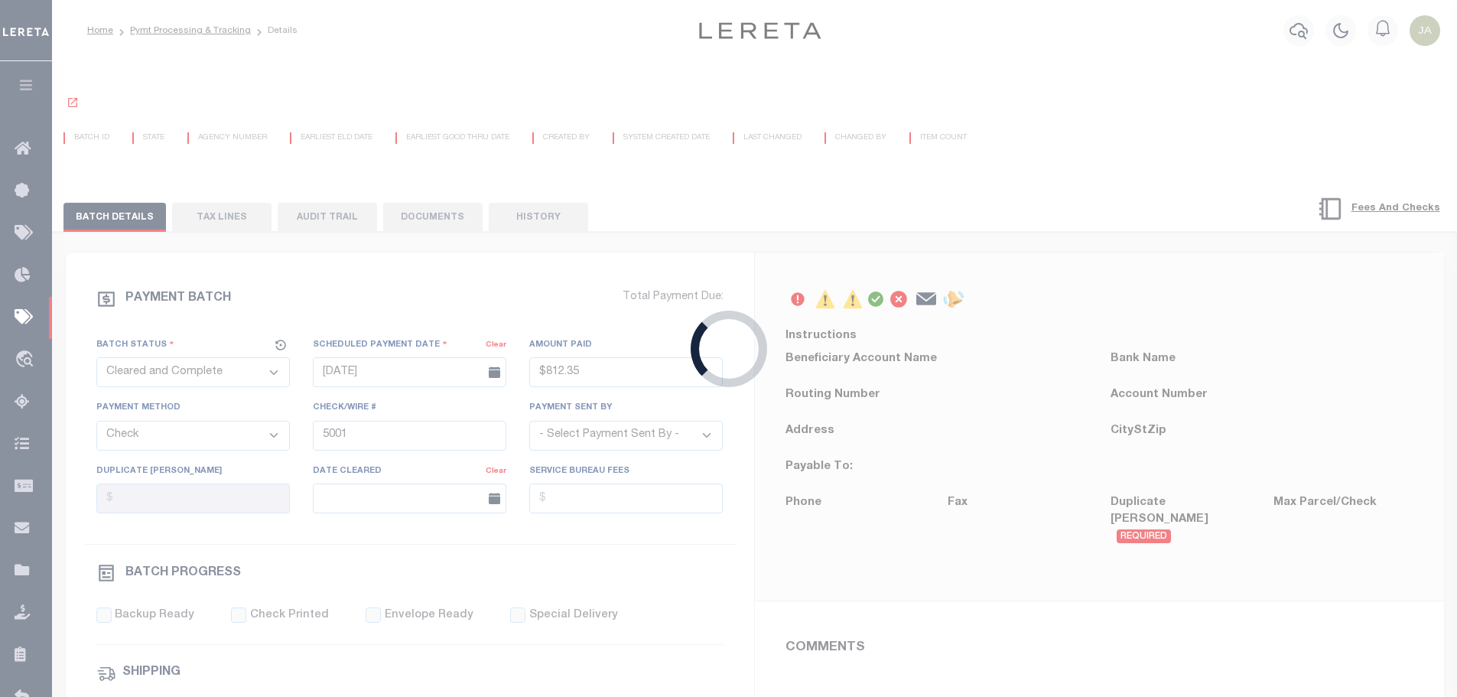
select select "PAP"
type input "[DATE]"
type input "N"
select select "37"
radio input "true"
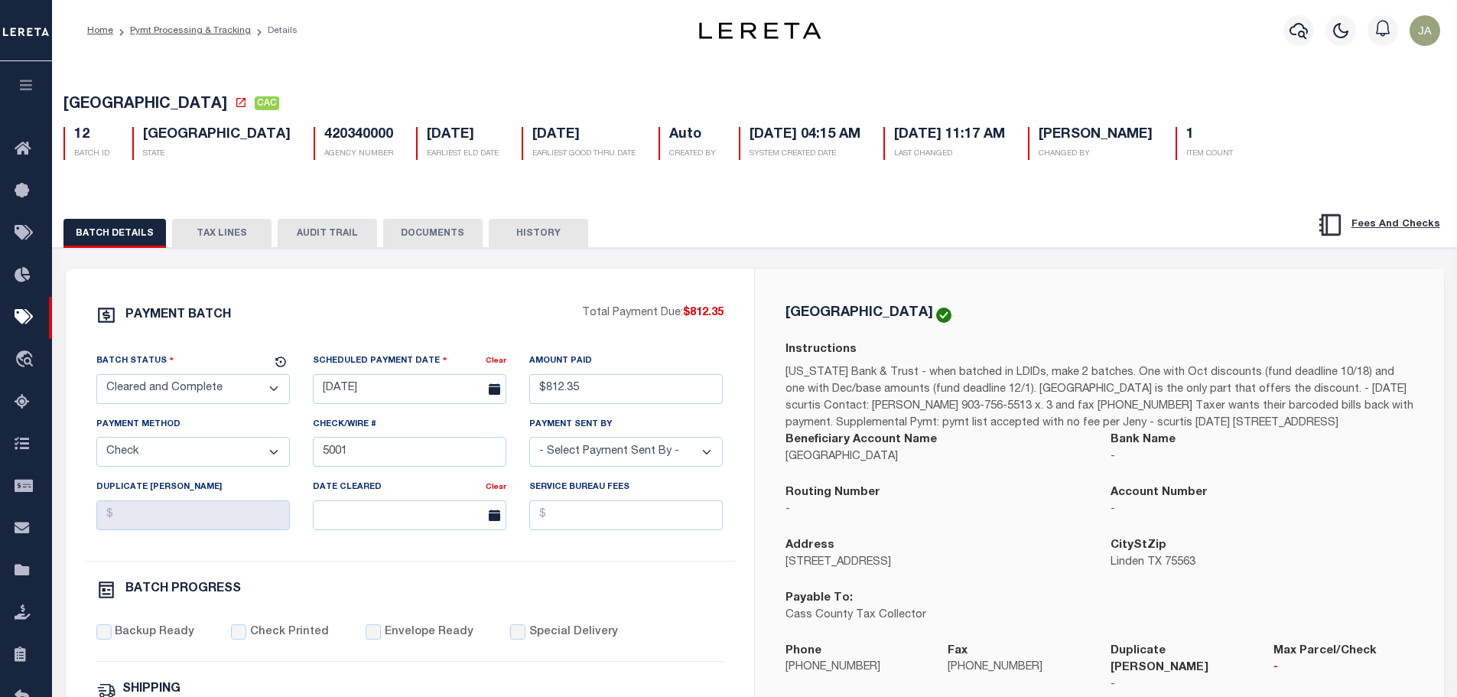
click at [207, 228] on button "TAX LINES" at bounding box center [221, 233] width 99 height 29
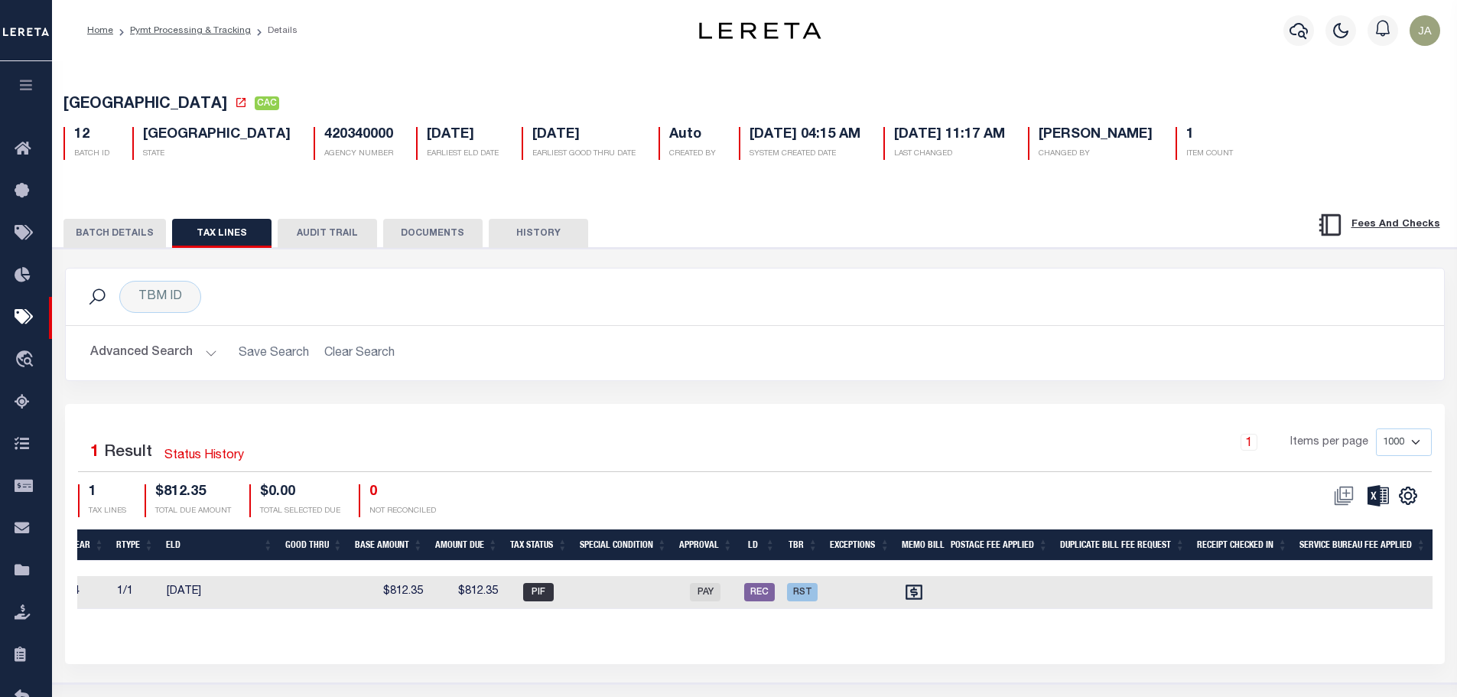
scroll to position [0, 1136]
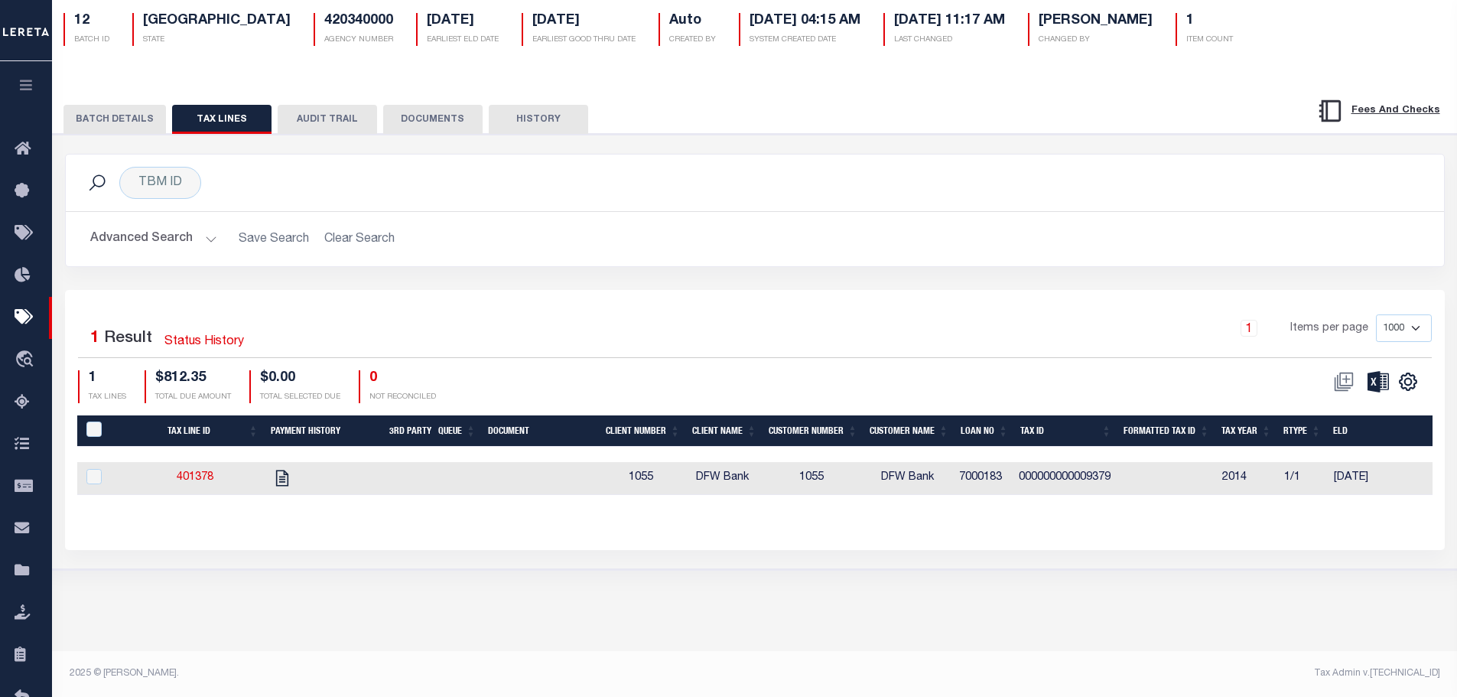
click at [131, 122] on button "BATCH DETAILS" at bounding box center [114, 119] width 102 height 29
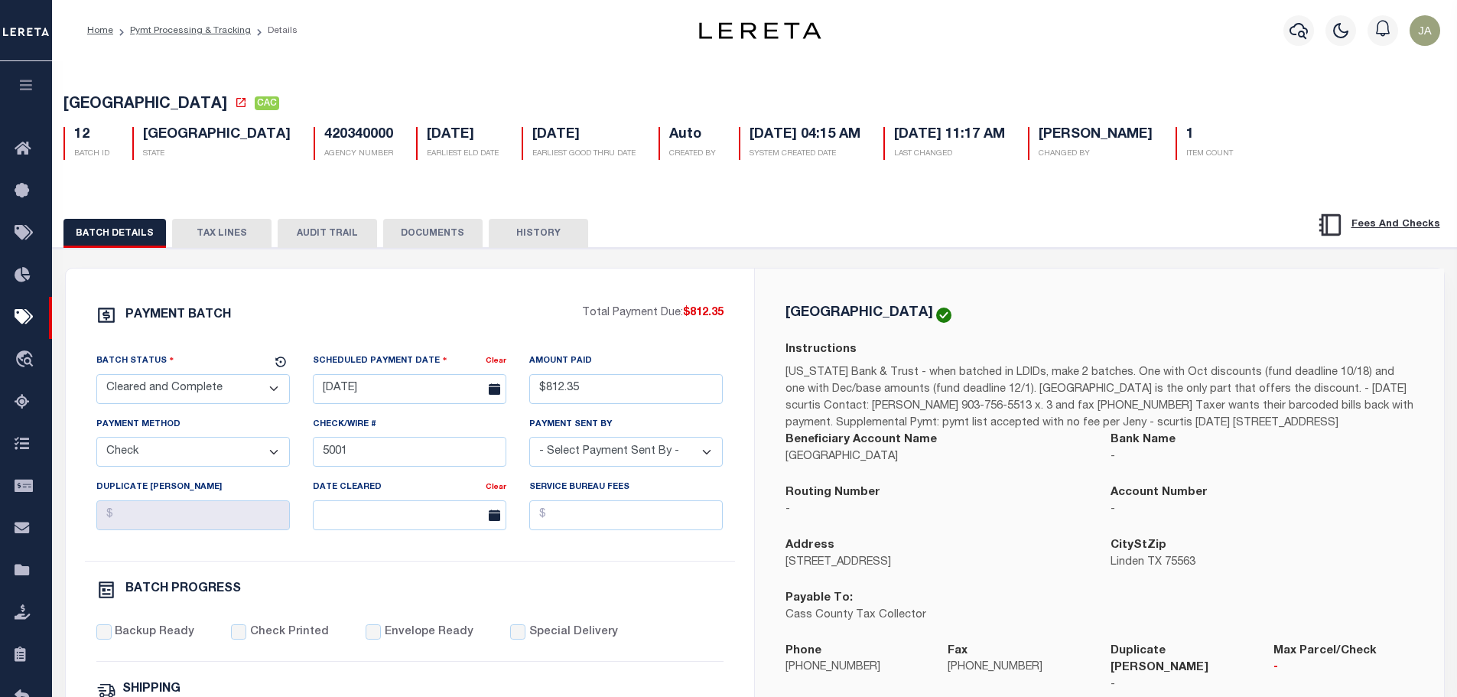
click at [193, 21] on ol "Home Pymt Processing & Tracking Details" at bounding box center [192, 31] width 235 height 32
click at [239, 221] on div "BATCH DETAILS TAX LINES AUDIT TRAIL DOCUMENTS HISTORY" at bounding box center [755, 228] width 1443 height 39
click at [229, 239] on button "TAX LINES" at bounding box center [221, 233] width 99 height 29
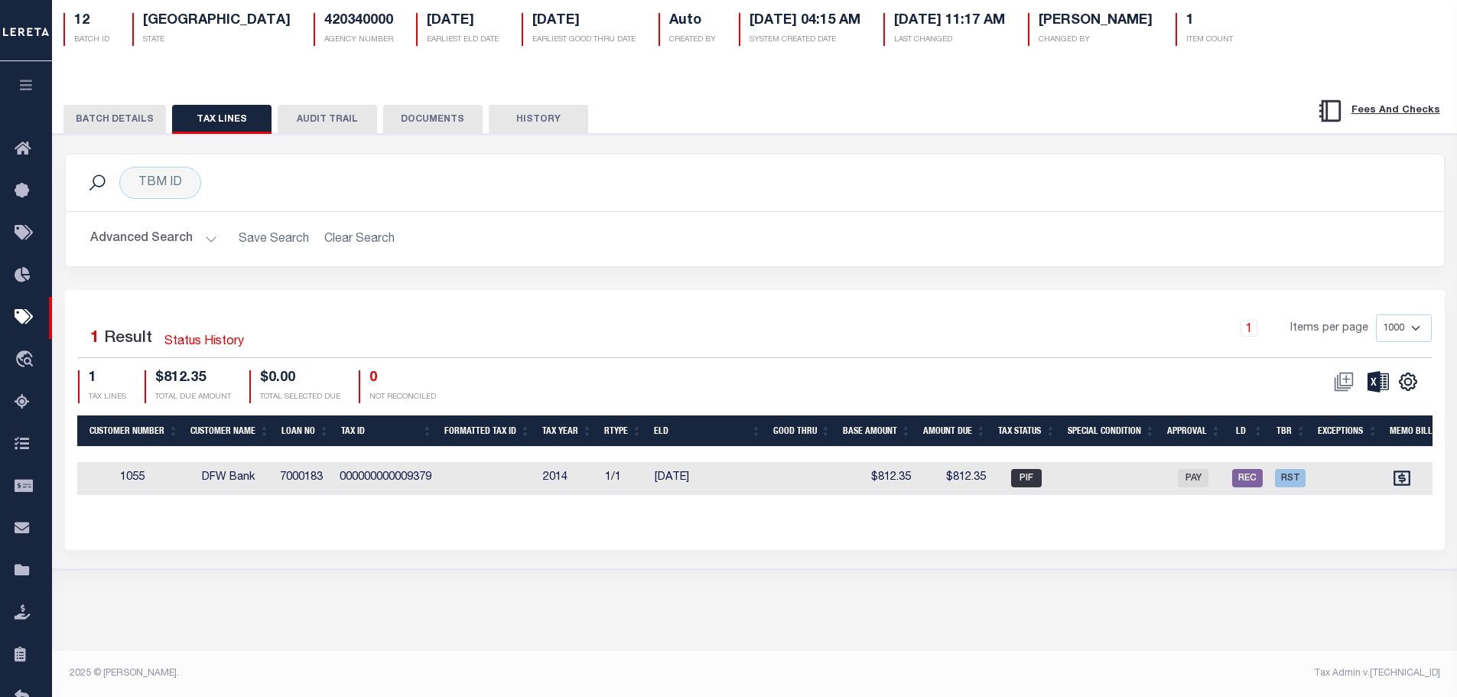
scroll to position [0, 982]
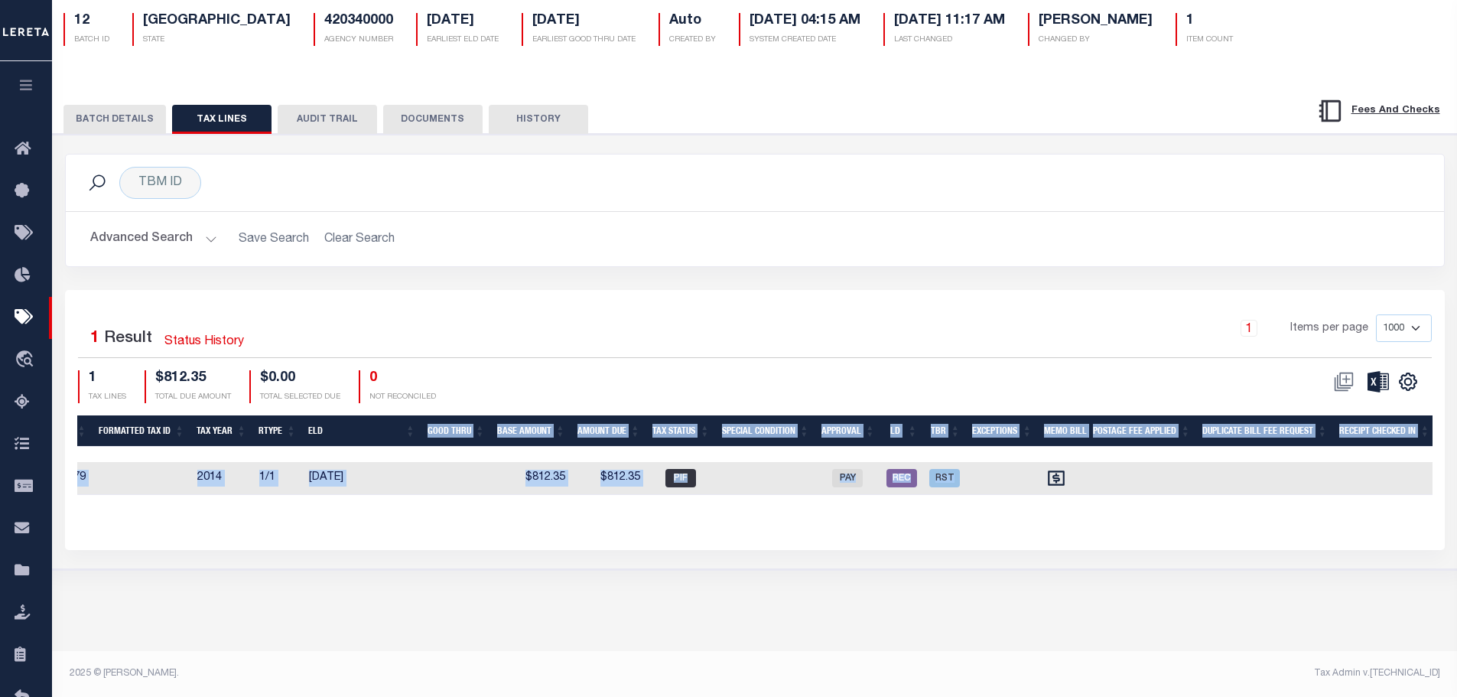
drag, startPoint x: 1015, startPoint y: 510, endPoint x: 366, endPoint y: 439, distance: 653.3
click at [366, 439] on div "Tax Line ID Payment History 3rd Party Queue Document Client Number Client Name …" at bounding box center [754, 467] width 1355 height 104
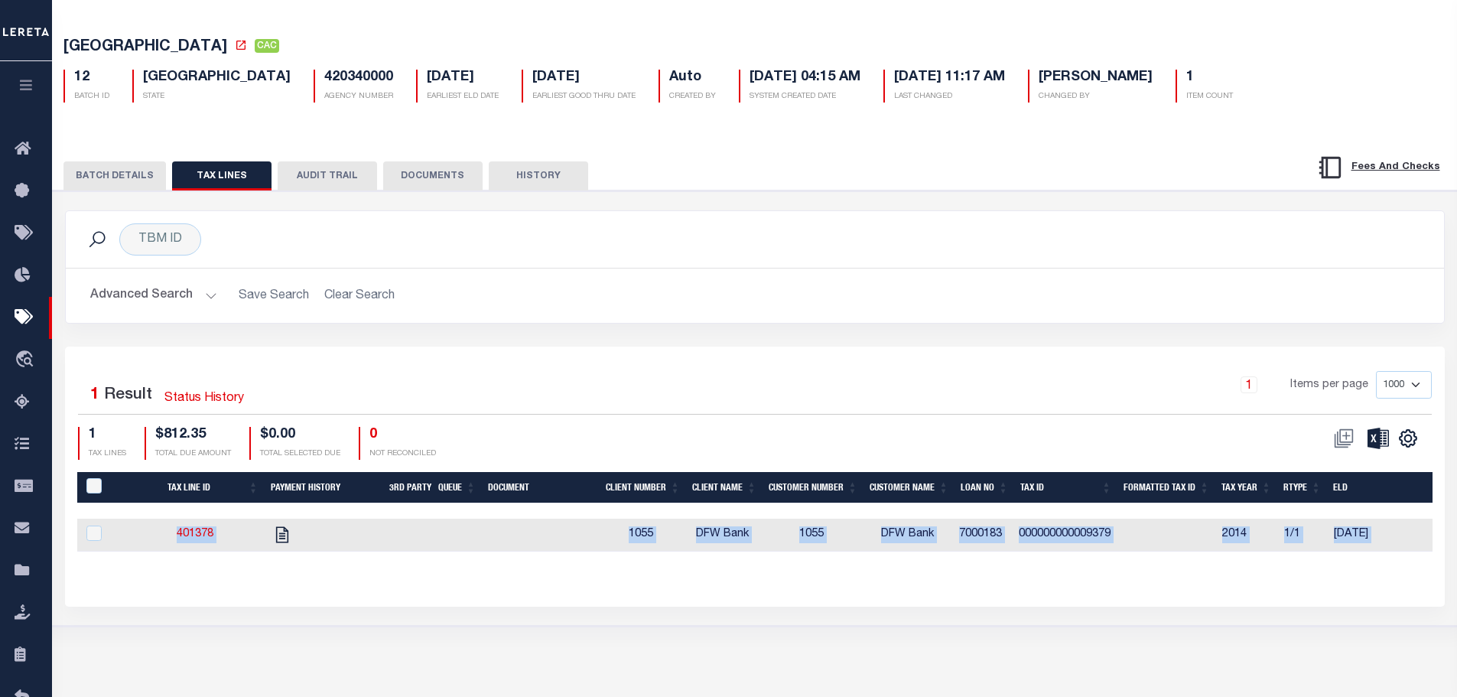
scroll to position [0, 0]
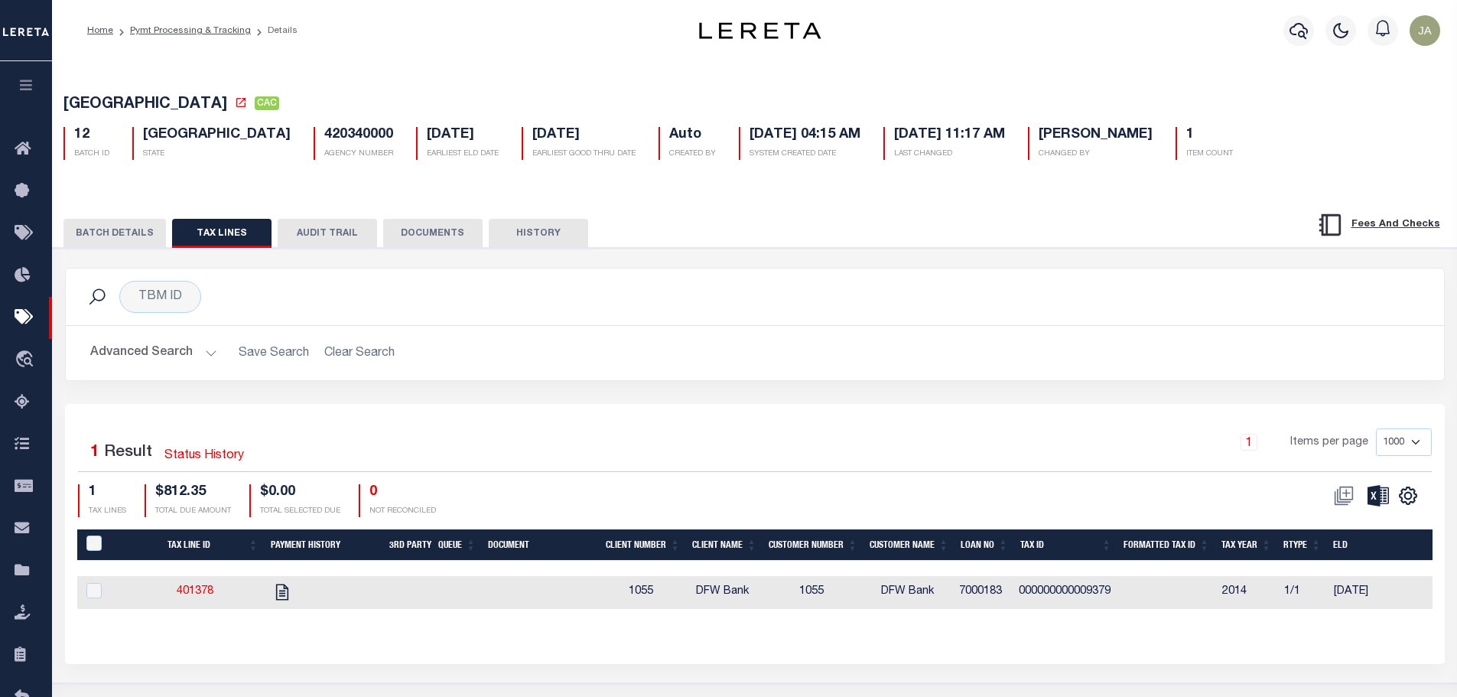
click at [177, 20] on ol "Home Pymt Processing & Tracking Details" at bounding box center [192, 31] width 235 height 32
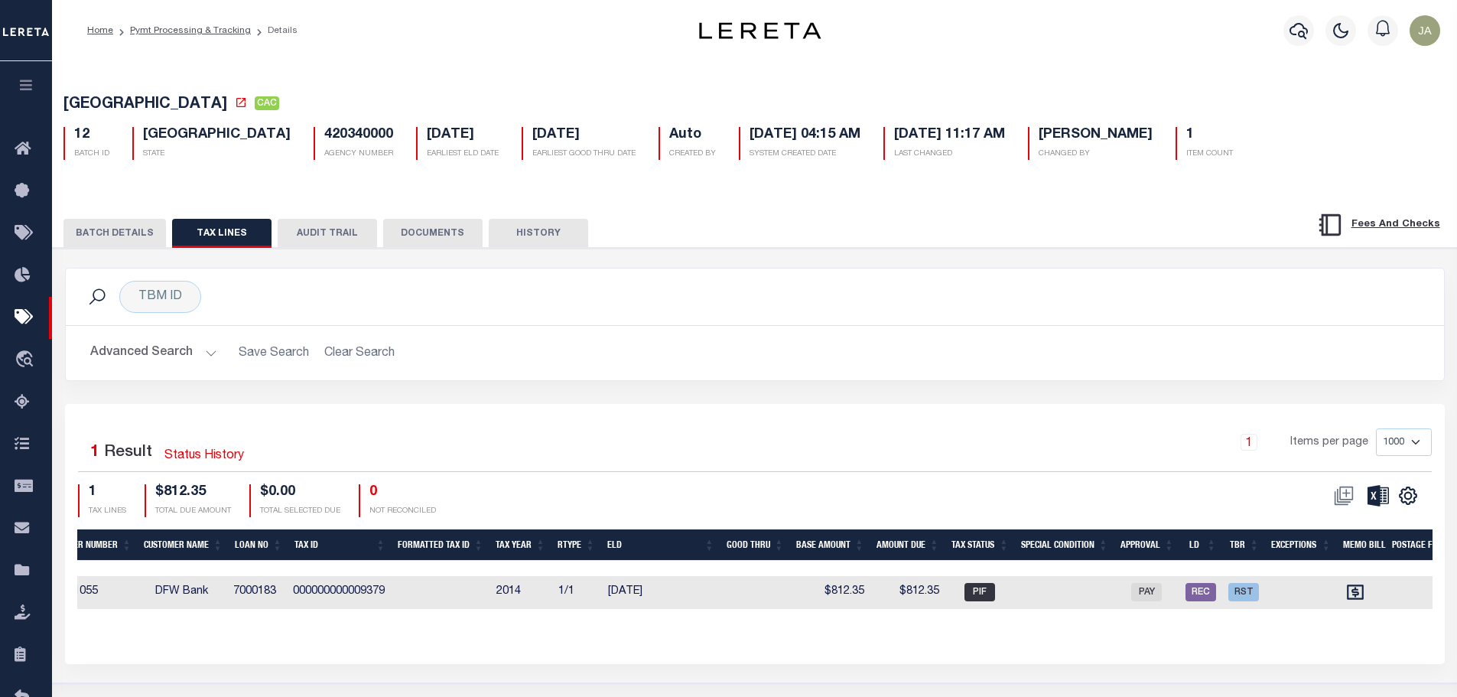
scroll to position [0, 1167]
